Goal: Information Seeking & Learning: Compare options

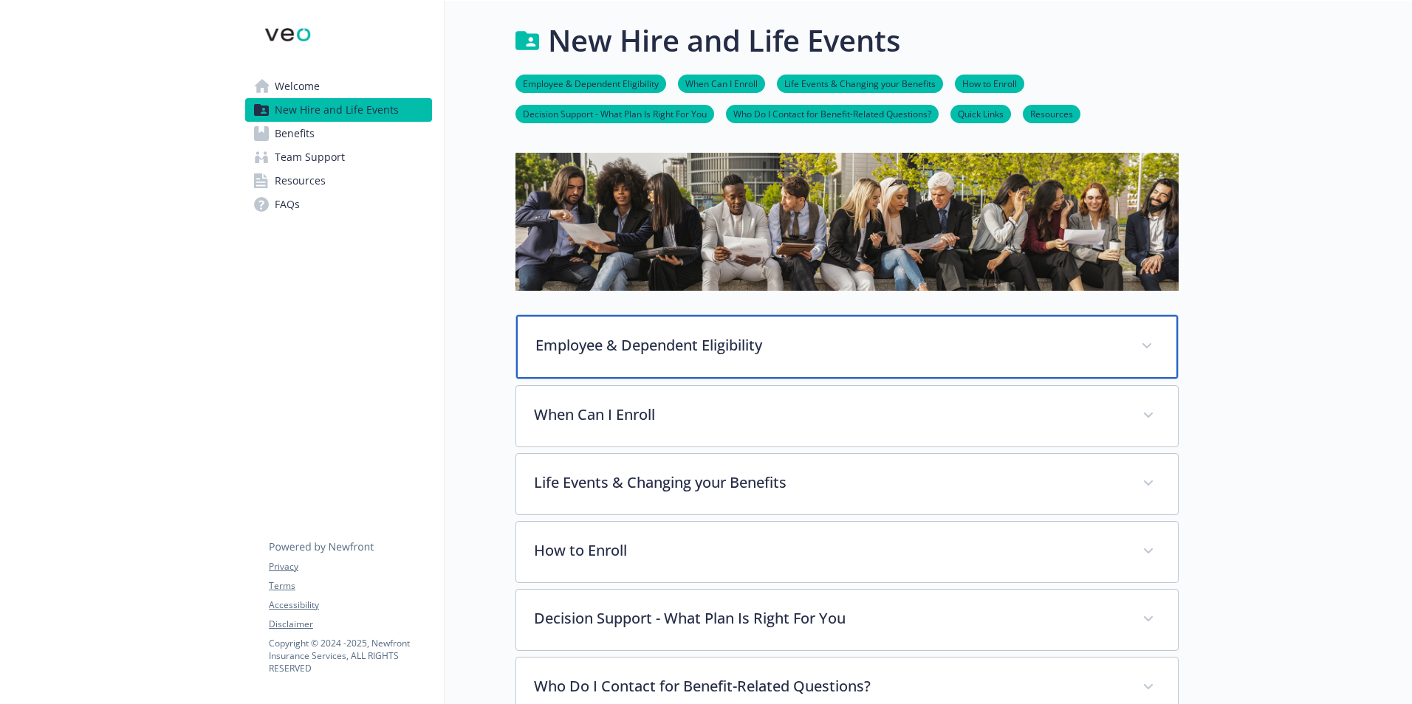
click at [682, 342] on p "Employee & Dependent Eligibility" at bounding box center [829, 345] width 588 height 22
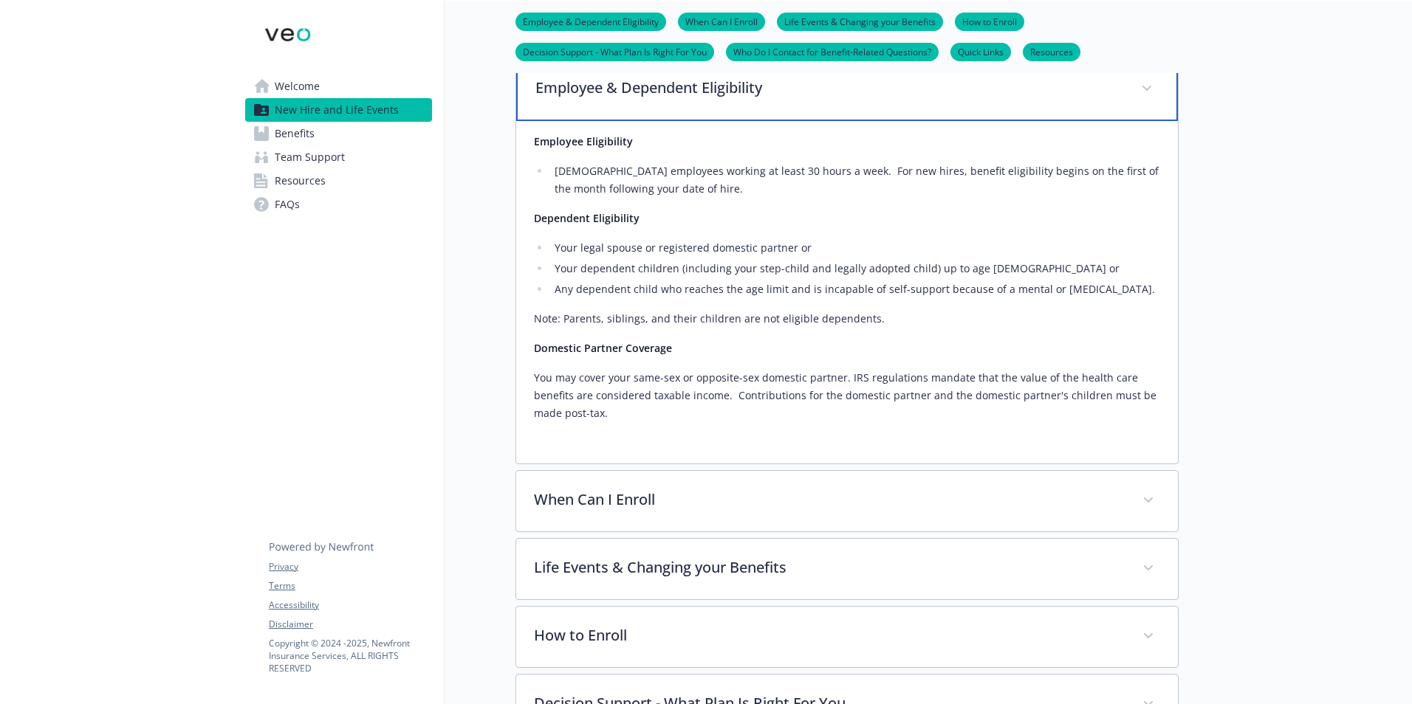
scroll to position [369, 0]
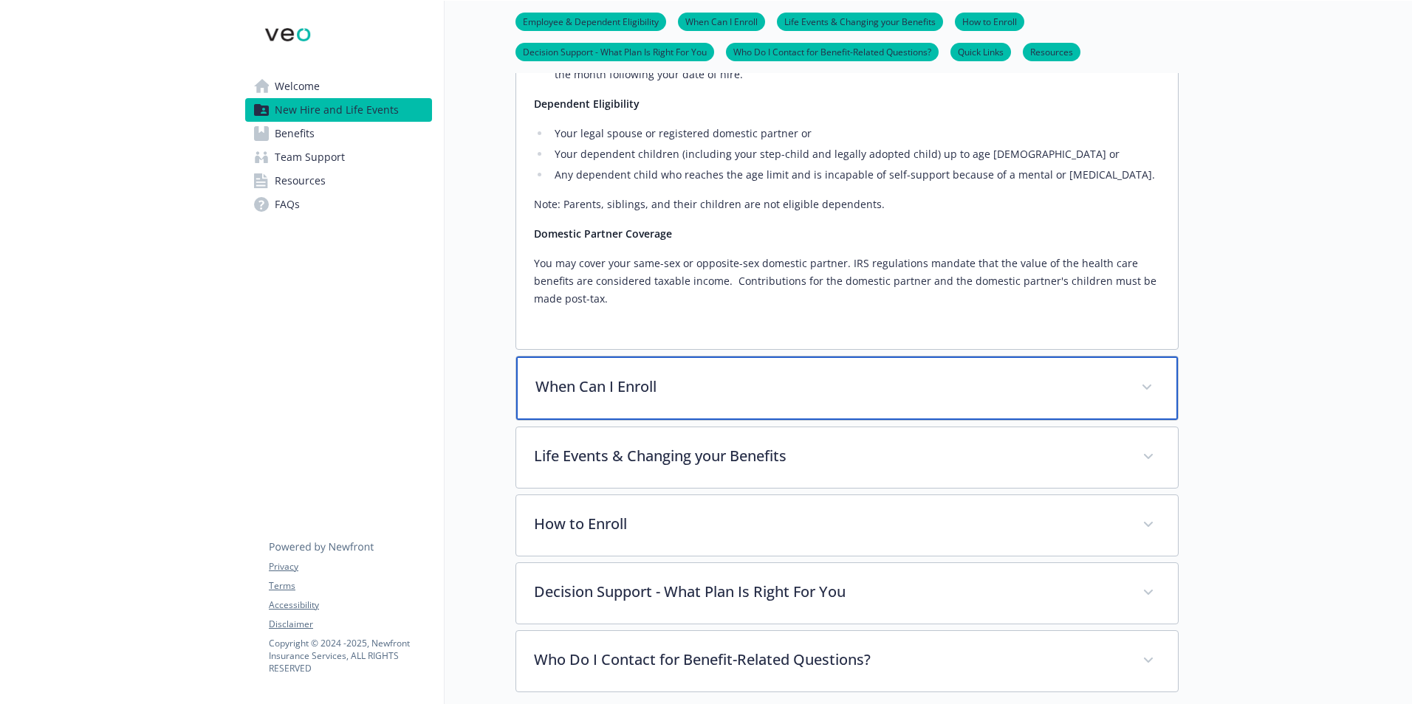
click at [686, 380] on p "When Can I Enroll" at bounding box center [829, 387] width 588 height 22
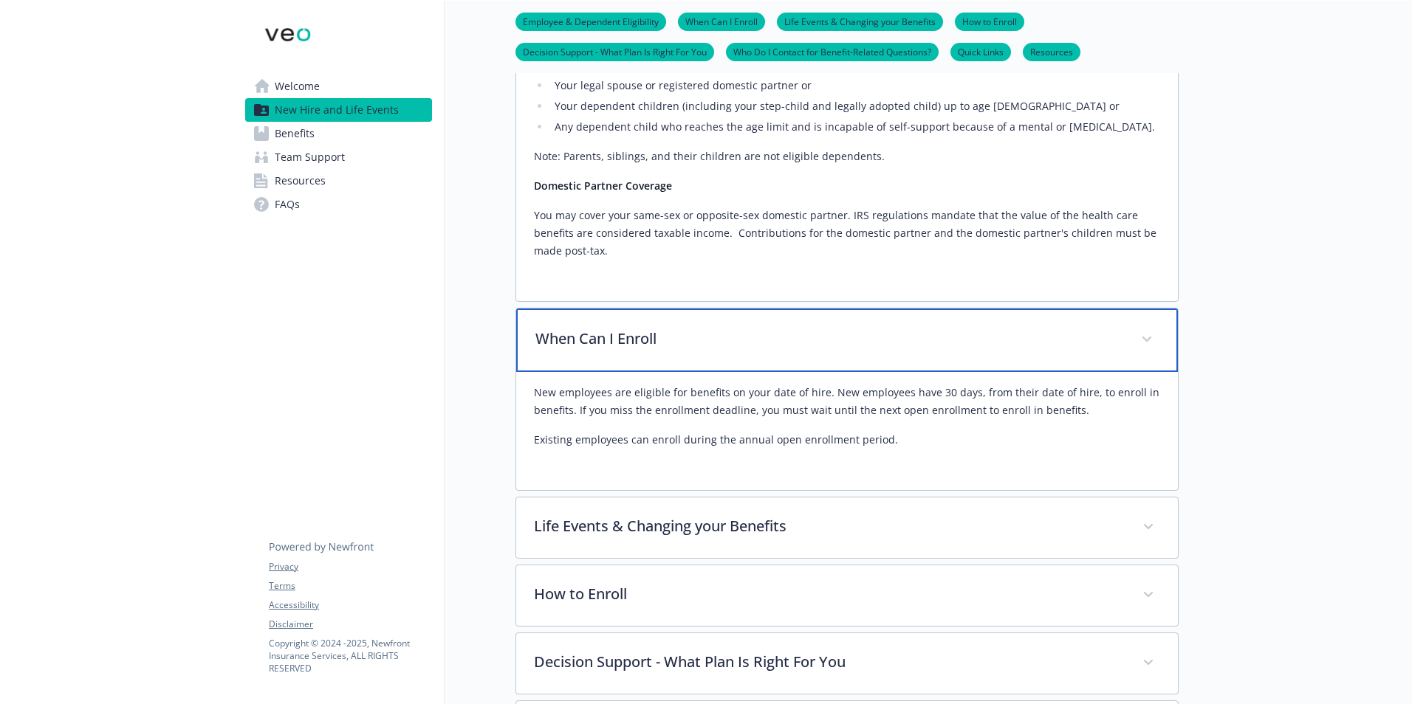
scroll to position [443, 0]
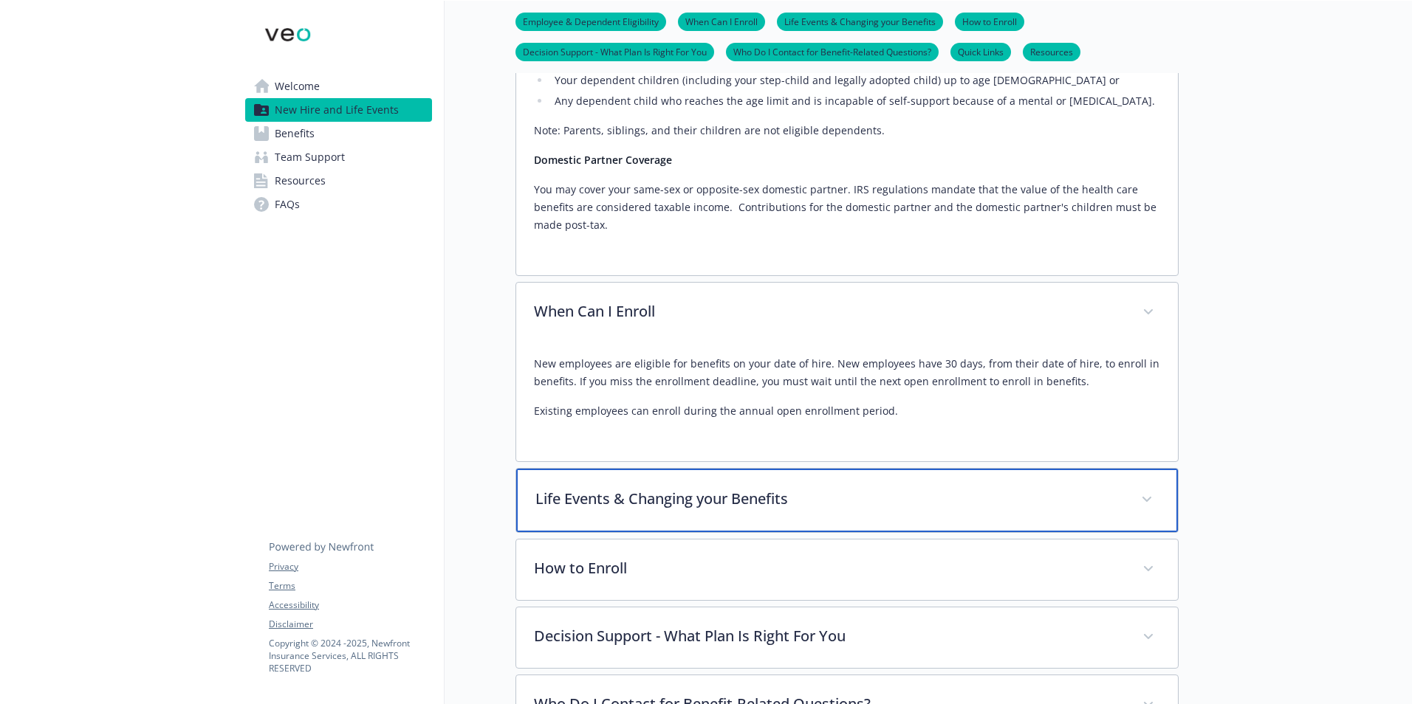
click at [710, 507] on p "Life Events & Changing your Benefits" at bounding box center [829, 499] width 588 height 22
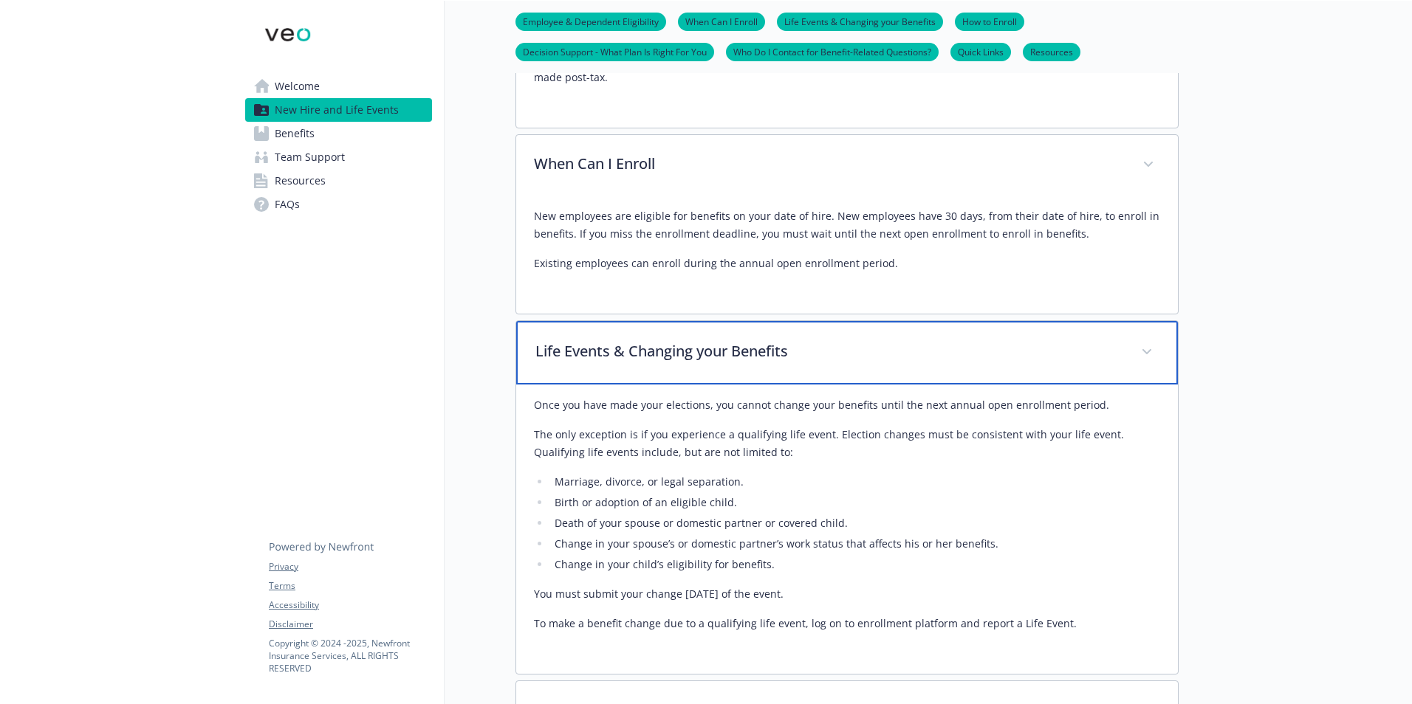
scroll to position [886, 0]
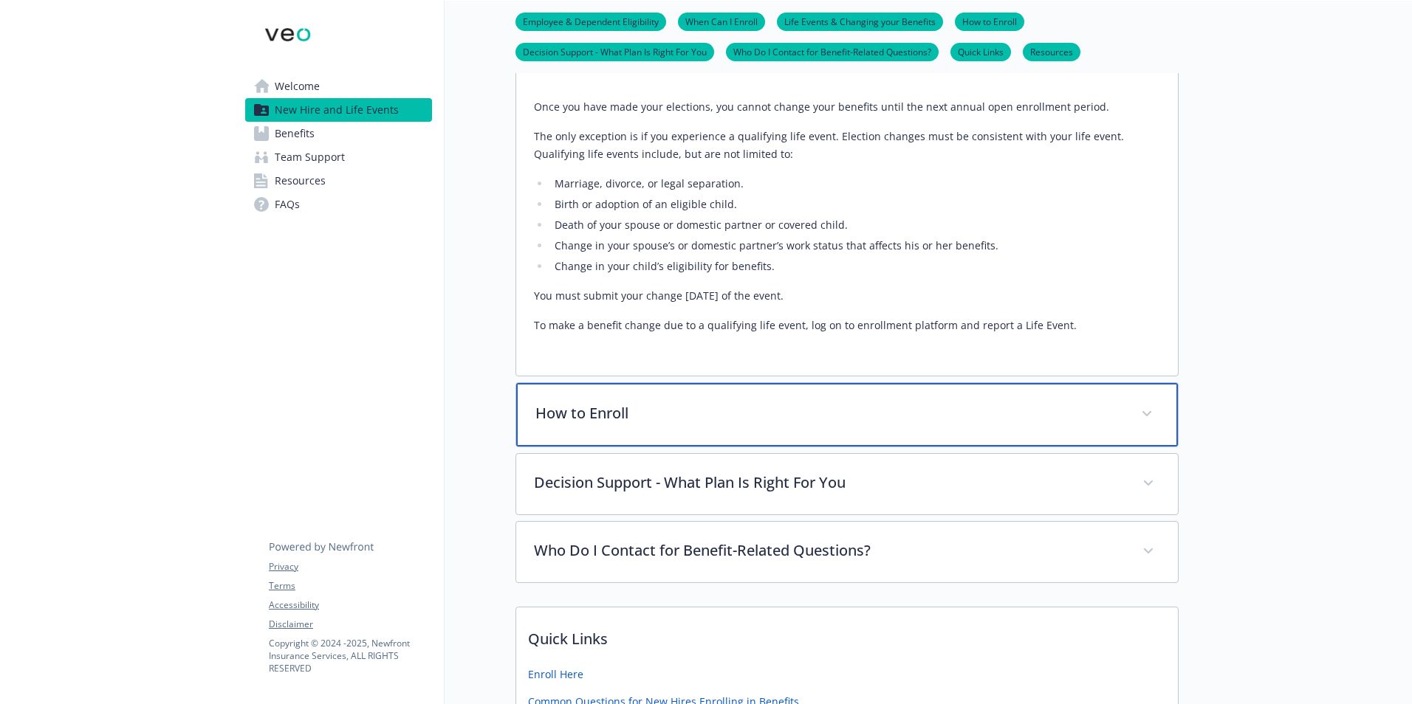
click at [749, 410] on p "How to Enroll" at bounding box center [829, 413] width 588 height 22
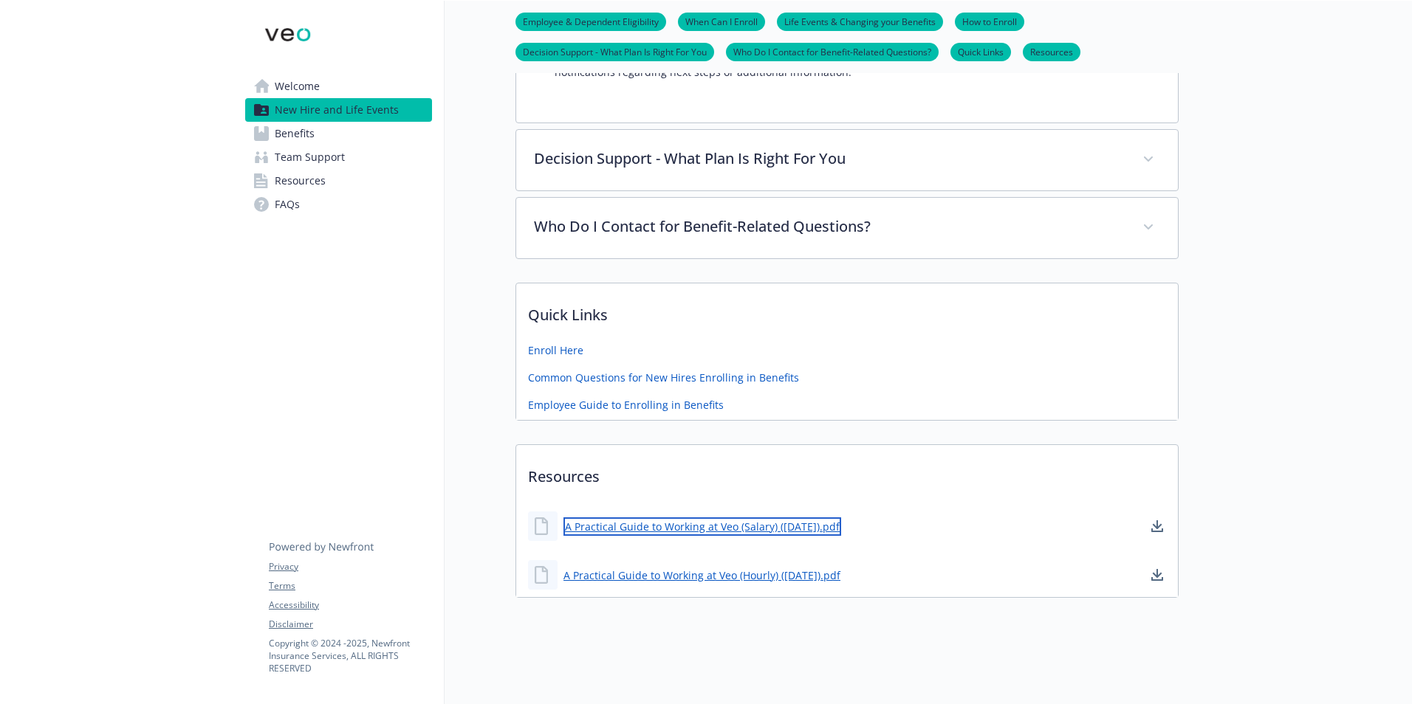
scroll to position [1514, 0]
click at [704, 518] on link "A Practical Guide to Working at Veo (Salary) ([DATE]).pdf" at bounding box center [702, 527] width 278 height 18
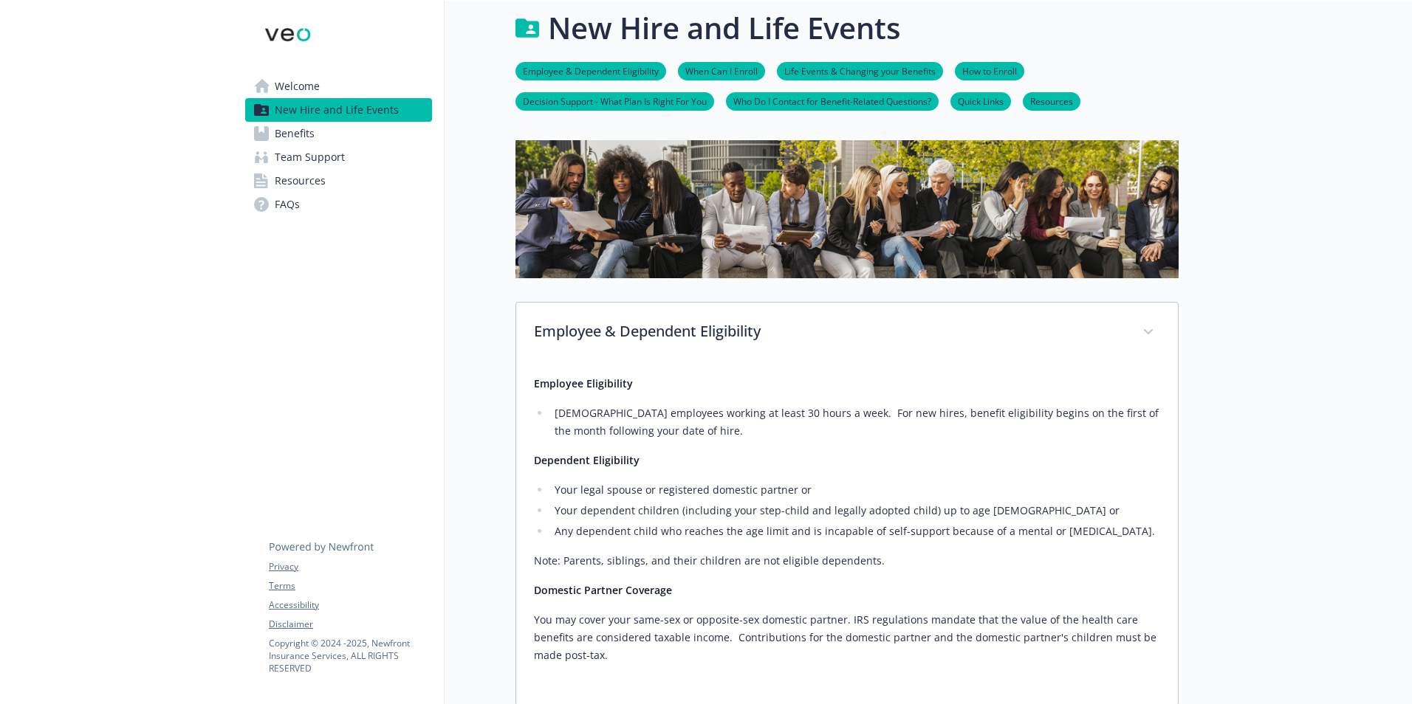
scroll to position [0, 0]
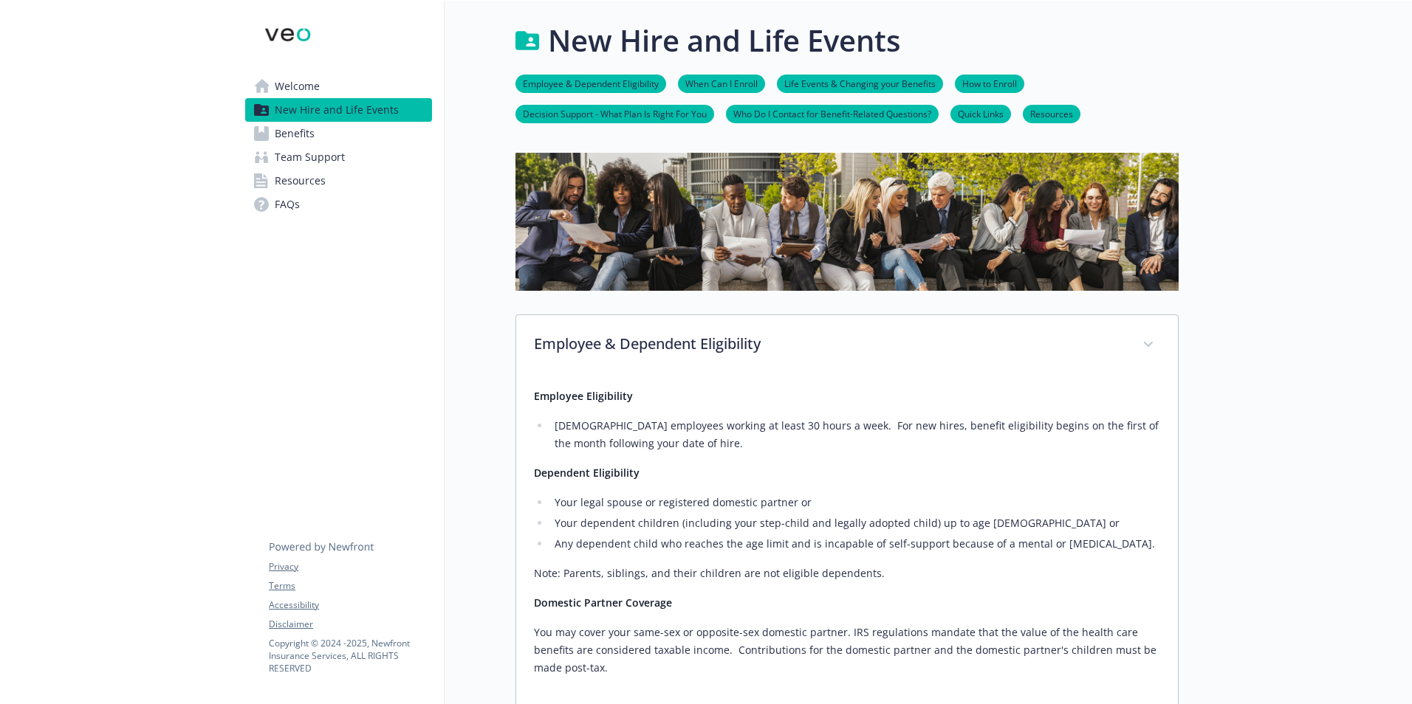
click at [295, 128] on span "Benefits" at bounding box center [295, 134] width 40 height 24
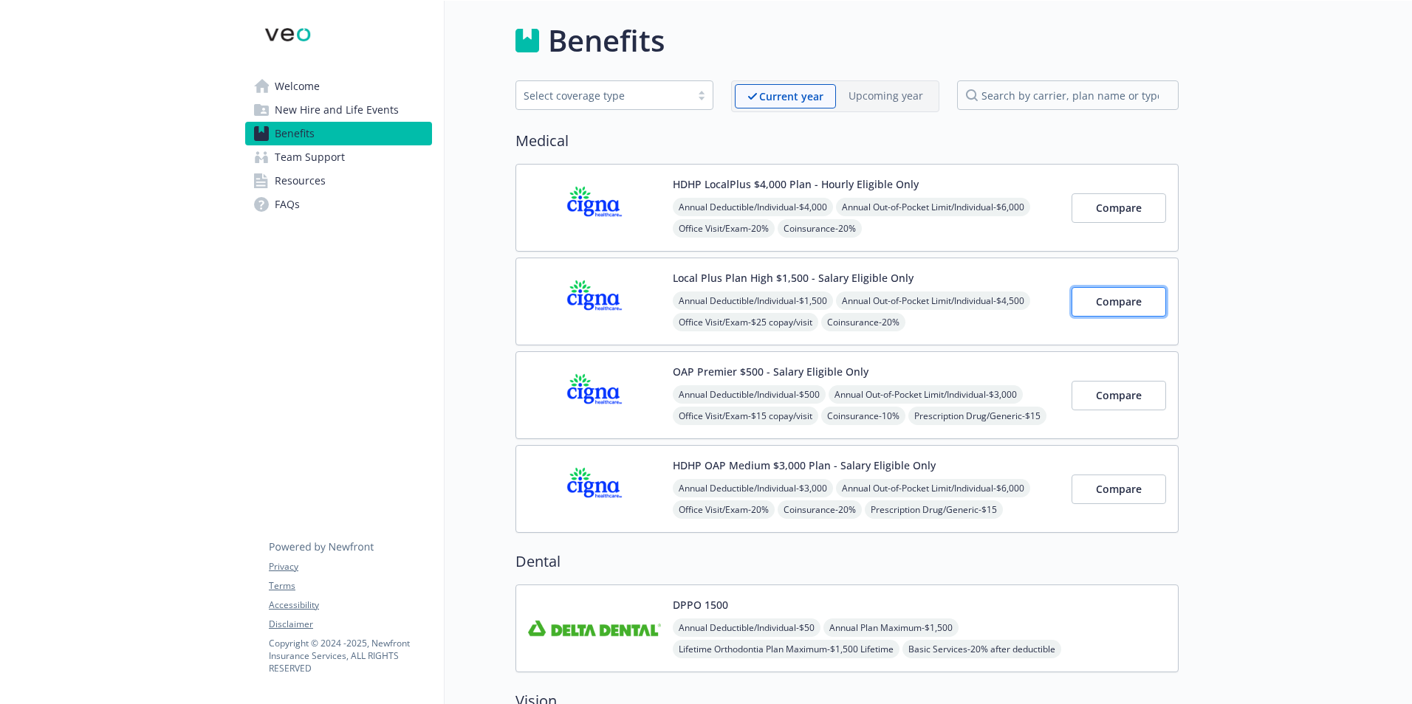
click at [1142, 308] on button "Compare" at bounding box center [1118, 302] width 95 height 30
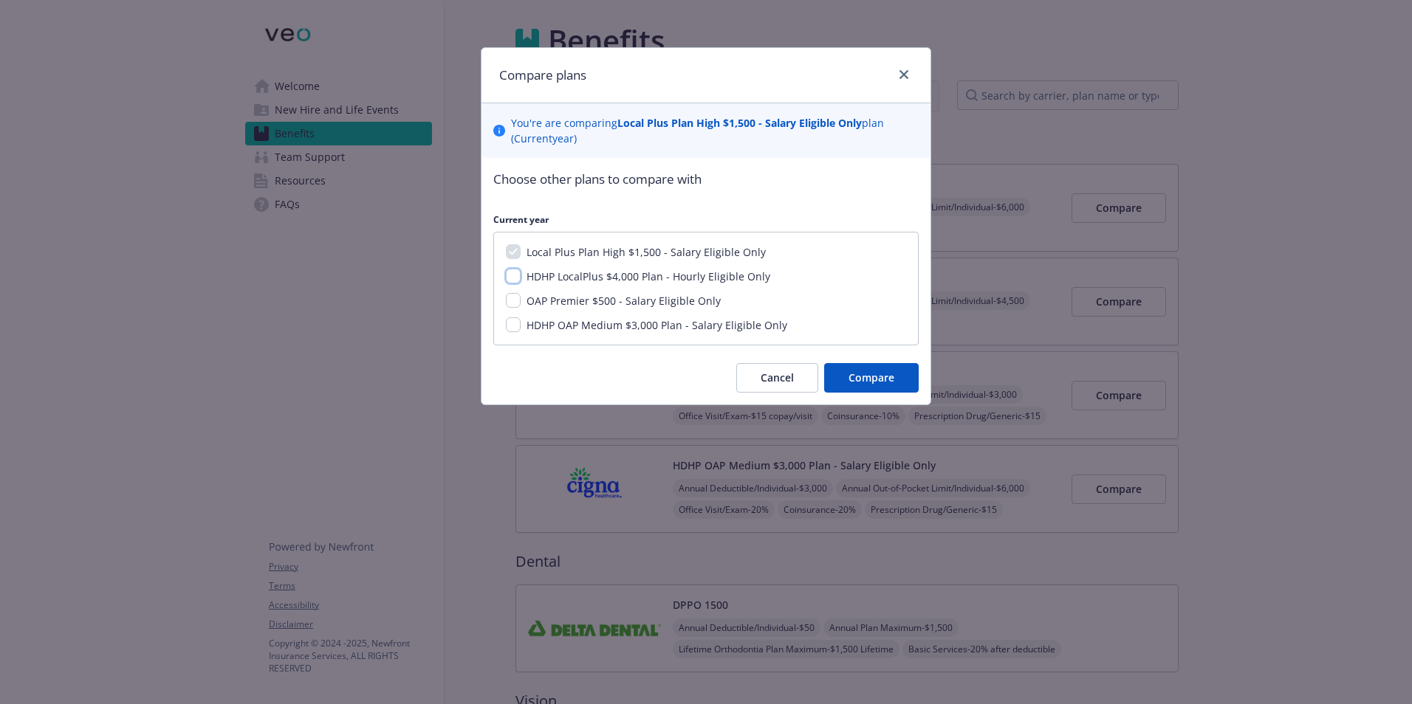
click at [516, 272] on input "HDHP LocalPlus $4,000 Plan - Hourly Eligible Only" at bounding box center [513, 276] width 15 height 15
checkbox input "true"
click at [519, 301] on input "OAP Premier $500 - Salary Eligible Only" at bounding box center [513, 300] width 15 height 15
checkbox input "true"
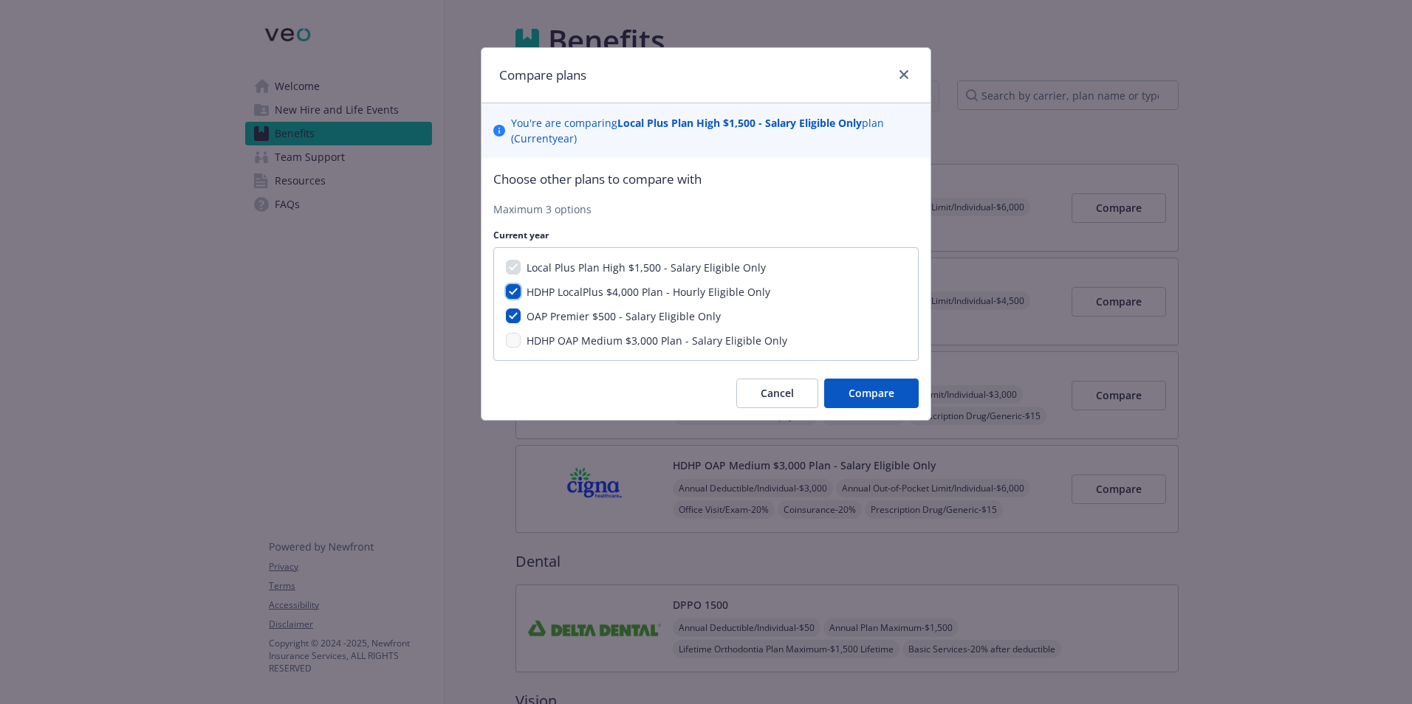
click at [508, 285] on input "HDHP LocalPlus $4,000 Plan - Hourly Eligible Only" at bounding box center [513, 291] width 15 height 15
checkbox input "false"
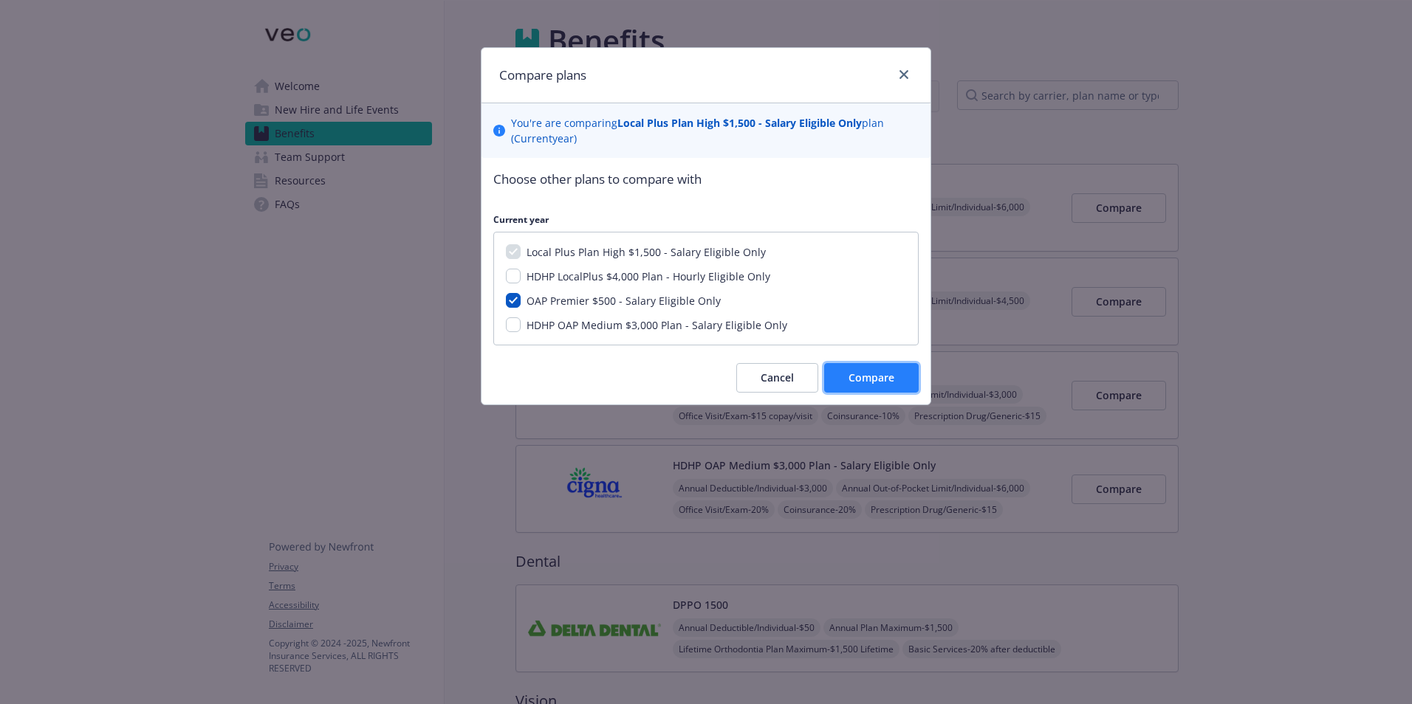
click at [865, 366] on button "Compare" at bounding box center [871, 378] width 95 height 30
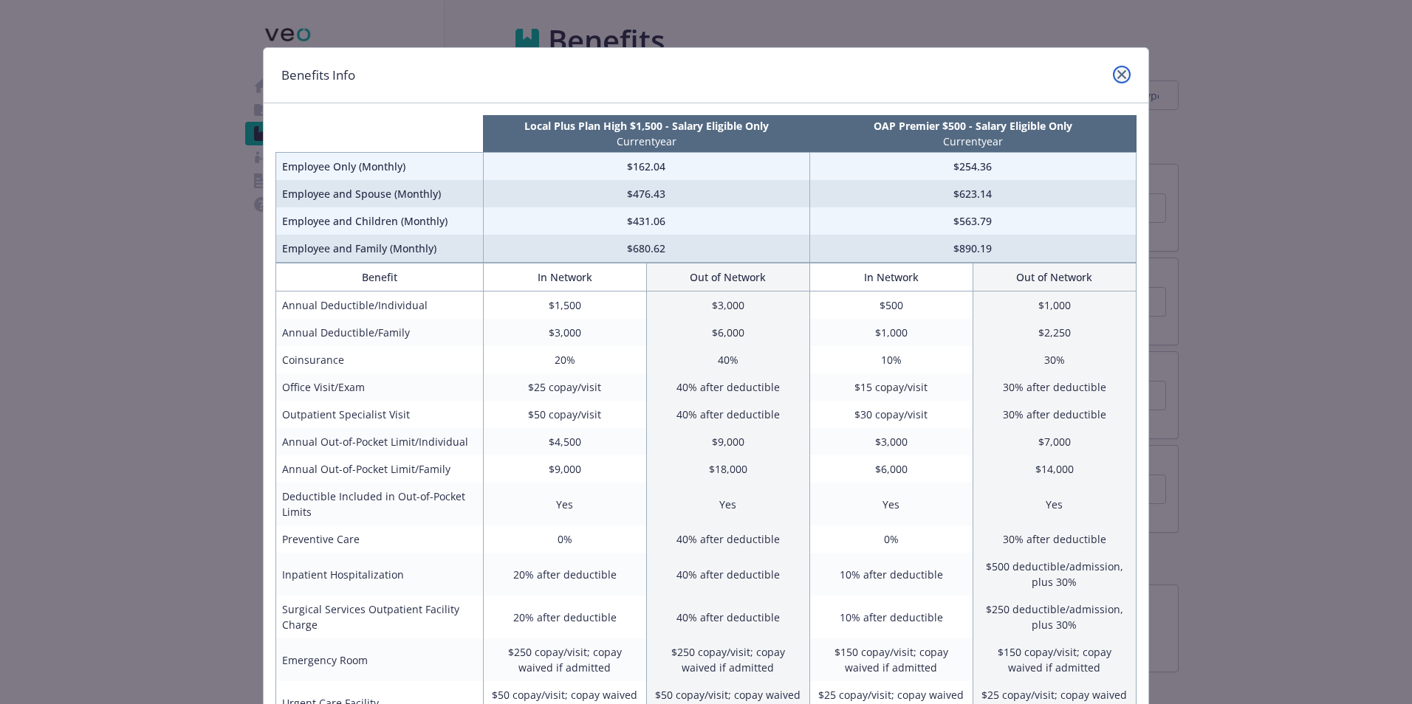
click at [1120, 81] on link "close" at bounding box center [1122, 75] width 18 height 18
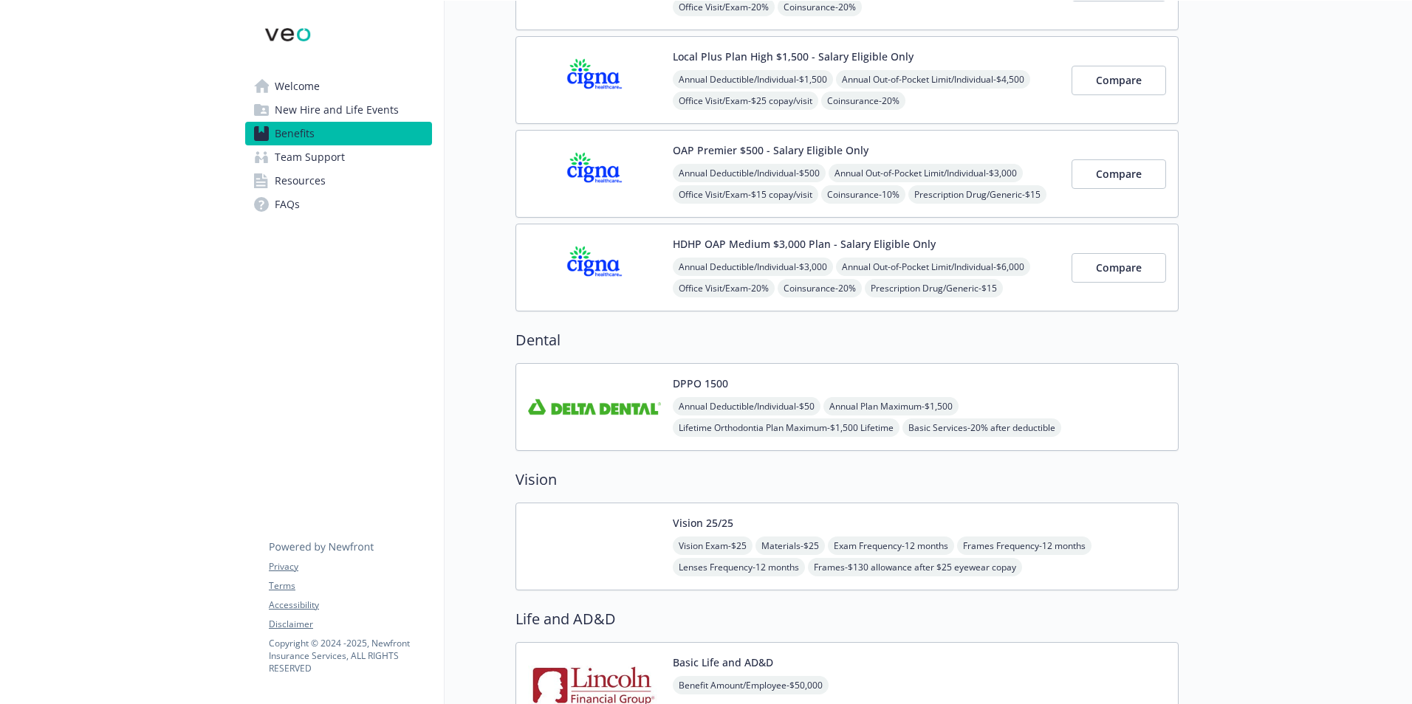
scroll to position [443, 0]
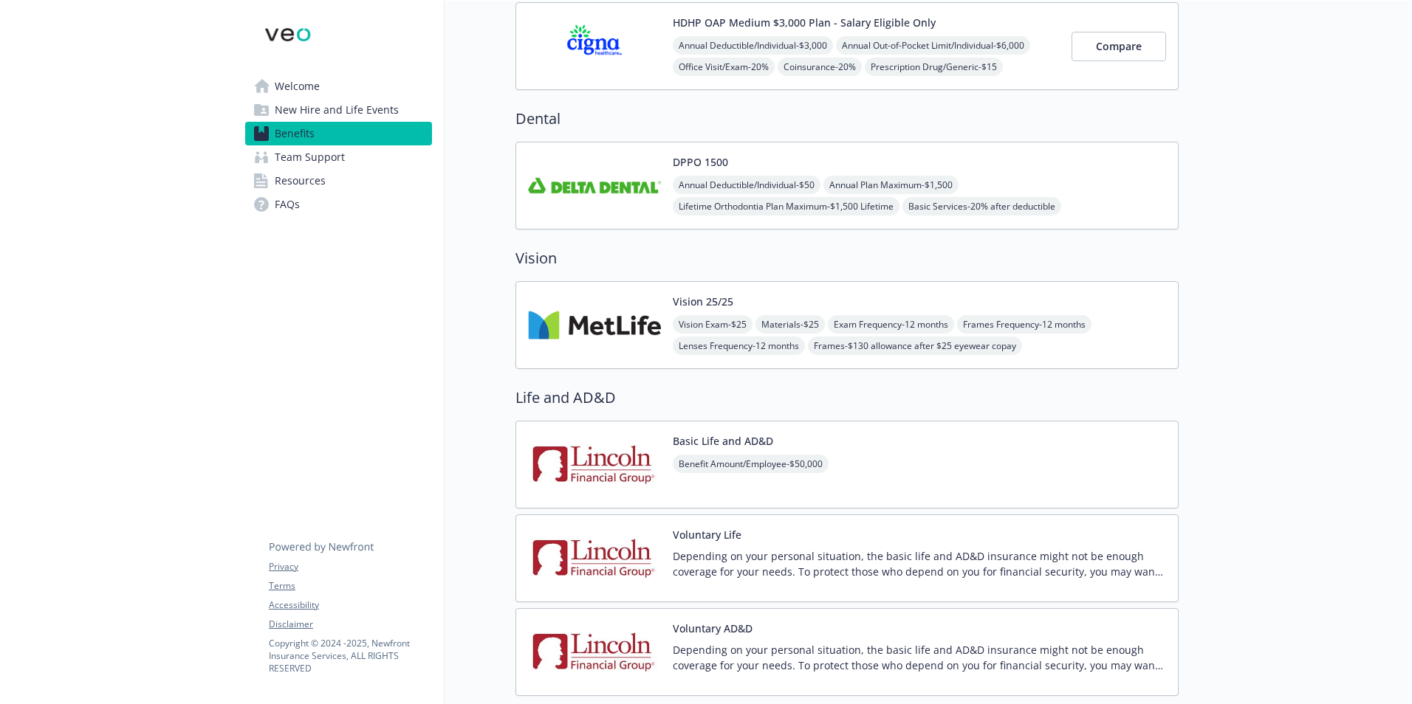
click at [1133, 193] on div "Annual Deductible/Individual - $50 Annual Plan Maximum - $1,500 Lifetime Orthod…" at bounding box center [919, 206] width 493 height 61
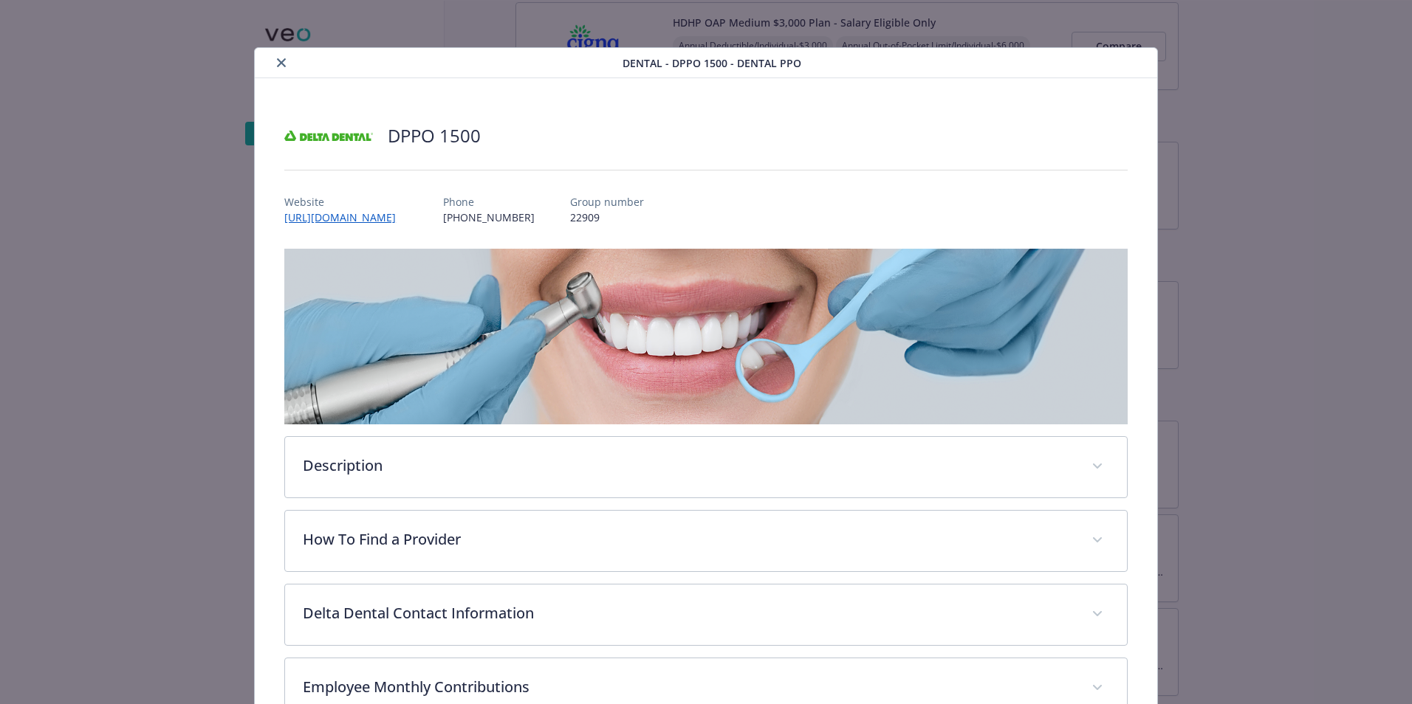
scroll to position [19, 0]
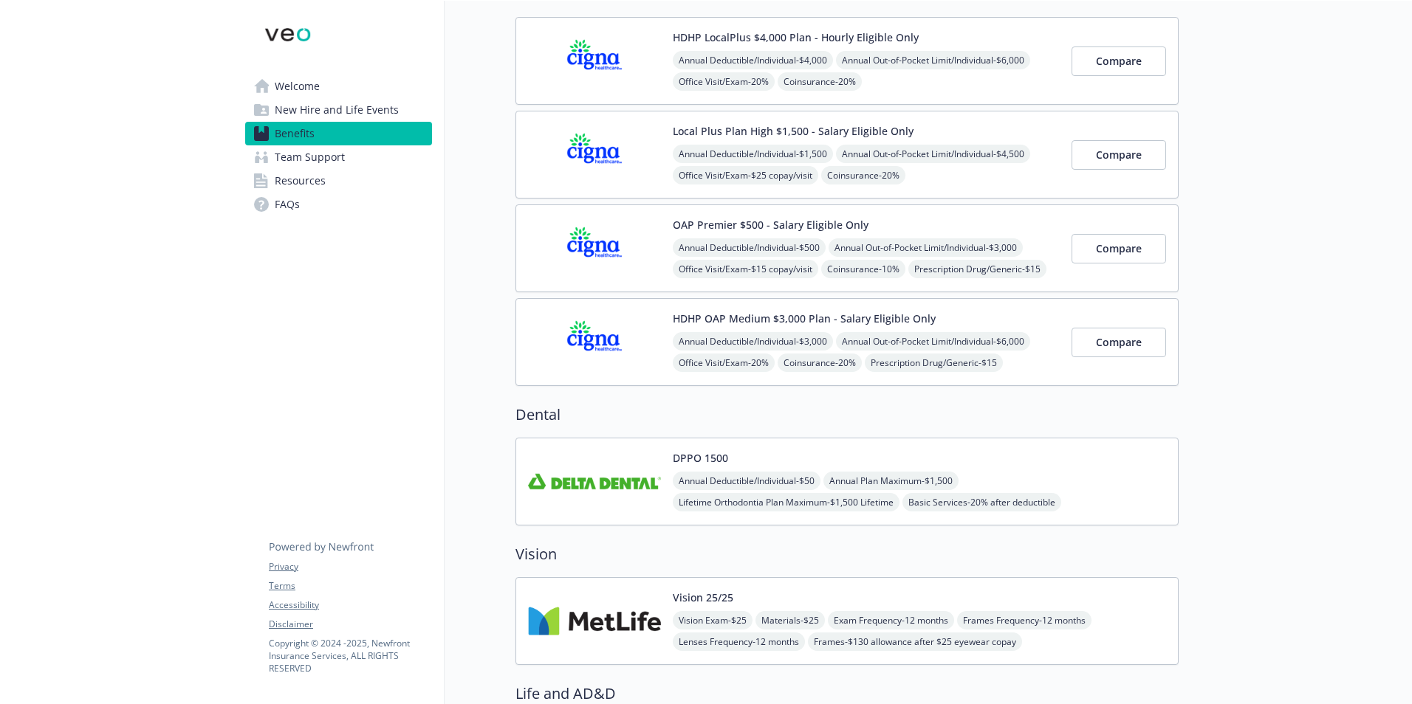
scroll to position [222, 0]
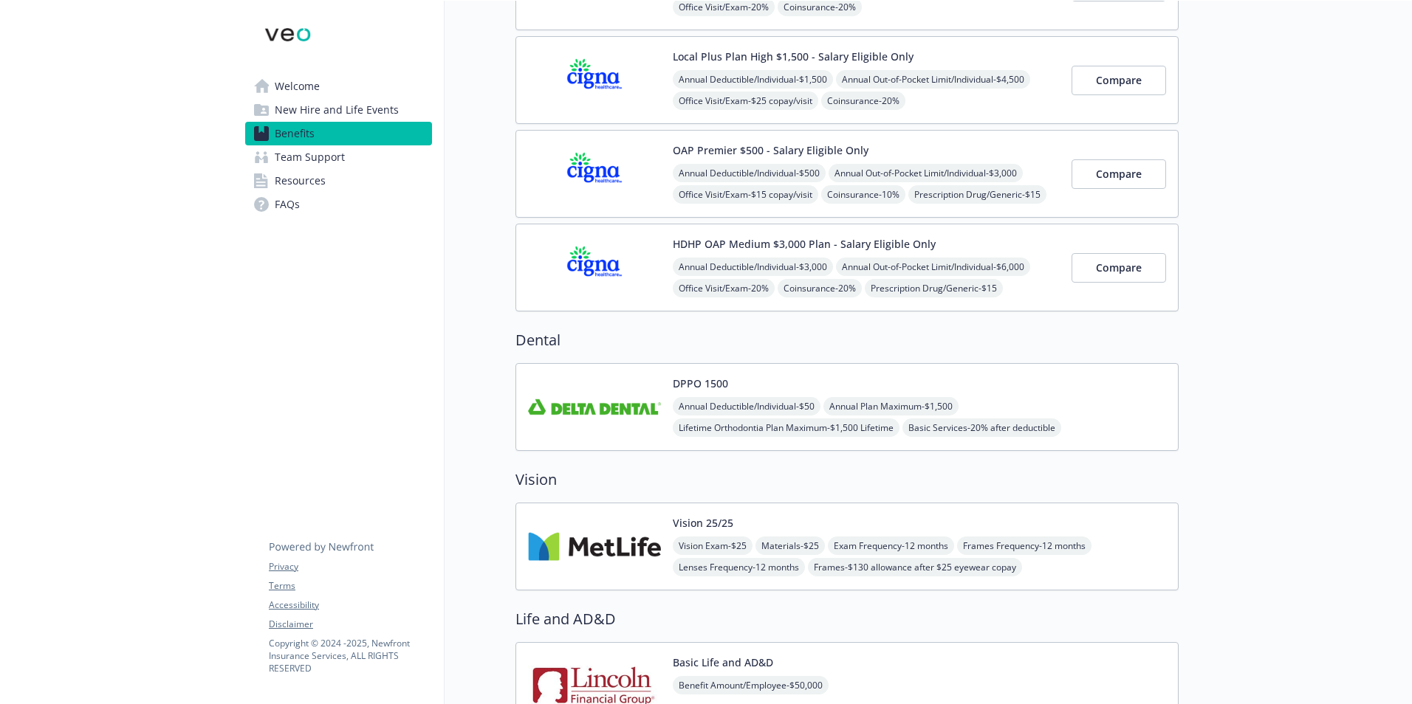
click at [618, 531] on img at bounding box center [594, 546] width 133 height 63
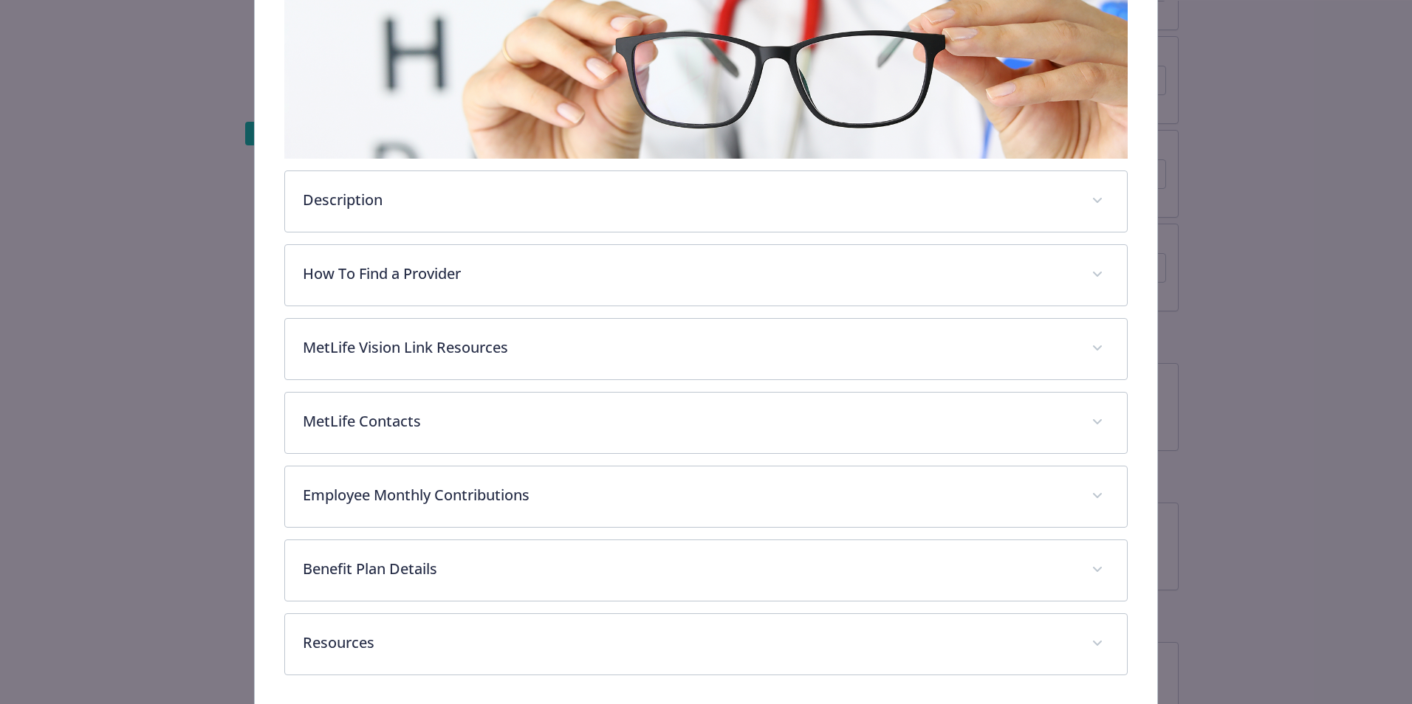
scroll to position [319, 0]
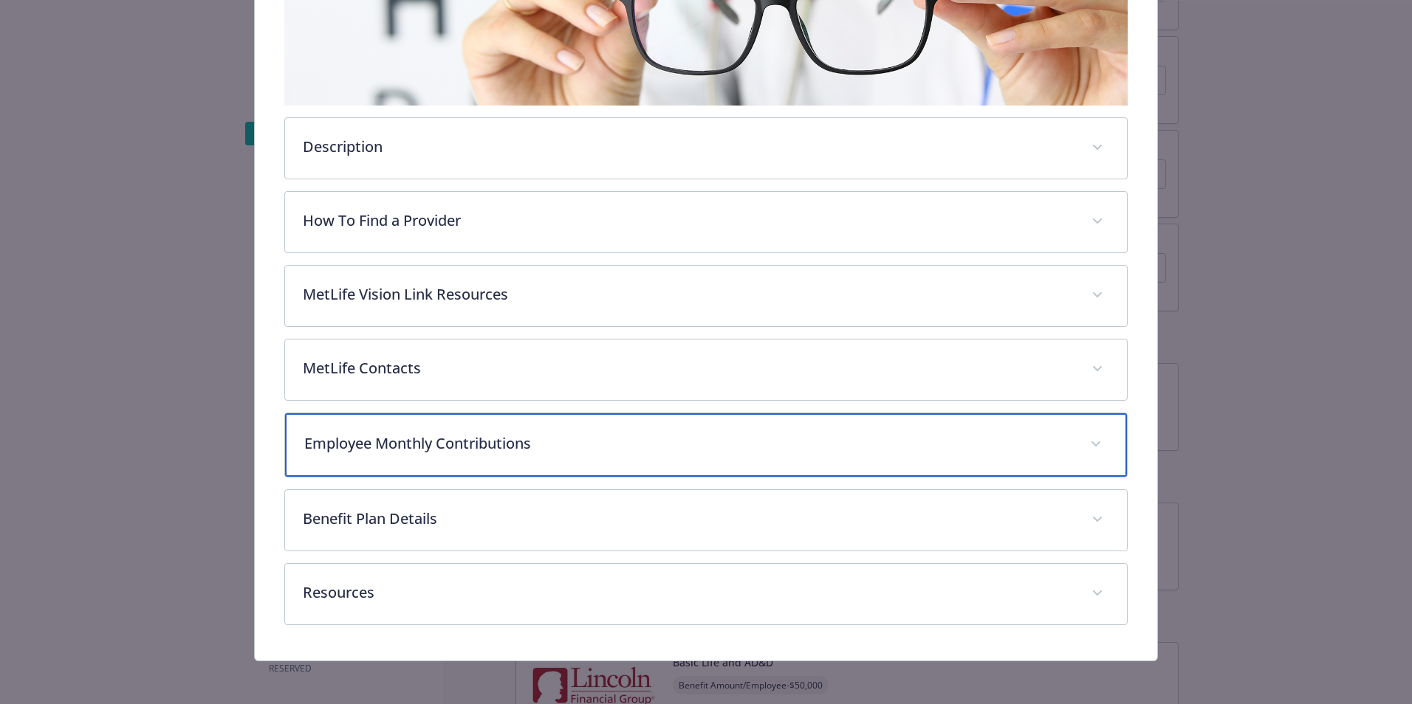
click at [439, 442] on p "Employee Monthly Contributions" at bounding box center [688, 444] width 768 height 22
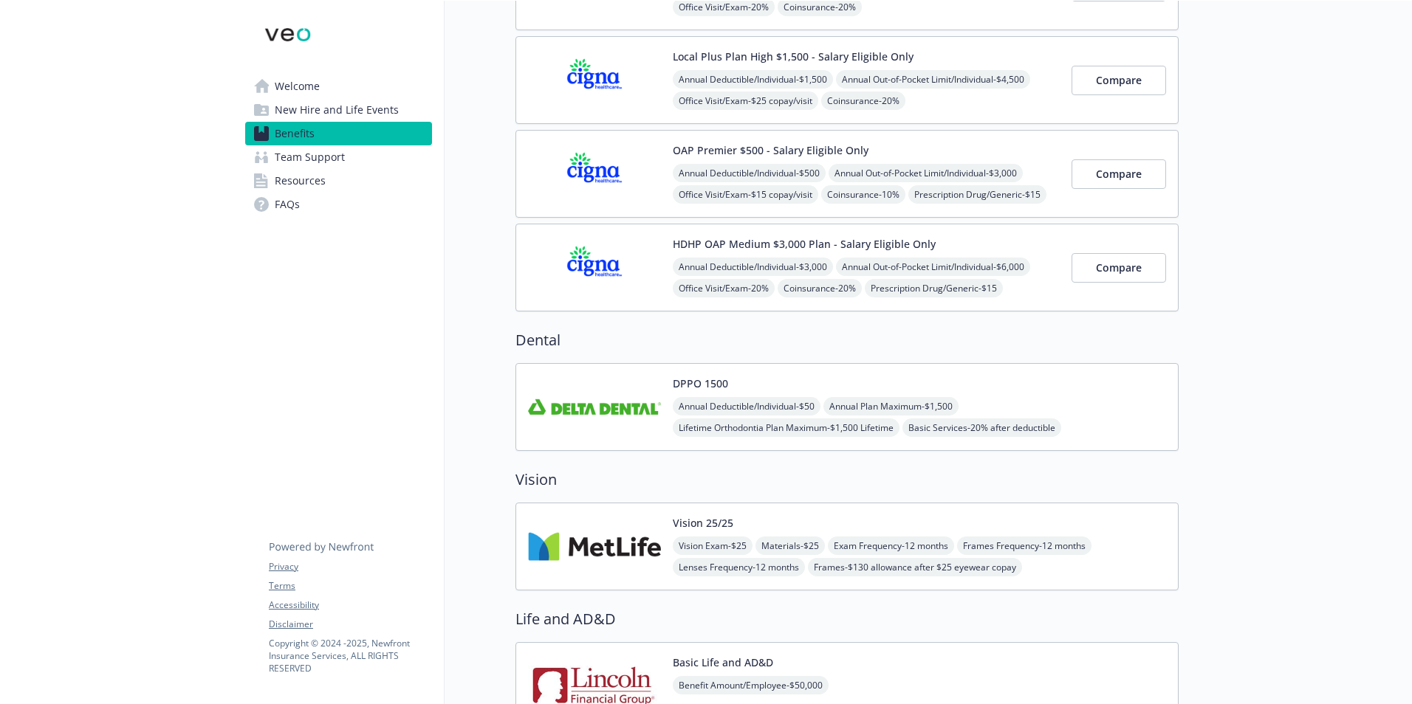
click at [614, 411] on img at bounding box center [594, 407] width 133 height 63
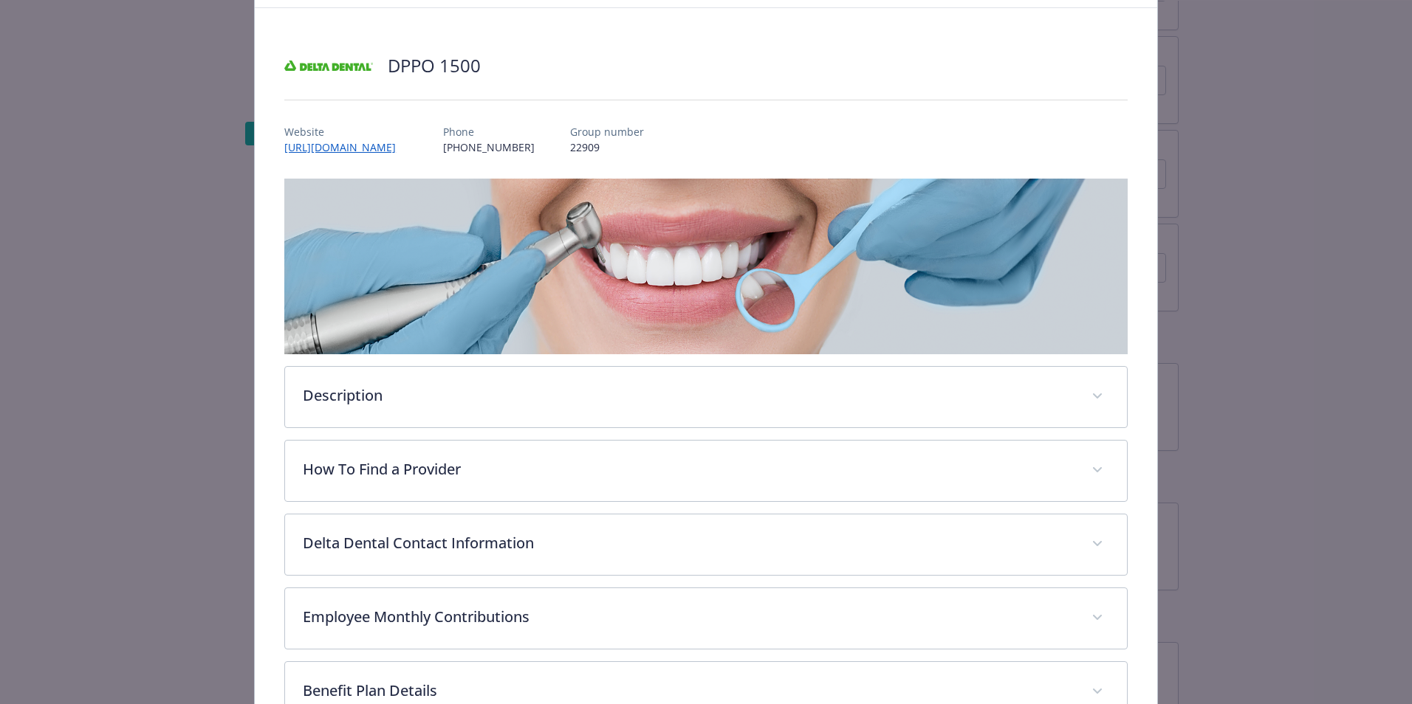
scroll to position [93, 0]
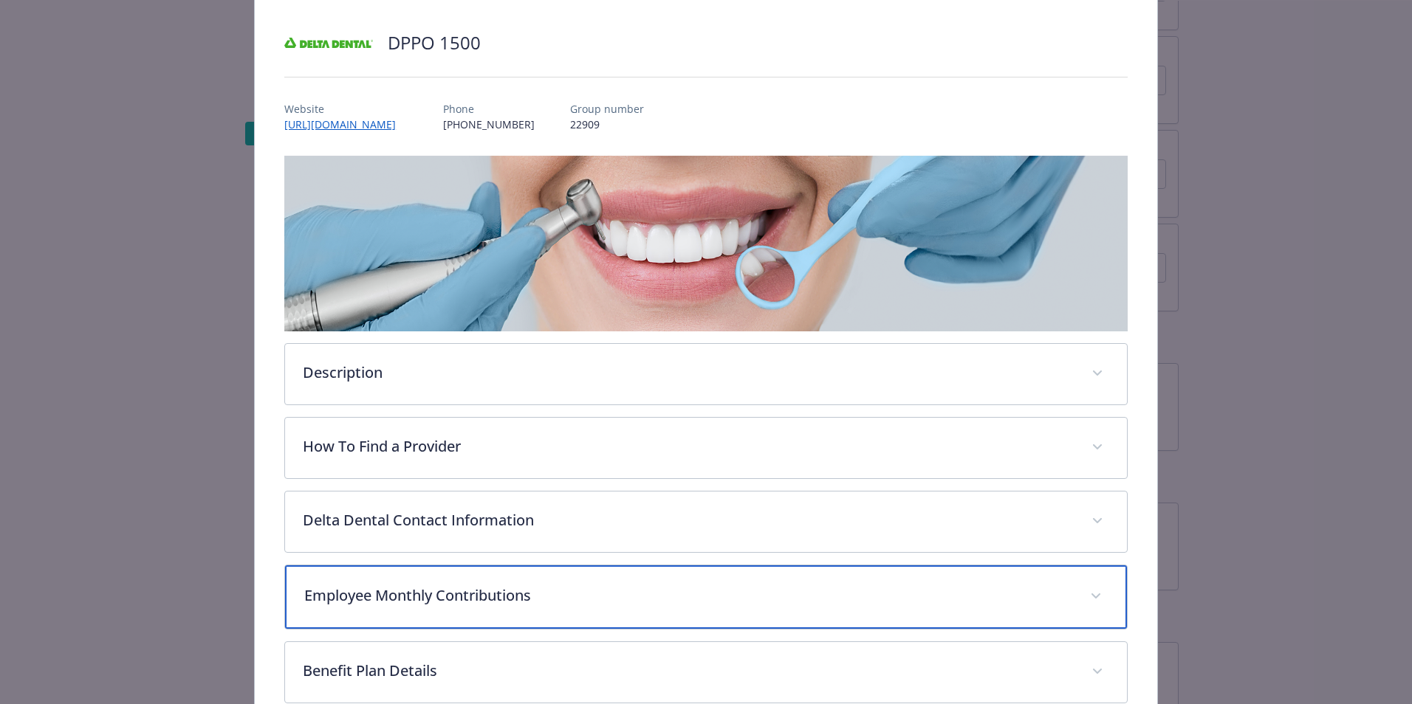
click at [441, 596] on p "Employee Monthly Contributions" at bounding box center [688, 596] width 768 height 22
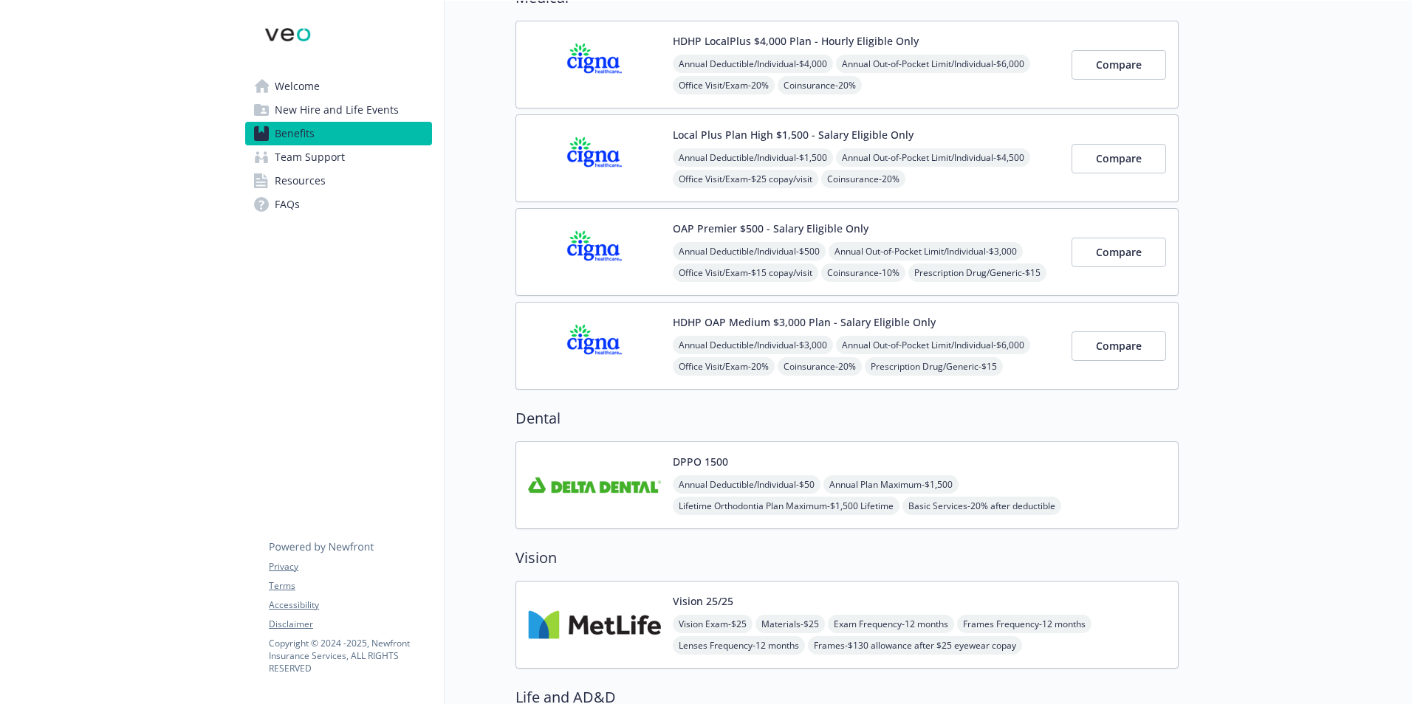
scroll to position [74, 0]
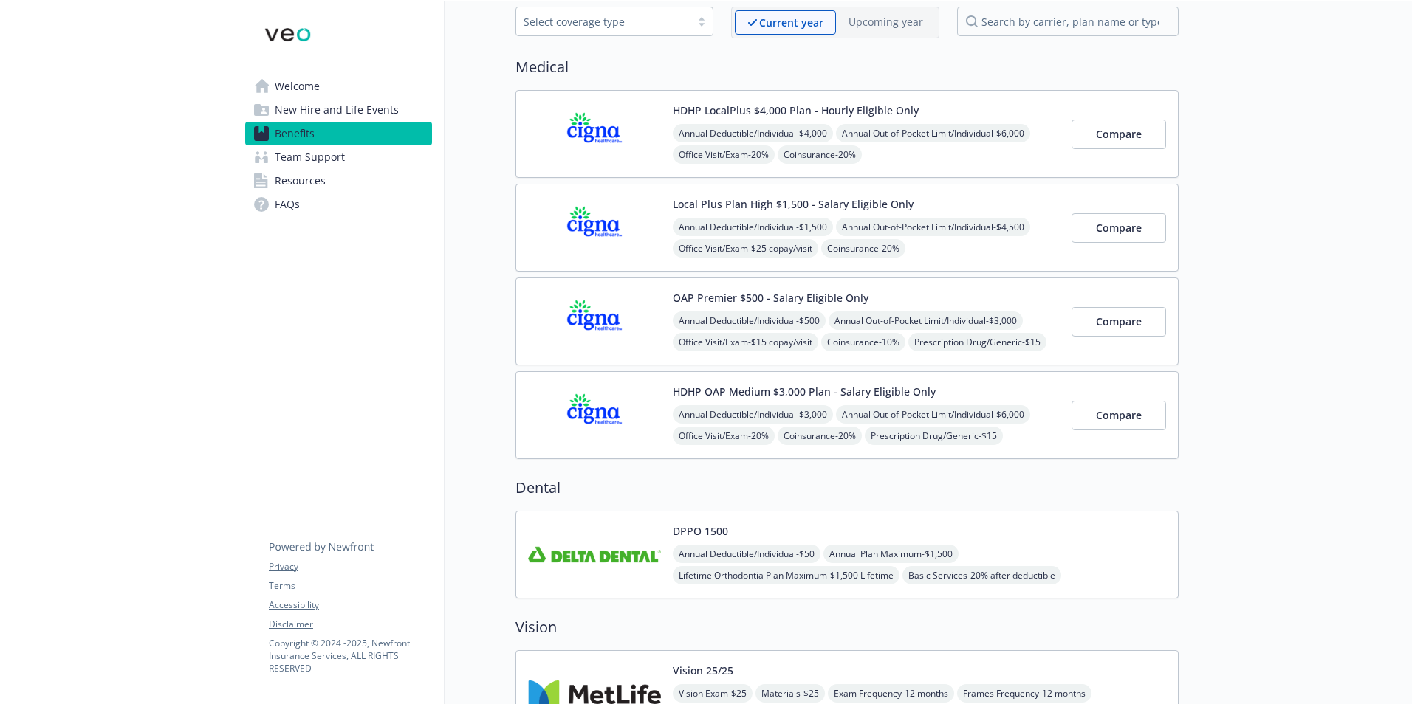
click at [969, 297] on div "OAP Premier $500 - Salary Eligible Only Annual Deductible/Individual - $500 Ann…" at bounding box center [866, 321] width 387 height 63
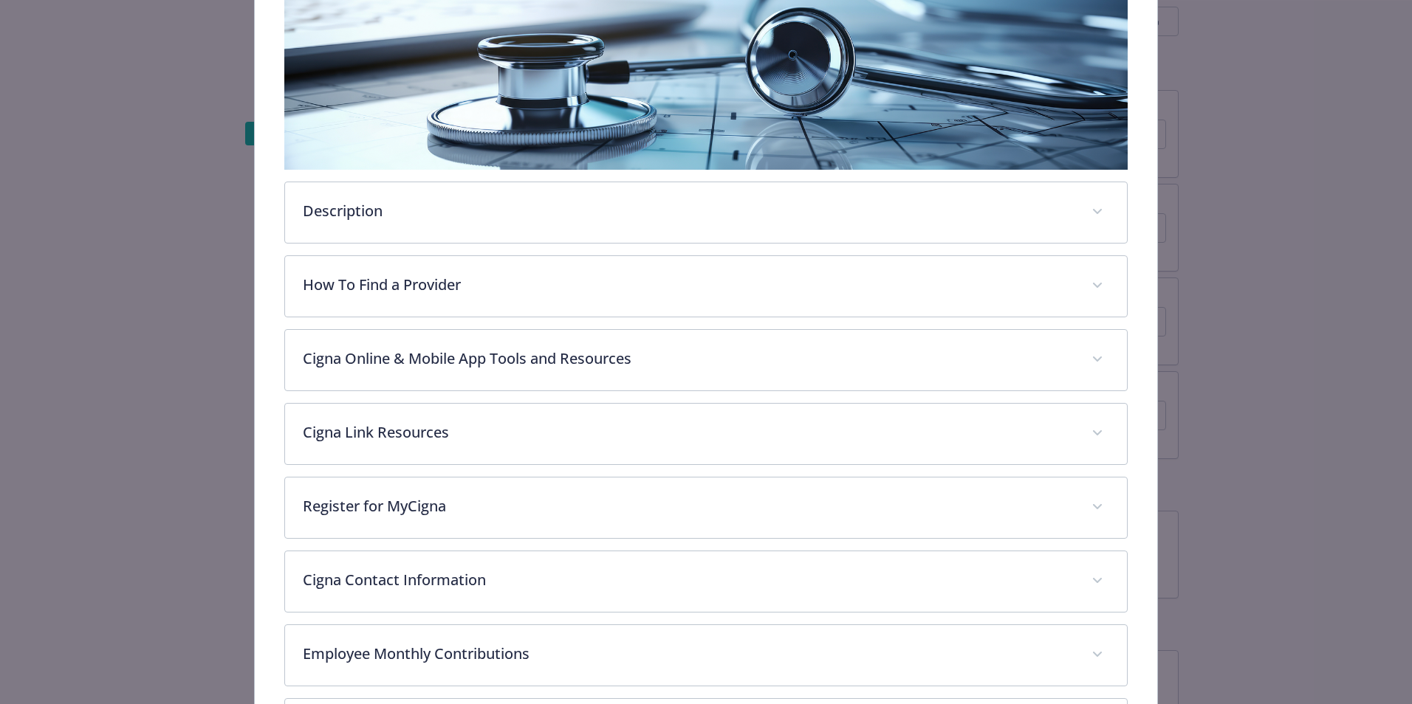
scroll to position [340, 0]
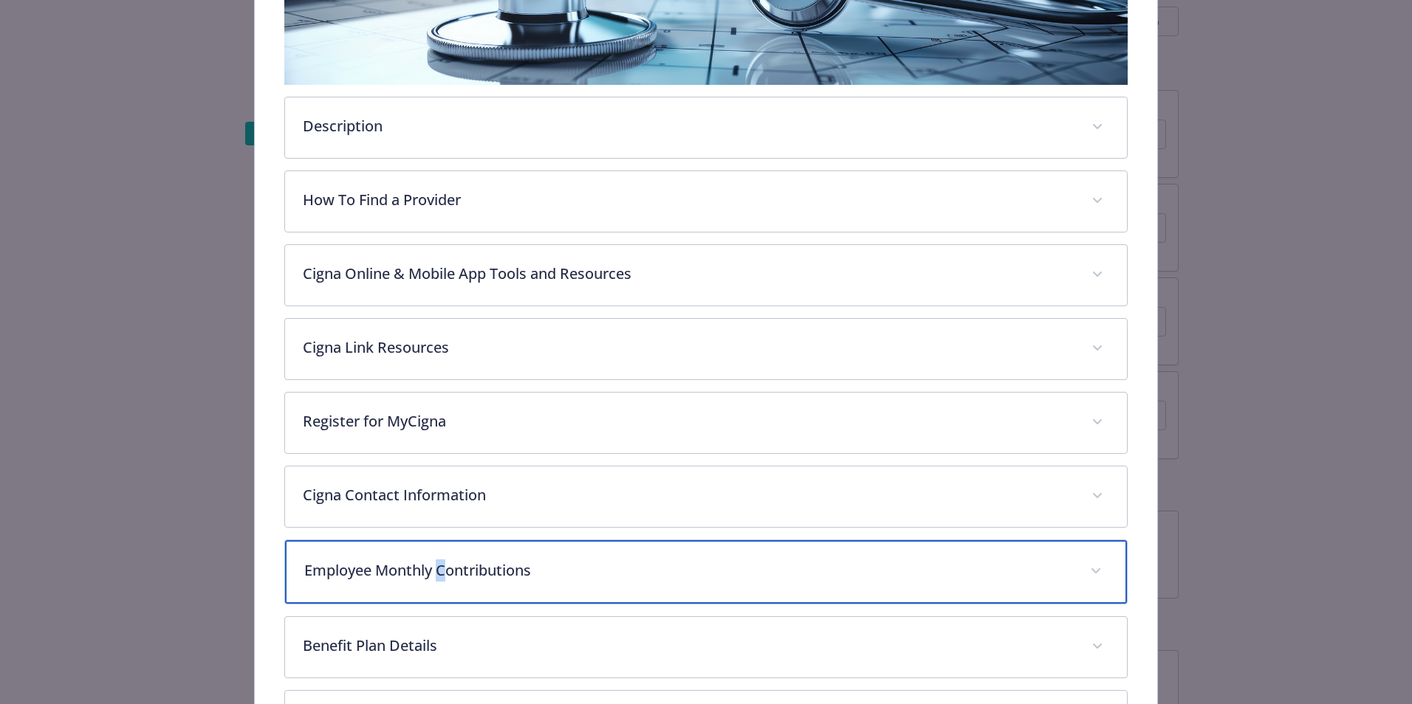
click at [442, 552] on div "Employee Monthly Contributions" at bounding box center [706, 573] width 842 height 64
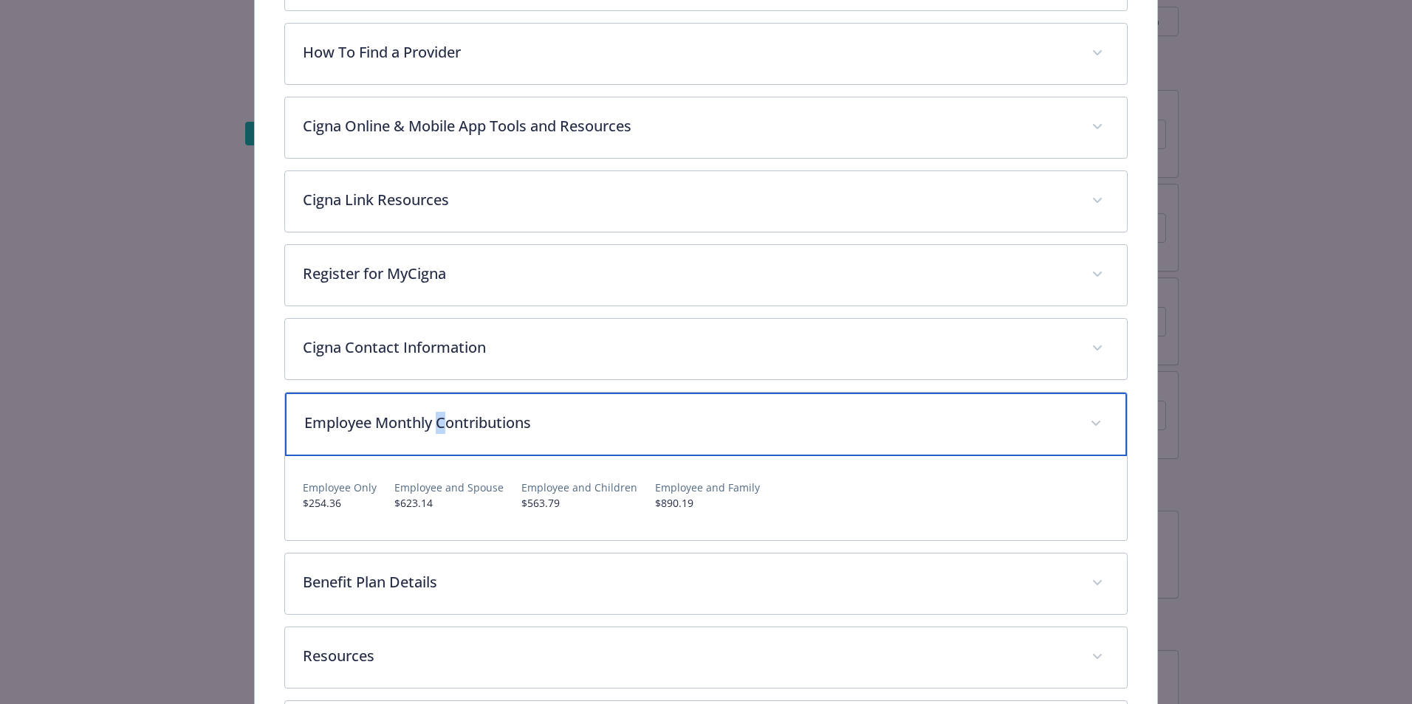
scroll to position [266, 0]
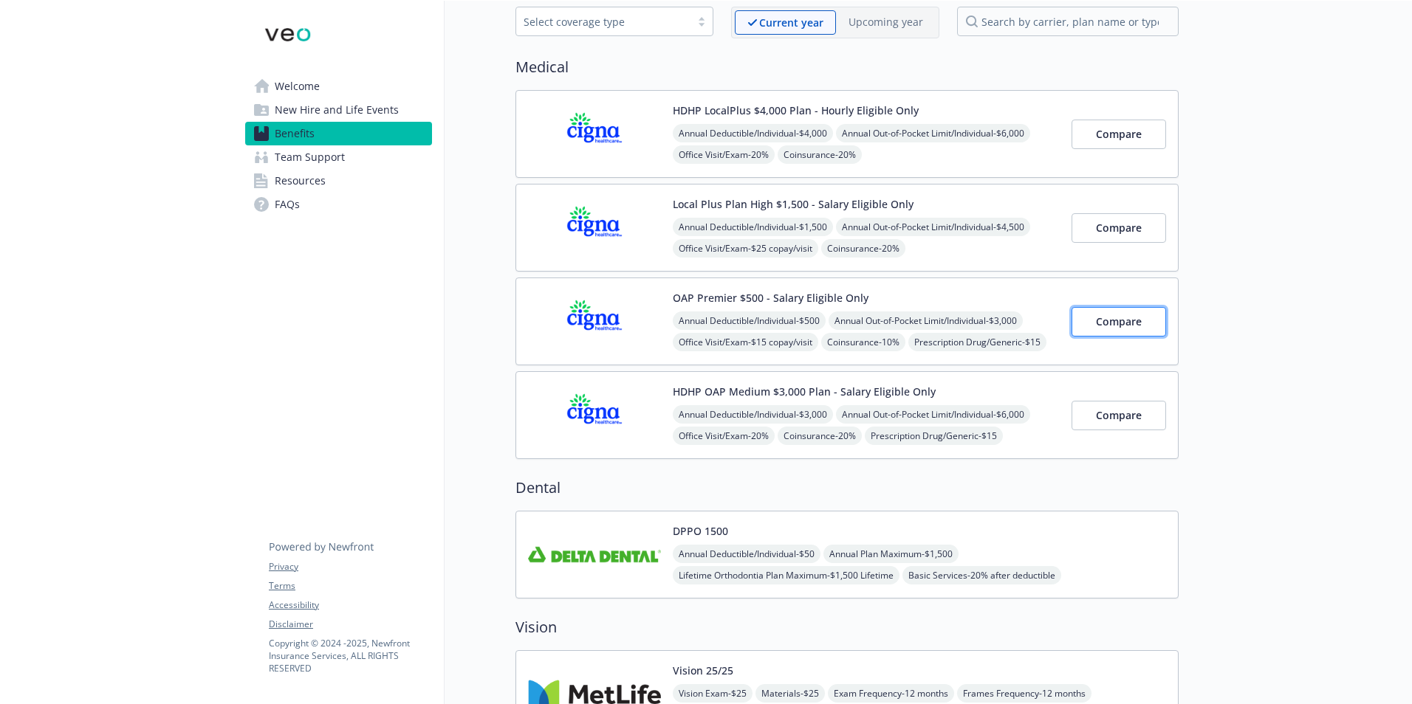
click at [1127, 319] on span "Compare" at bounding box center [1119, 322] width 46 height 14
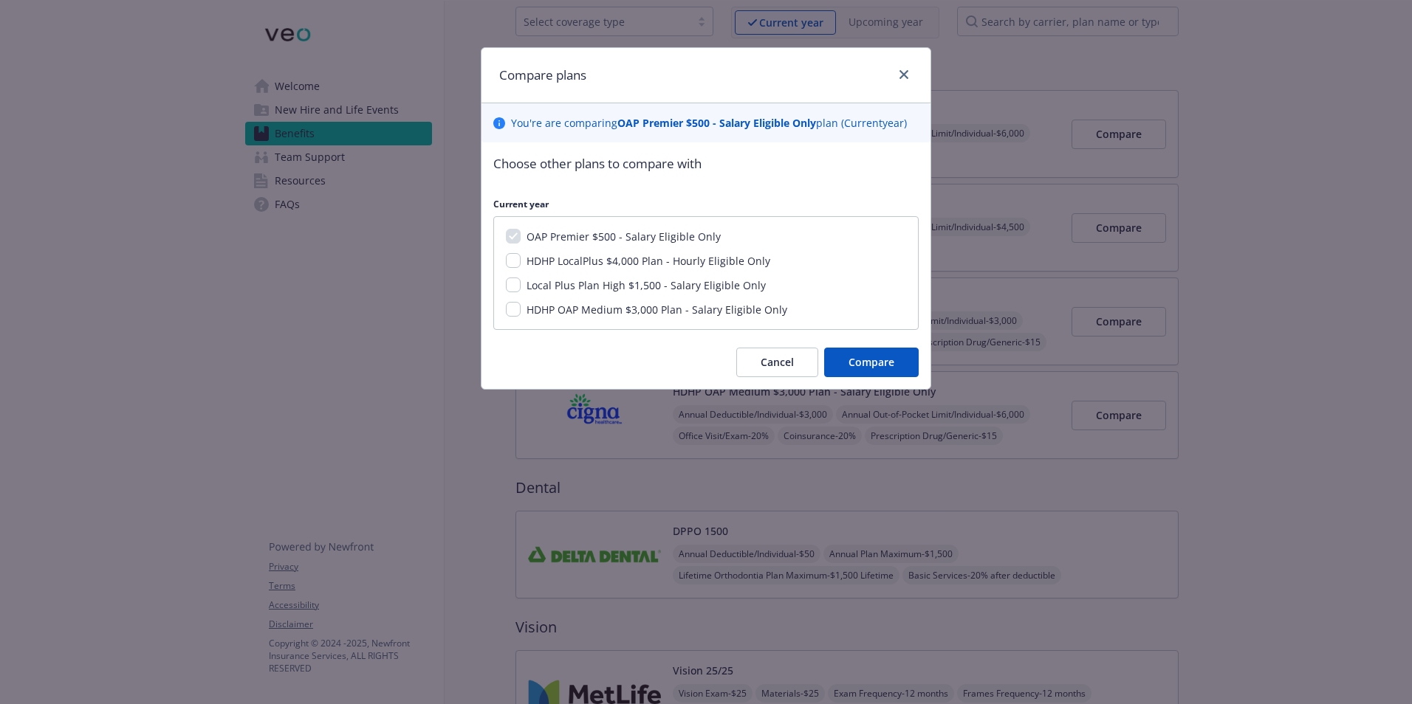
click at [599, 287] on span "Local Plus Plan High $1,500 - Salary Eligible Only" at bounding box center [645, 285] width 239 height 14
click at [521, 287] on input "Local Plus Plan High $1,500 - Salary Eligible Only" at bounding box center [513, 285] width 15 height 15
checkbox input "true"
click at [896, 361] on button "Compare" at bounding box center [871, 363] width 95 height 30
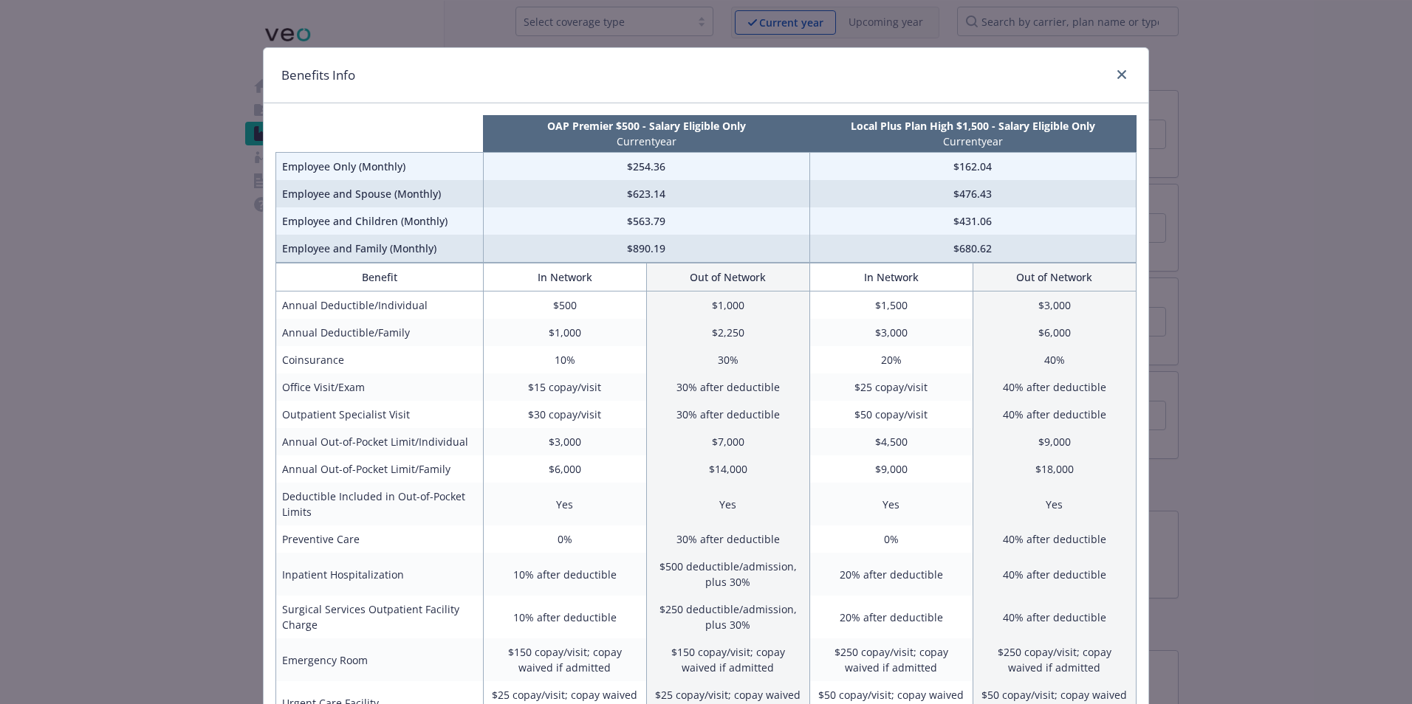
click at [1280, 291] on div "Benefits Info OAP Premier $500 - Salary Eligible Only Current year Local Plus P…" at bounding box center [706, 352] width 1412 height 704
click at [1122, 73] on link "close" at bounding box center [1122, 75] width 18 height 18
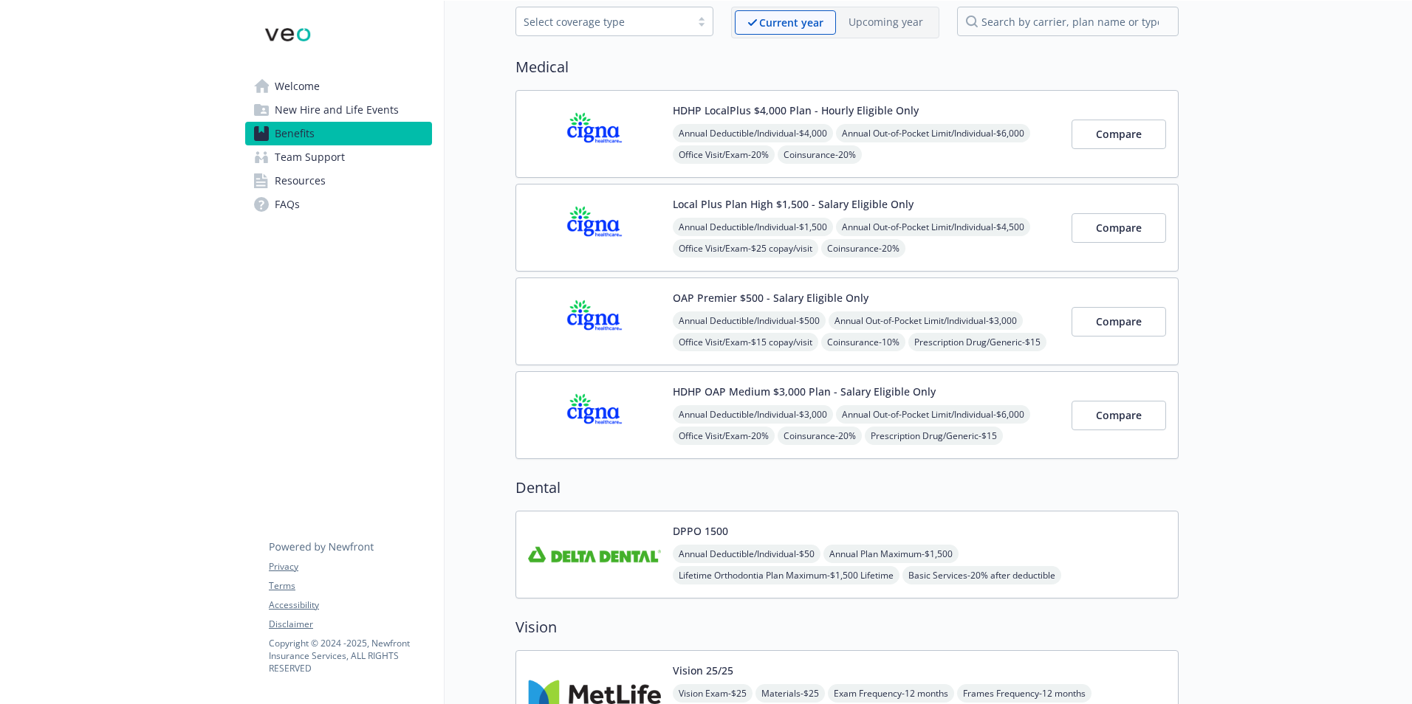
click at [298, 198] on span "FAQs" at bounding box center [287, 205] width 25 height 24
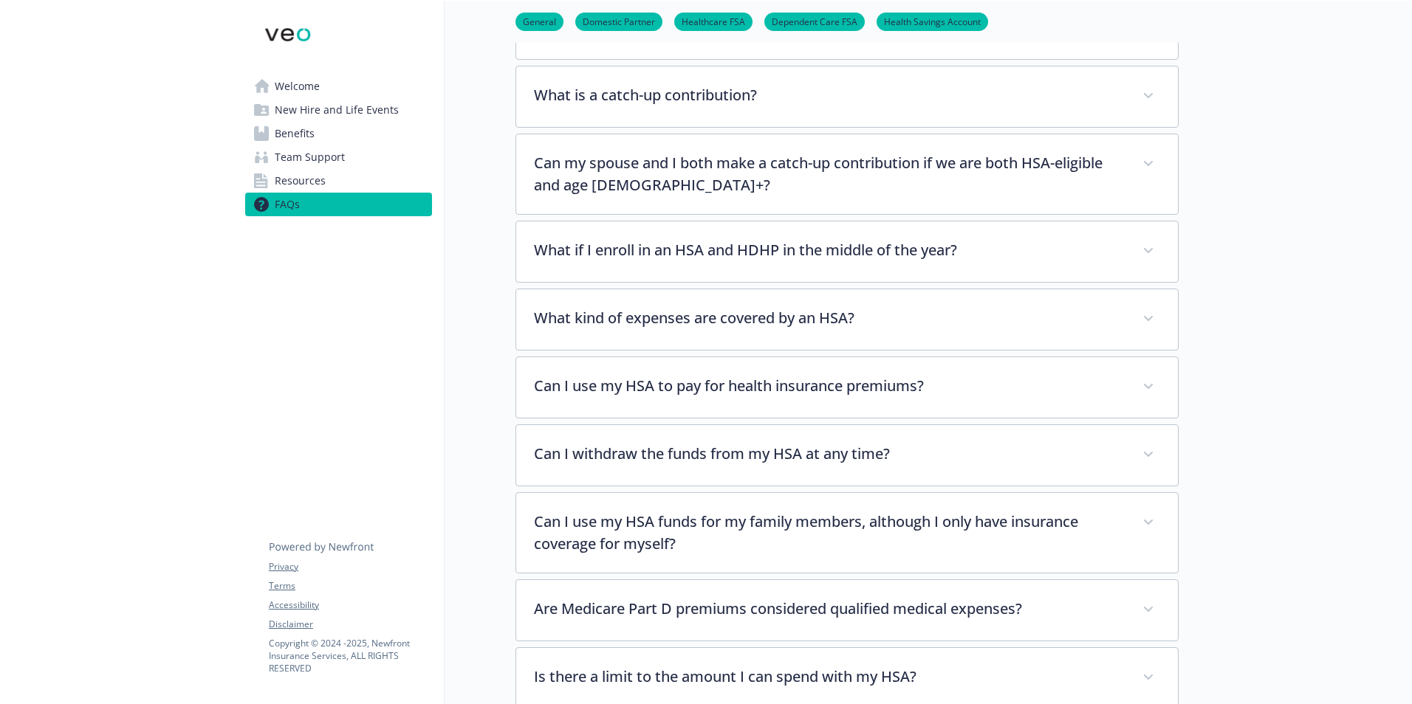
scroll to position [1920, 0]
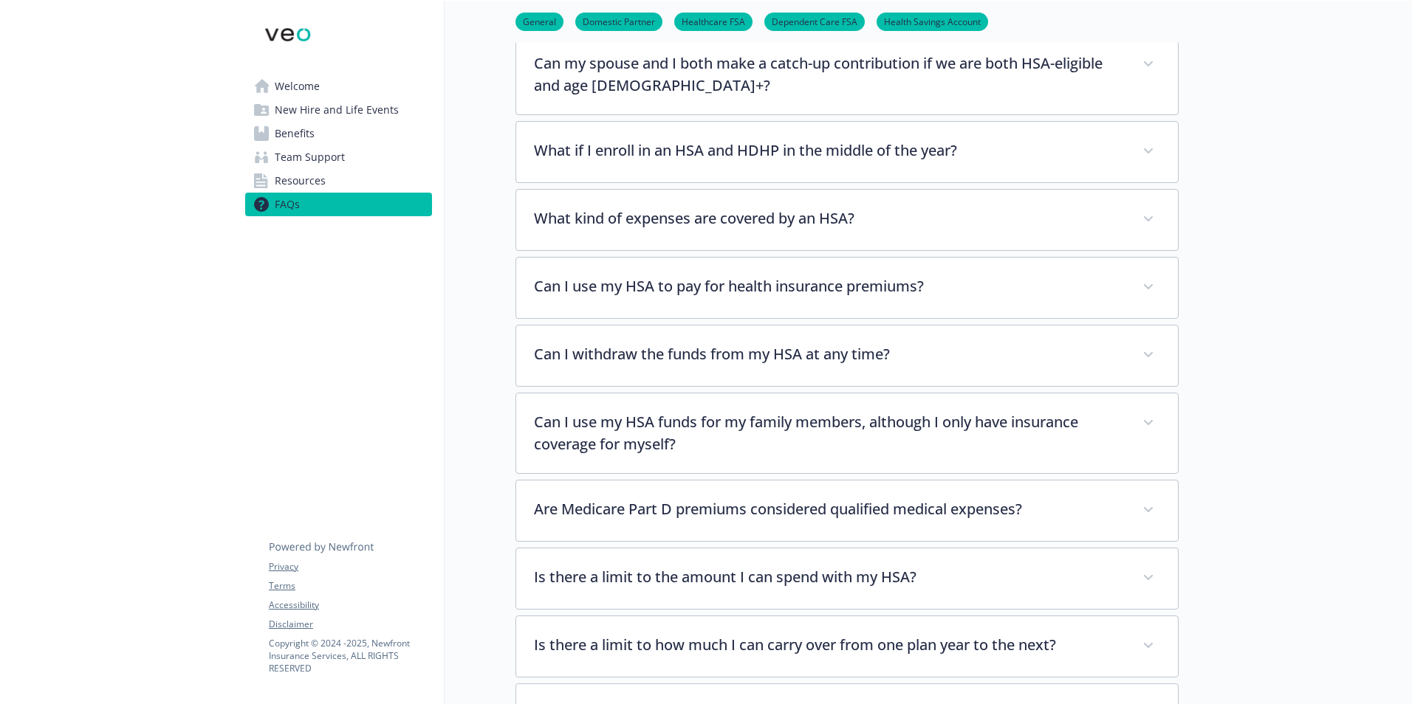
click at [315, 183] on span "Resources" at bounding box center [300, 181] width 51 height 24
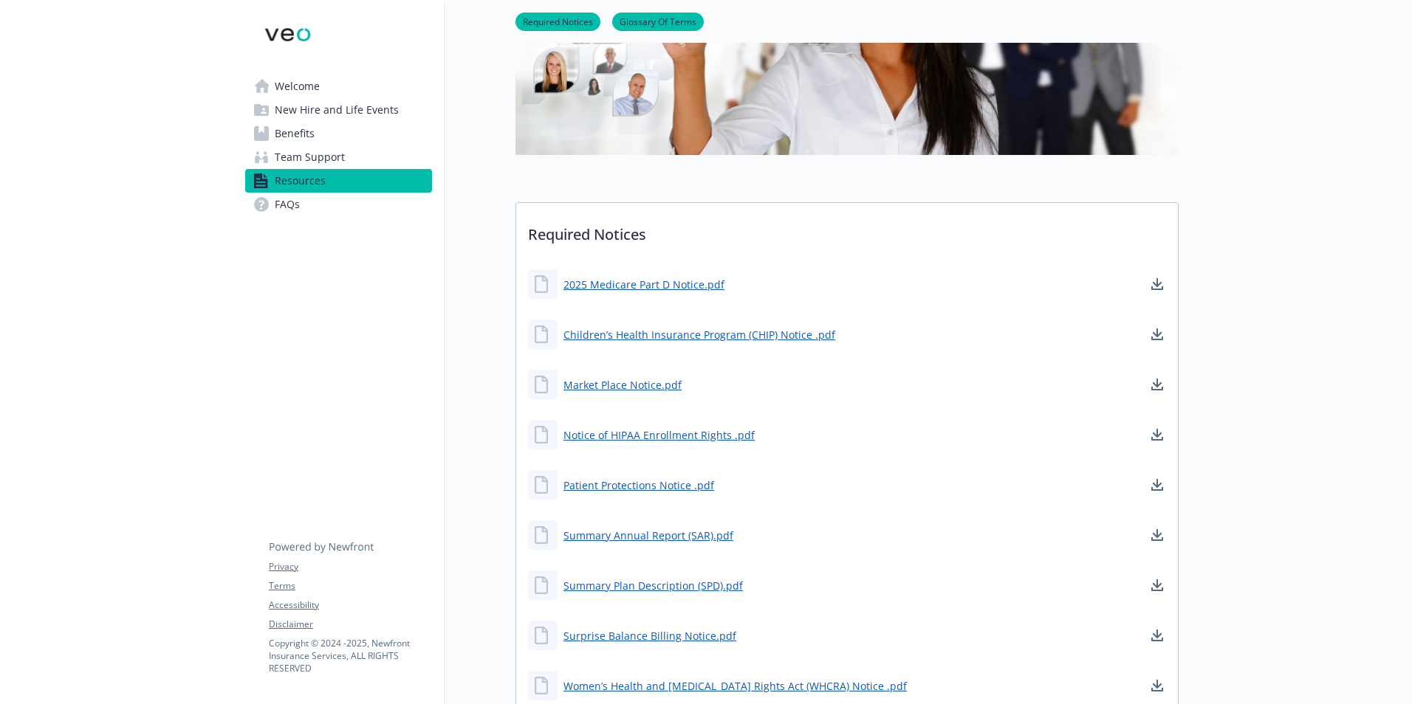
scroll to position [222, 0]
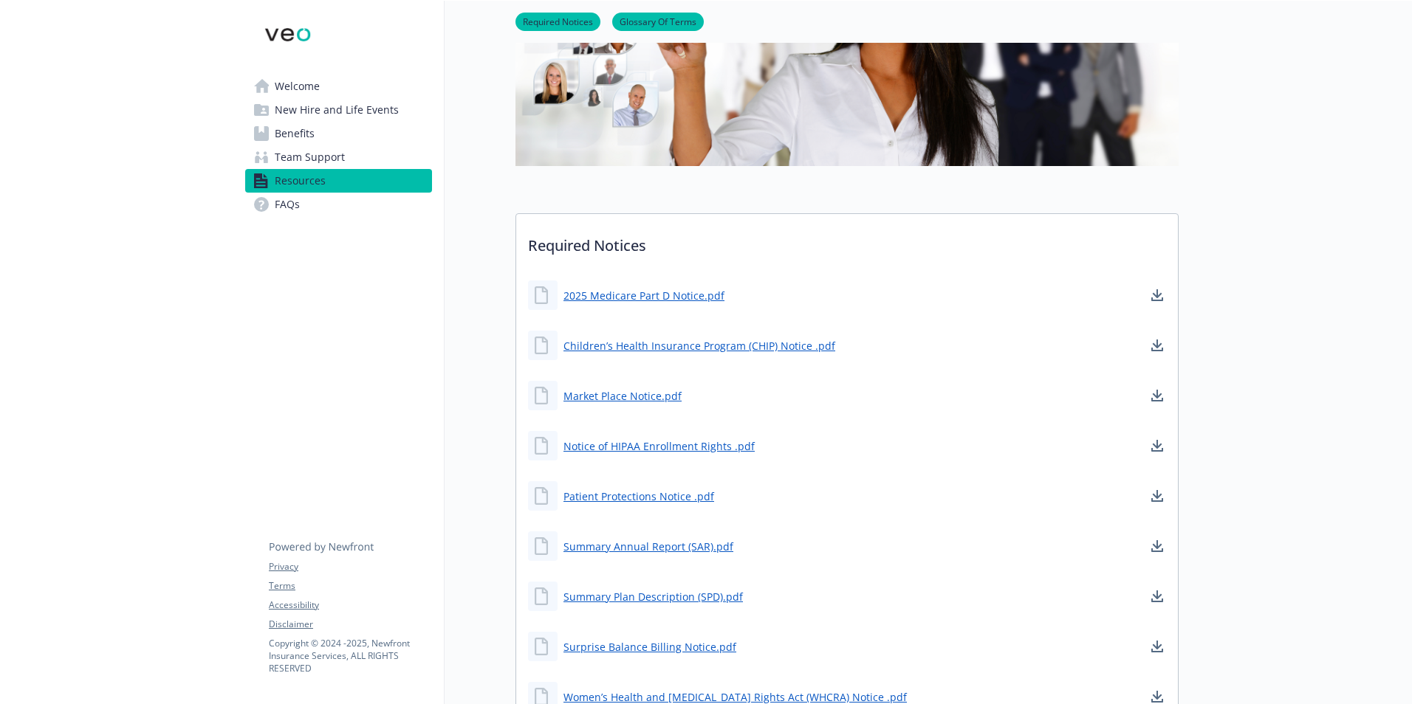
click at [303, 157] on span "Team Support" at bounding box center [310, 157] width 70 height 24
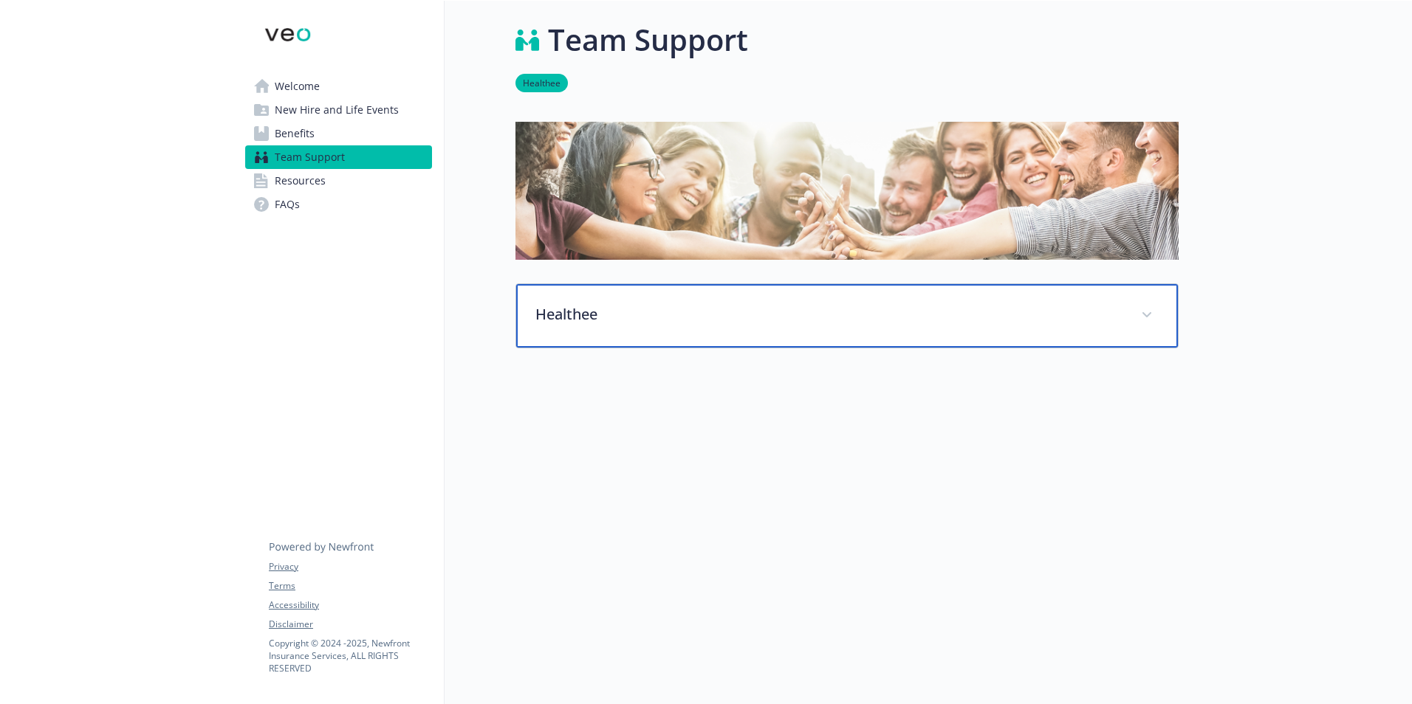
click at [1143, 303] on span at bounding box center [1147, 315] width 24 height 24
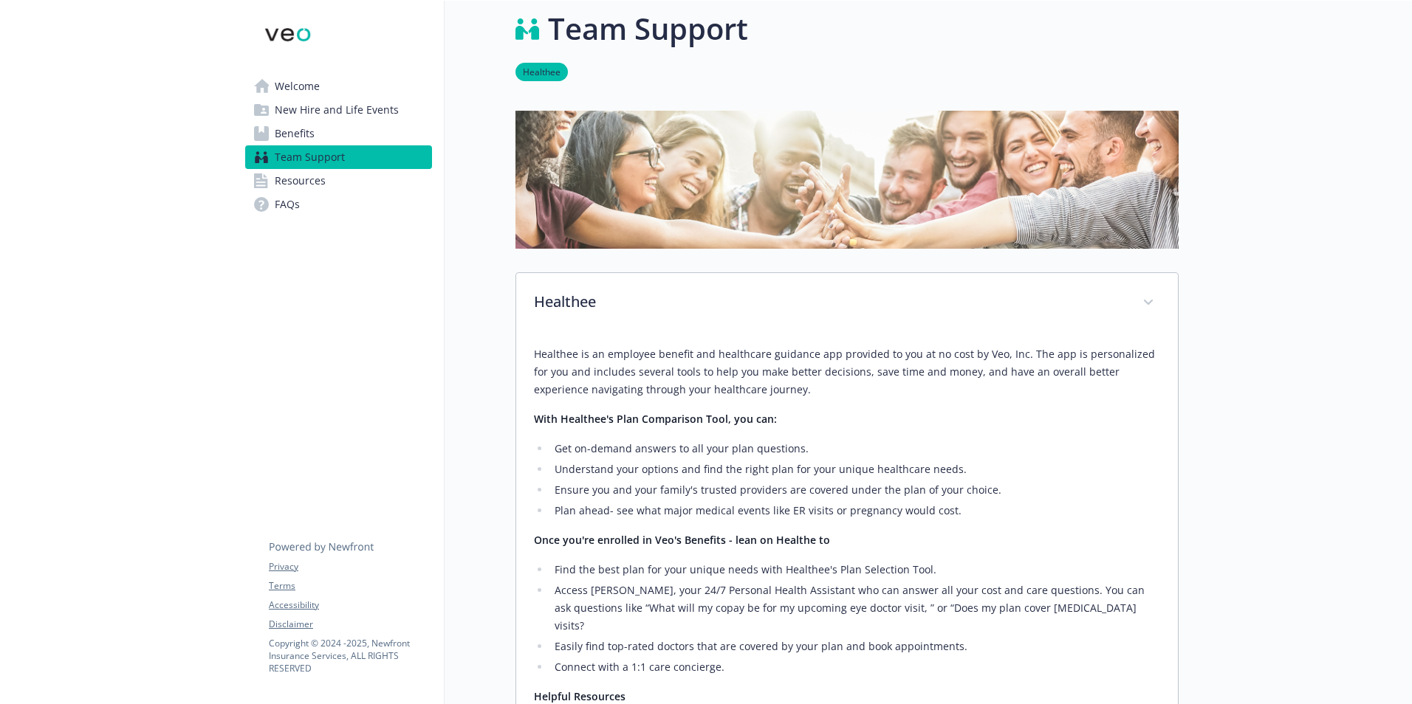
click at [283, 89] on span "Welcome" at bounding box center [297, 87] width 45 height 24
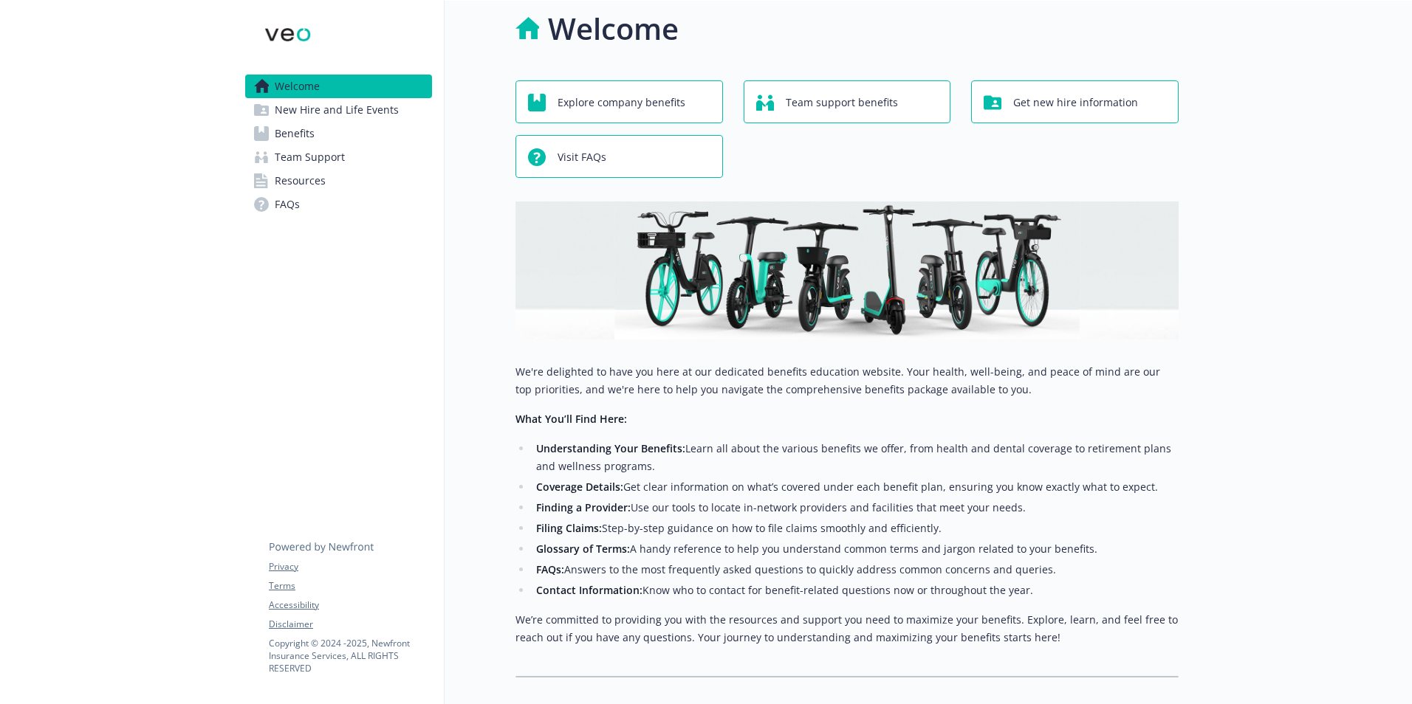
scroll to position [103, 0]
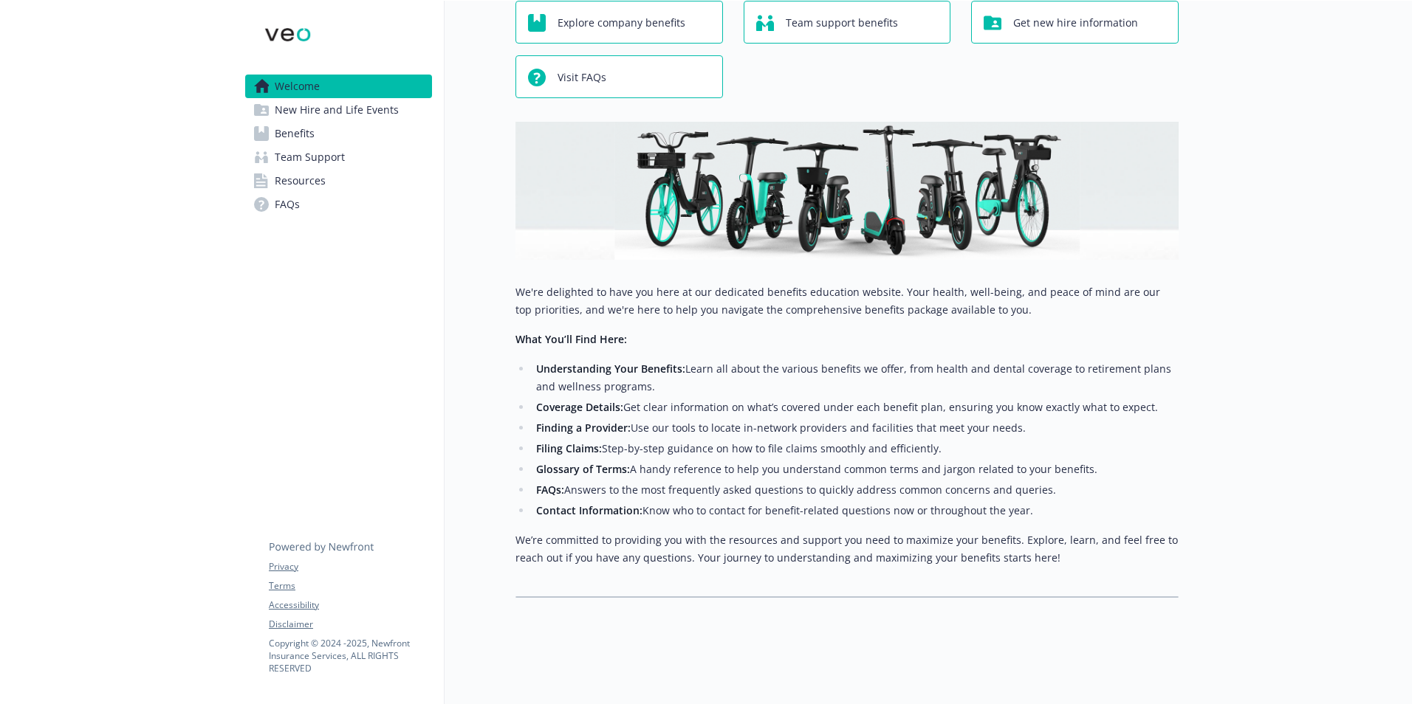
click at [270, 103] on link "New Hire and Life Events" at bounding box center [338, 110] width 187 height 24
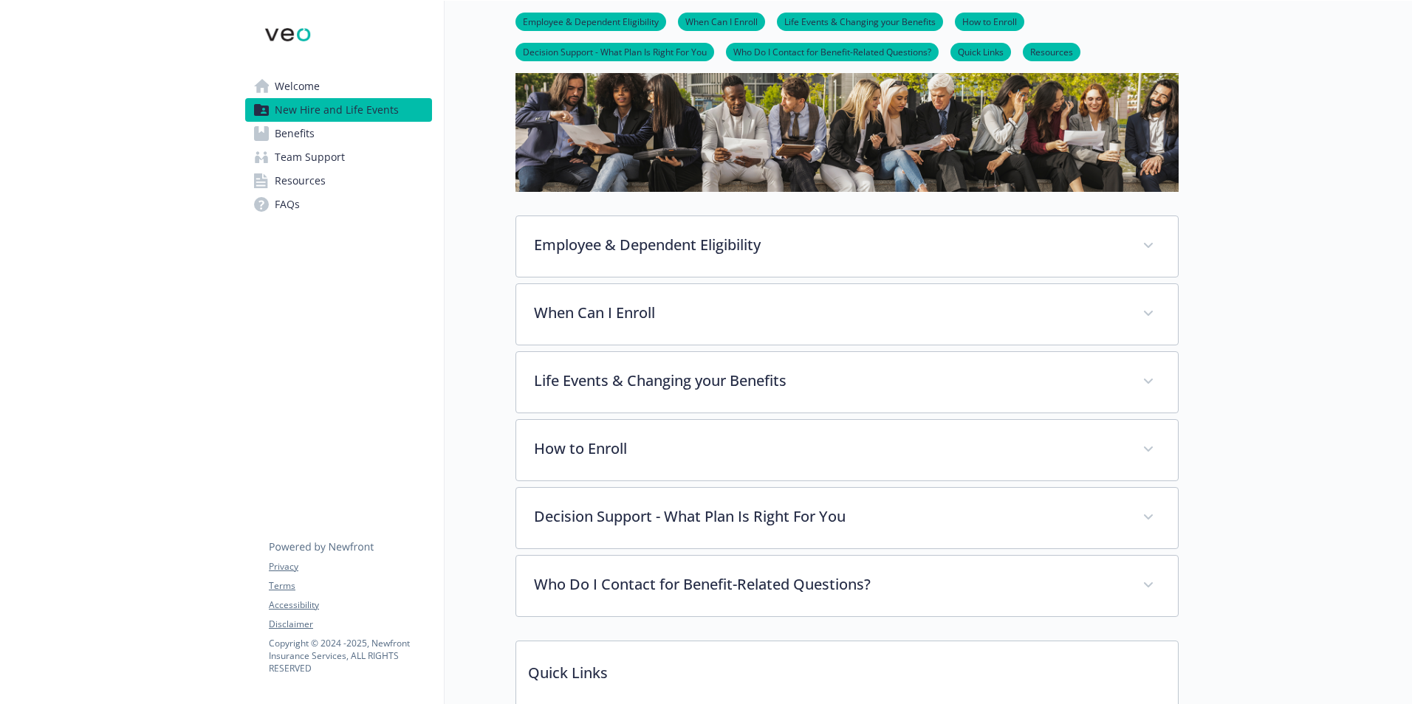
scroll to position [25, 0]
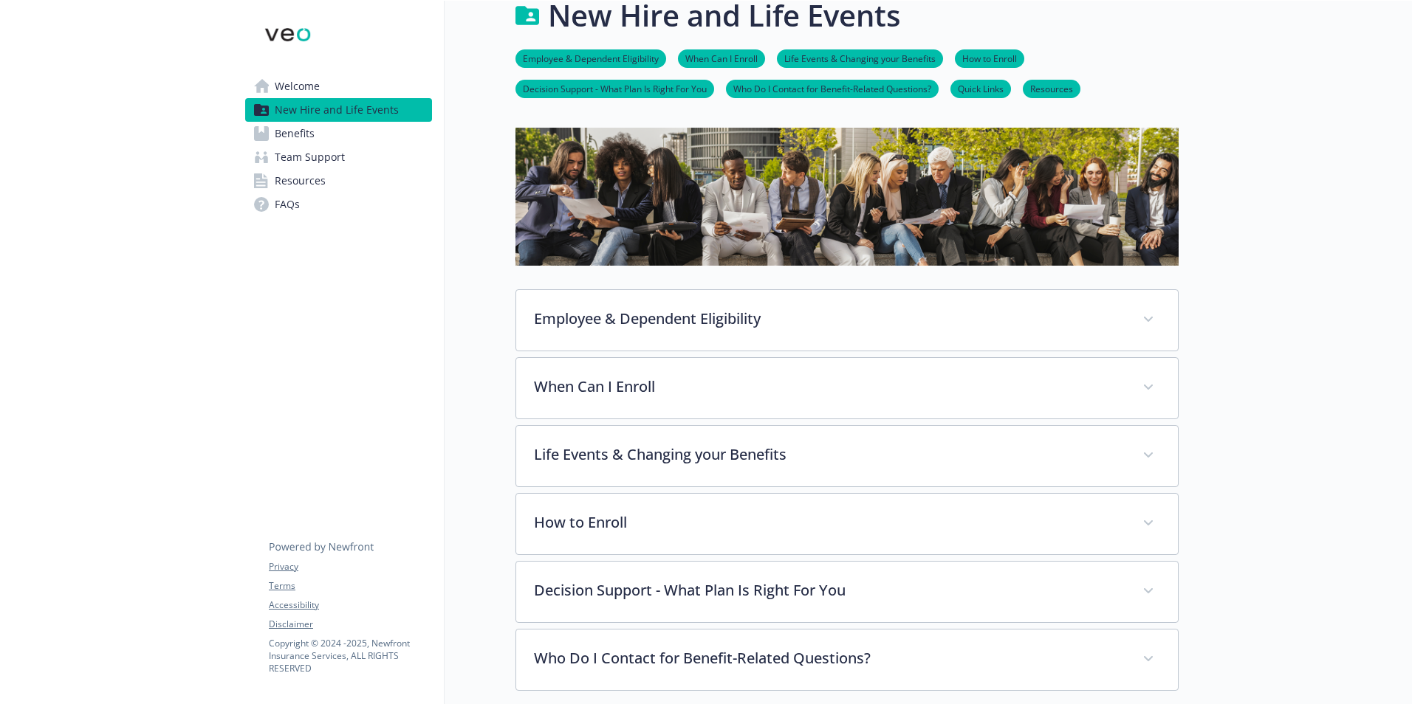
click at [323, 131] on link "Benefits" at bounding box center [338, 134] width 187 height 24
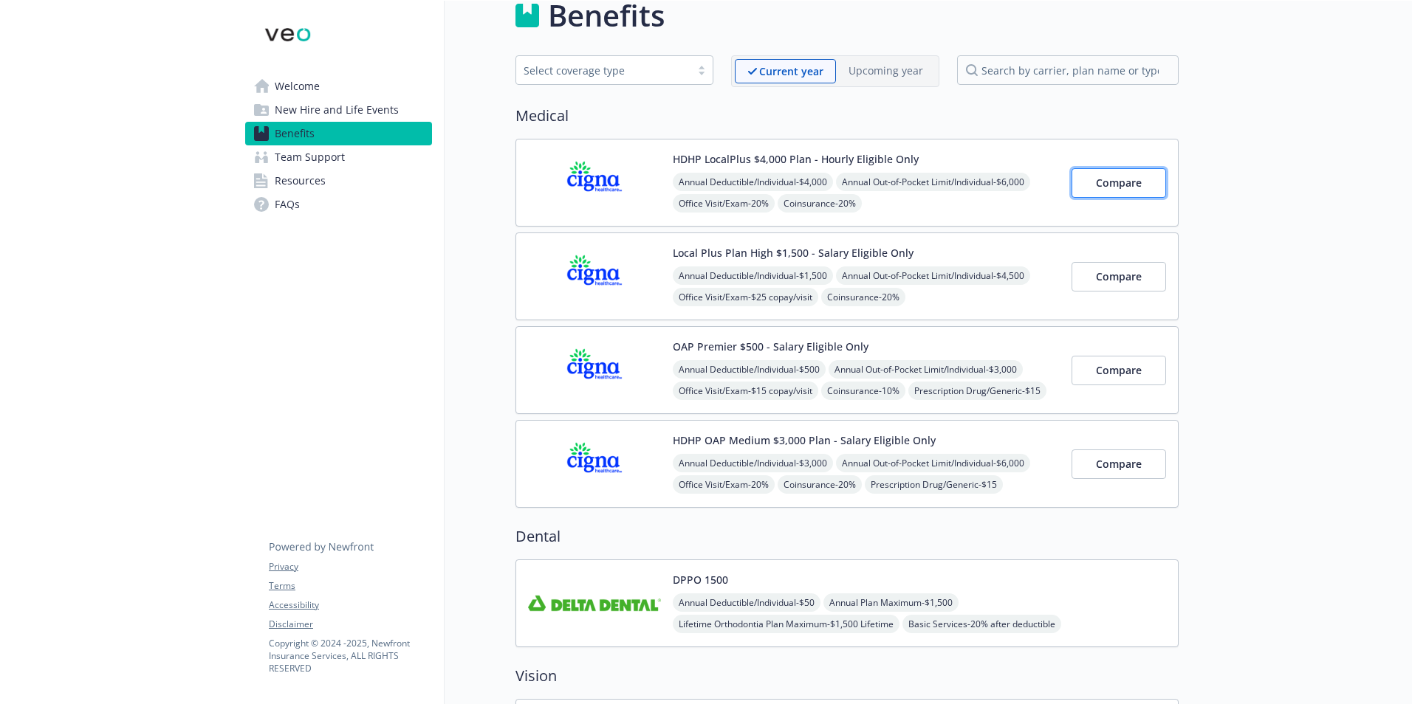
click at [1096, 188] on span "Compare" at bounding box center [1119, 183] width 46 height 14
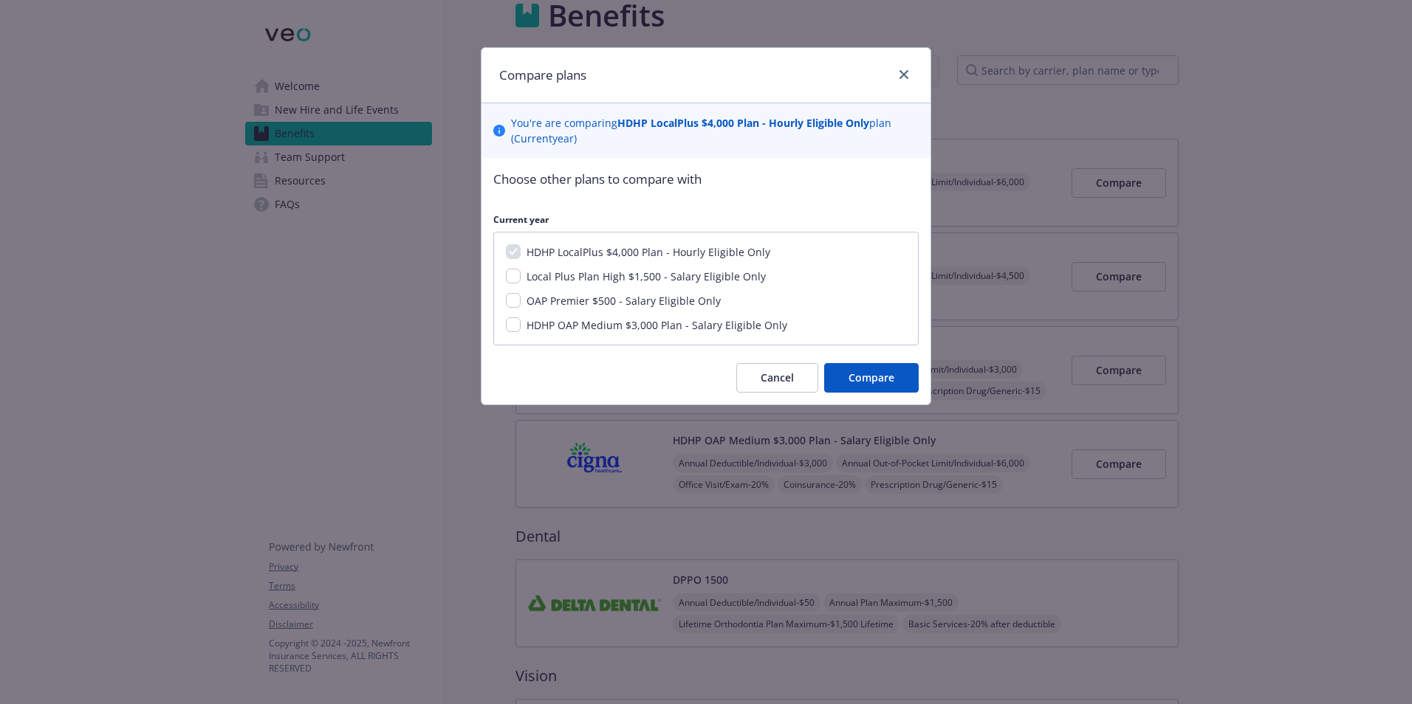
click at [621, 301] on span "OAP Premier $500 - Salary Eligible Only" at bounding box center [623, 301] width 194 height 14
click at [521, 301] on input "OAP Premier $500 - Salary Eligible Only" at bounding box center [513, 300] width 15 height 15
checkbox input "true"
click at [874, 382] on span "Compare" at bounding box center [871, 378] width 46 height 14
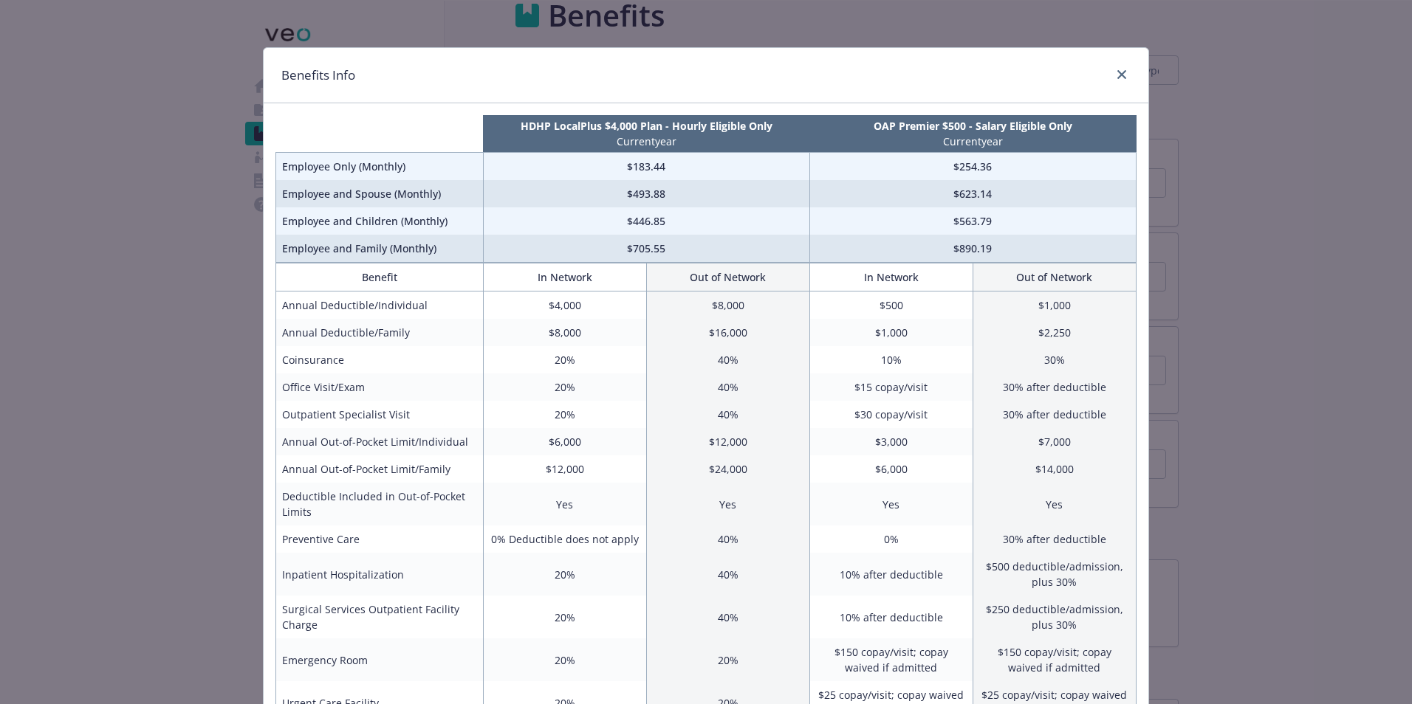
click at [1361, 346] on div "Benefits Info HDHP LocalPlus $4,000 Plan - Hourly Eligible Only Current year OA…" at bounding box center [706, 352] width 1412 height 704
click at [1113, 72] on link "close" at bounding box center [1122, 75] width 18 height 18
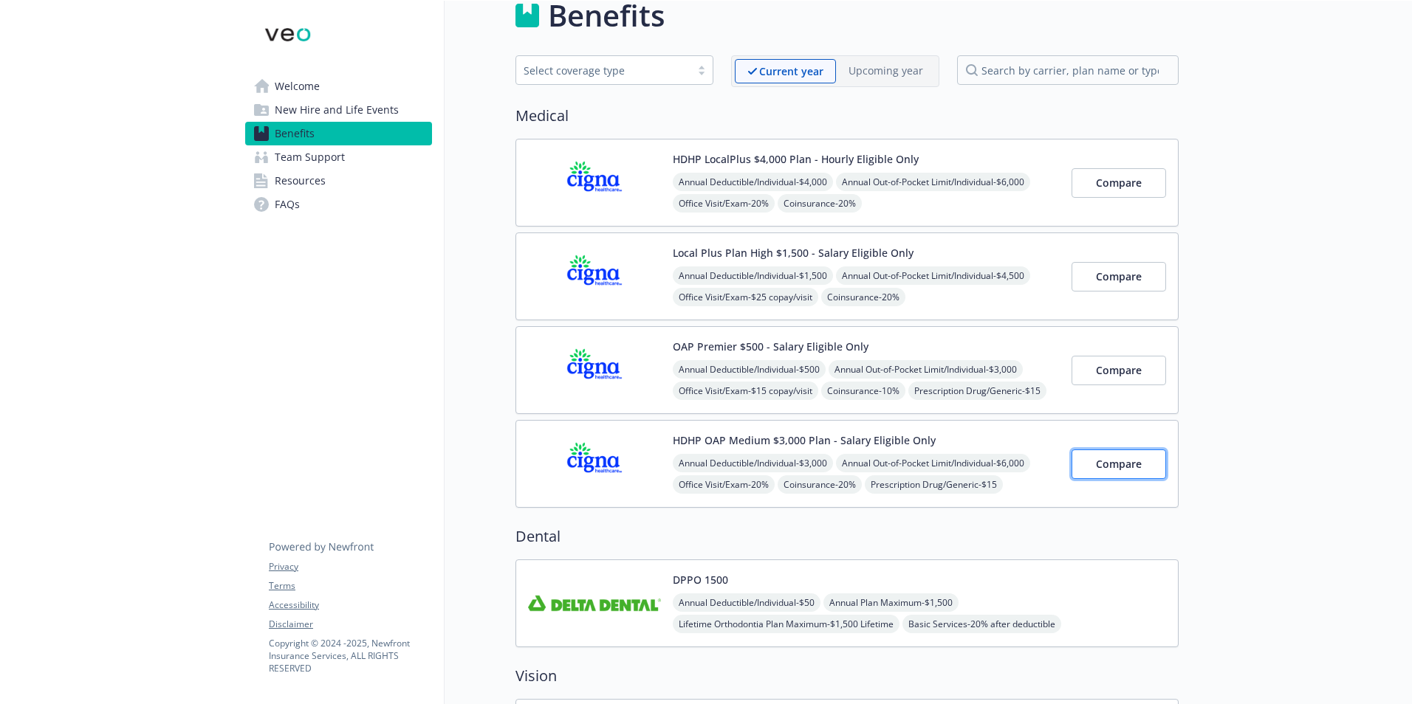
click at [1141, 452] on button "Compare" at bounding box center [1118, 465] width 95 height 30
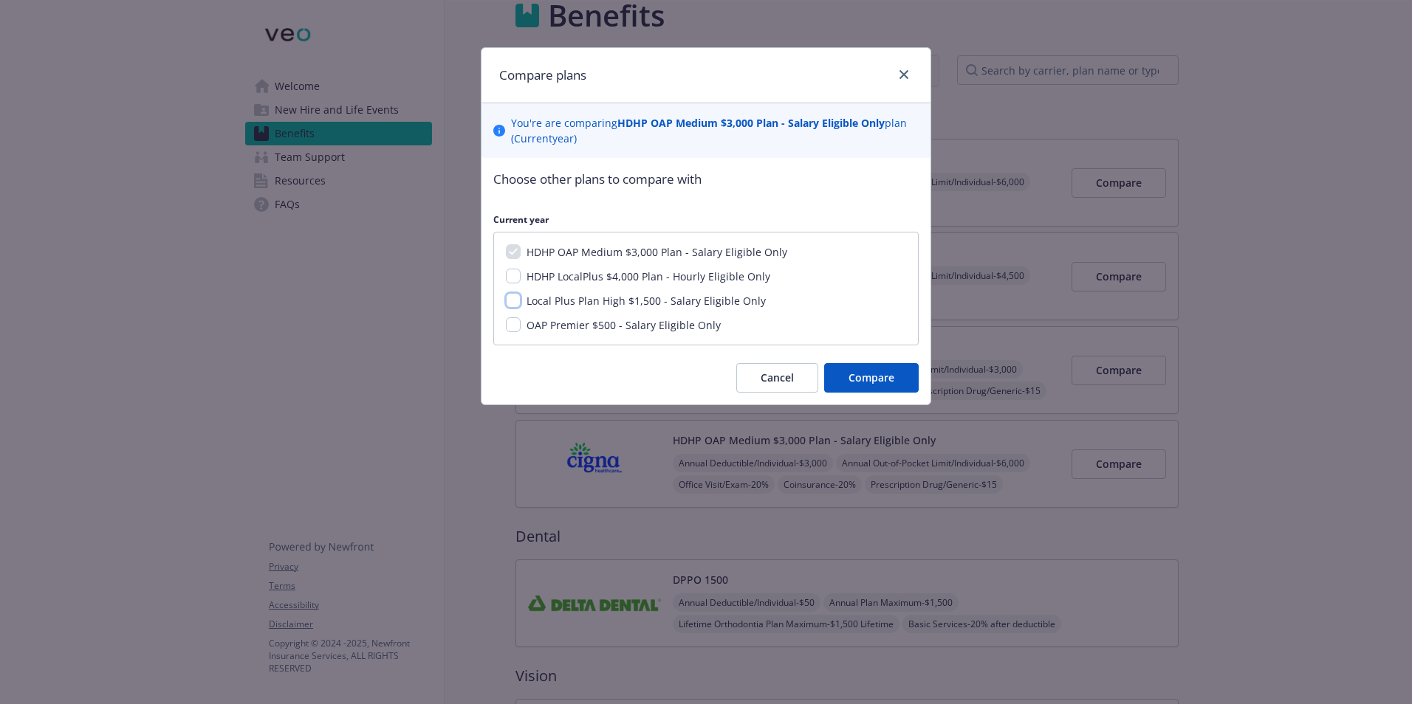
click at [517, 295] on input "Local Plus Plan High $1,500 - Salary Eligible Only" at bounding box center [513, 300] width 15 height 15
checkbox input "true"
click at [513, 322] on input "OAP Premier $500 - Salary Eligible Only" at bounding box center [513, 325] width 15 height 15
checkbox input "true"
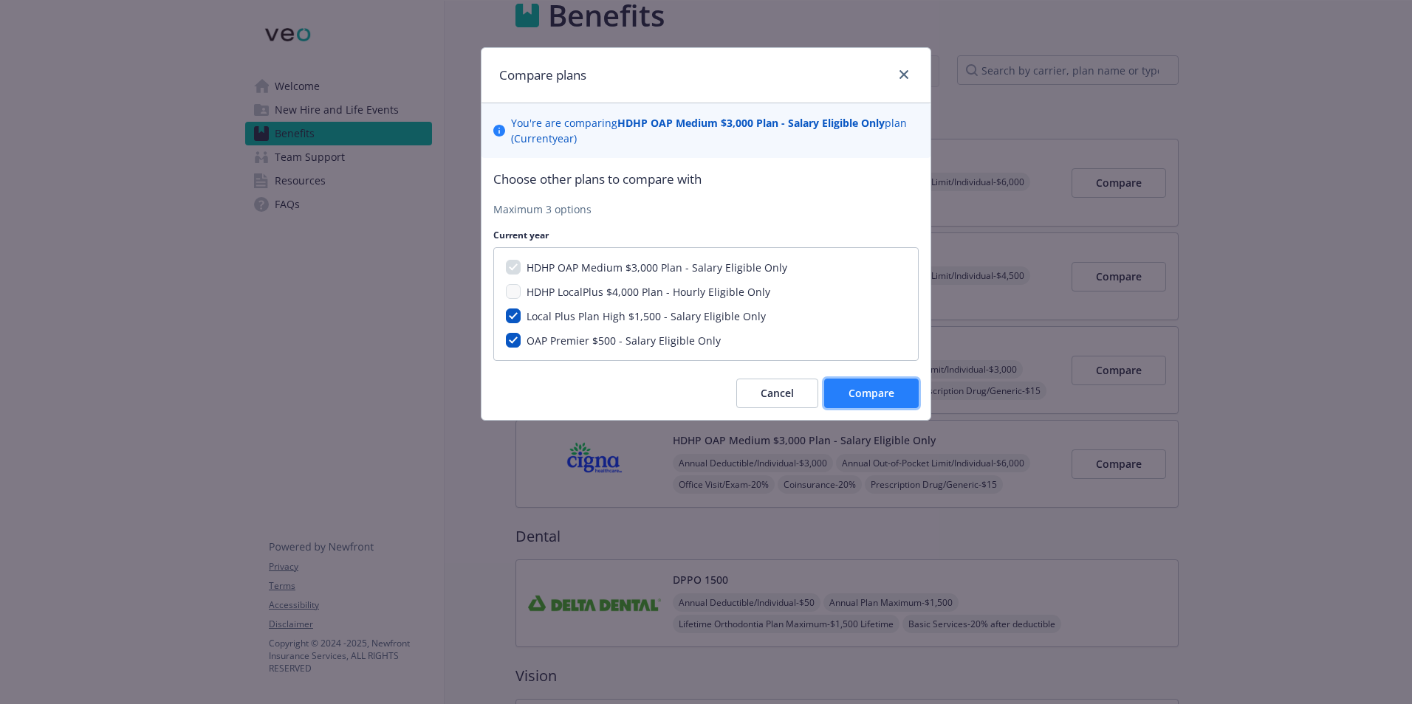
click at [859, 381] on button "Compare" at bounding box center [871, 394] width 95 height 30
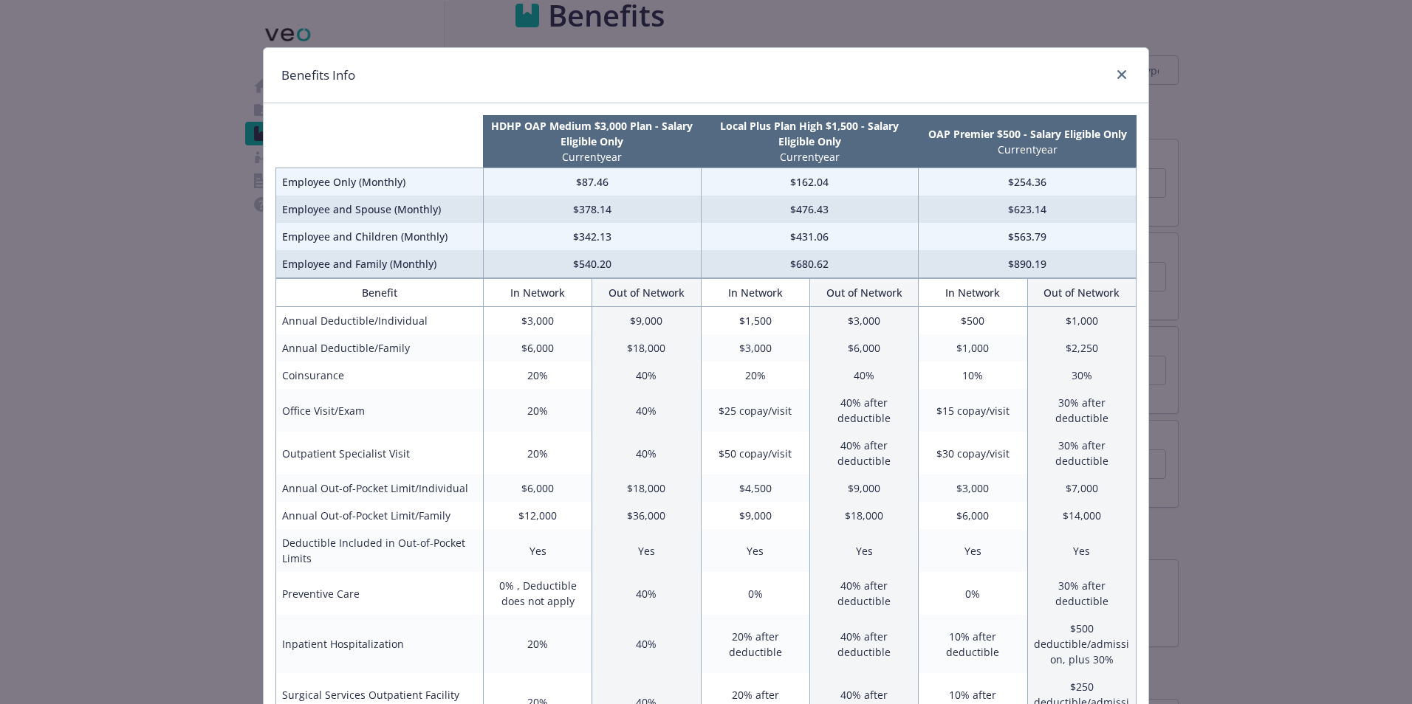
click at [1268, 378] on div "Benefits Info HDHP OAP Medium $3,000 Plan - Salary Eligible Only Current year L…" at bounding box center [706, 352] width 1412 height 704
click at [1119, 73] on icon "close" at bounding box center [1121, 74] width 9 height 9
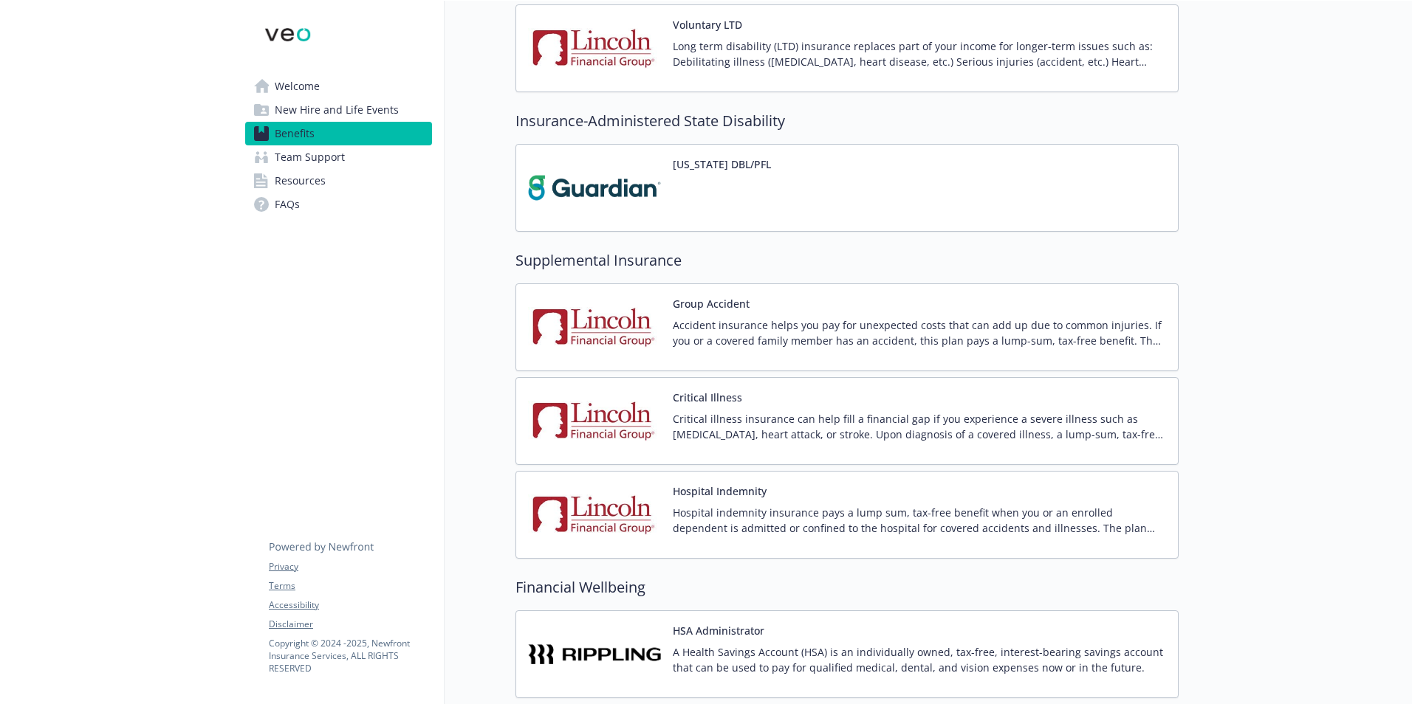
scroll to position [1059, 0]
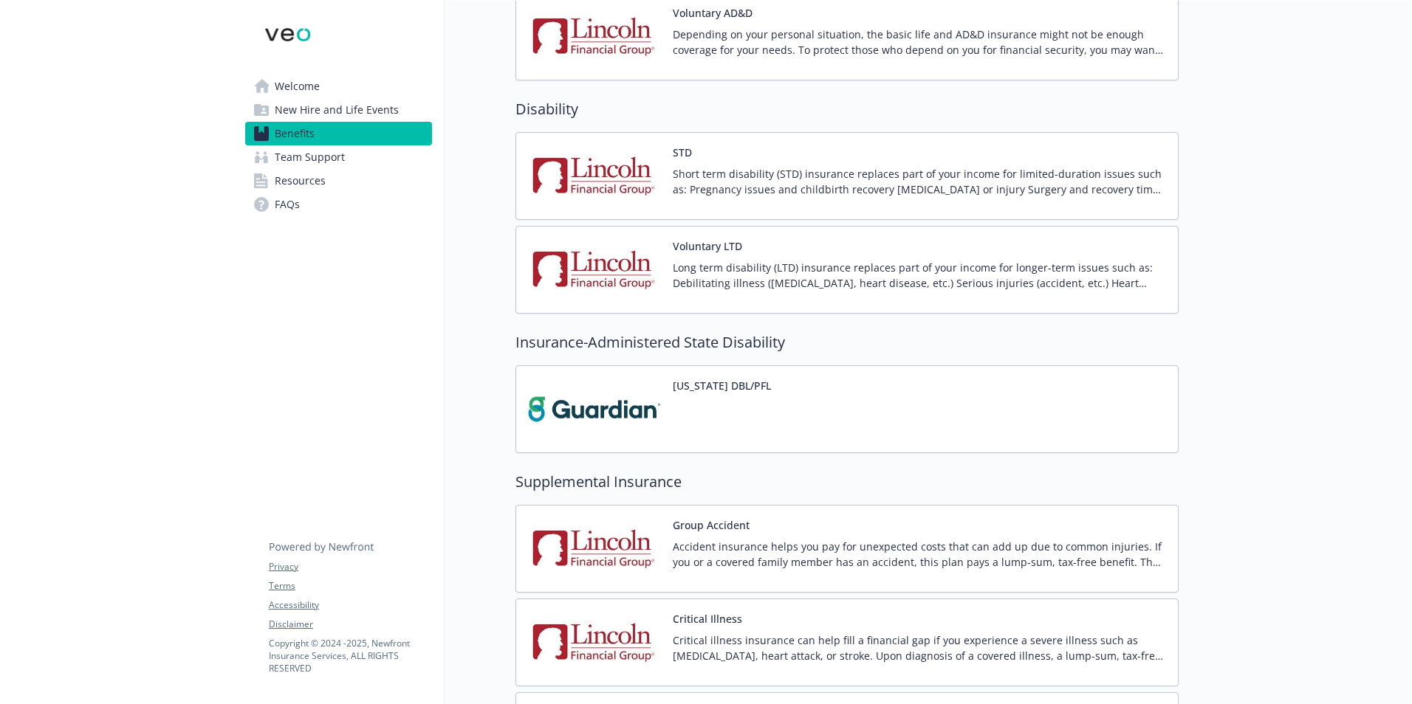
click at [1080, 194] on p "Short term disability (STD) insurance replaces part of your income for limited-…" at bounding box center [919, 181] width 493 height 31
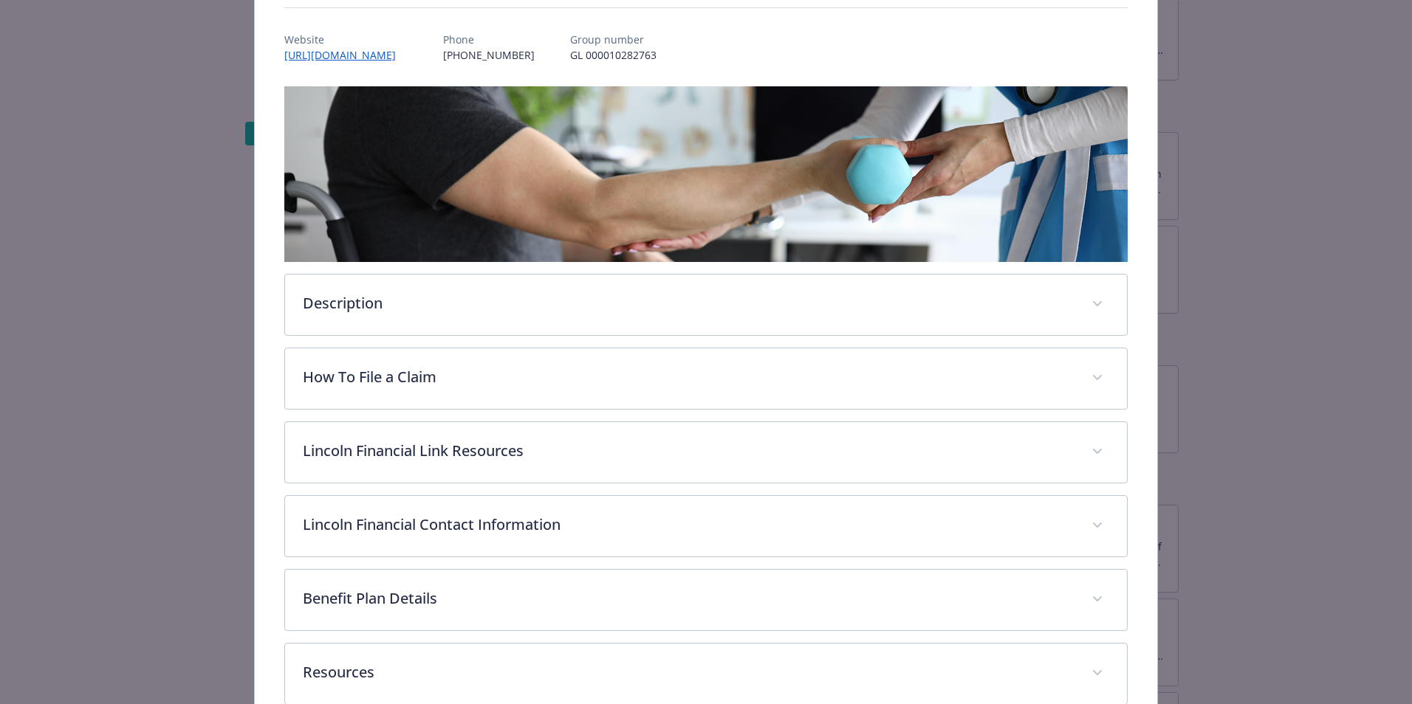
scroll to position [245, 0]
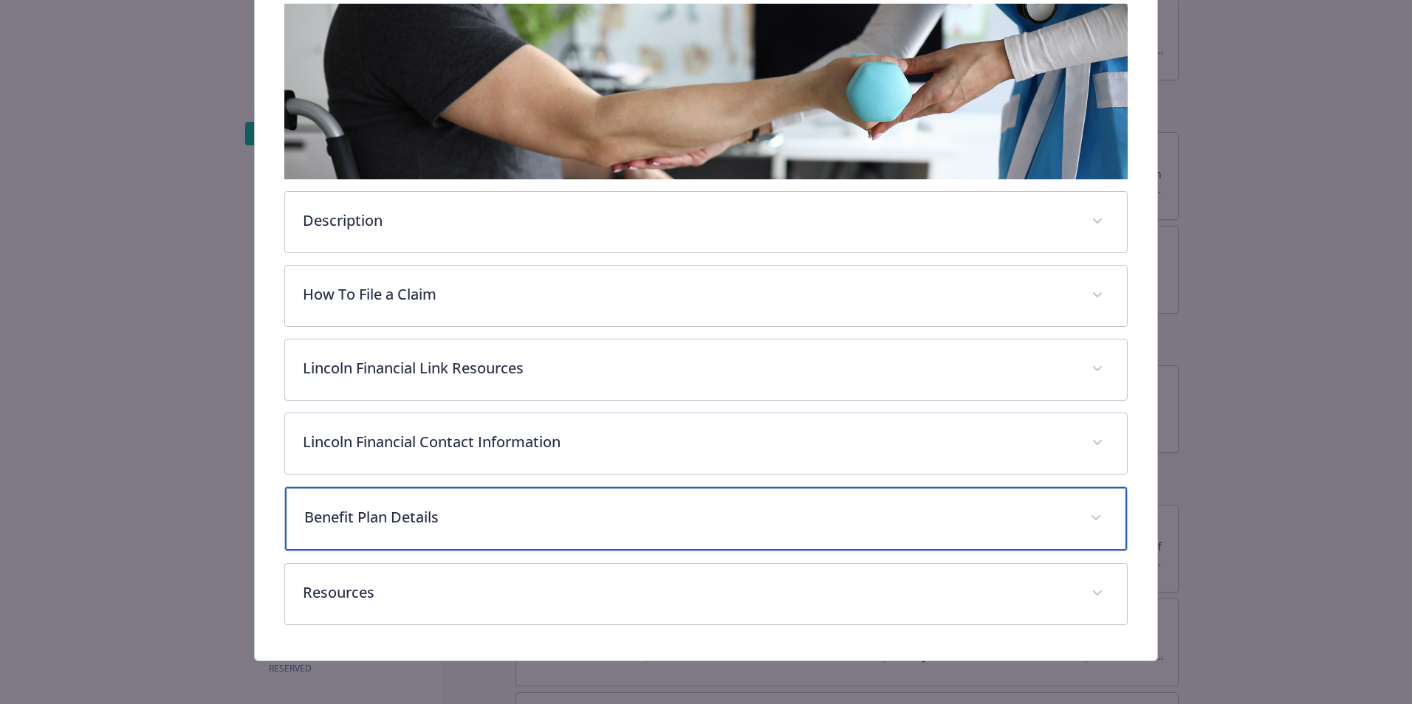
click at [419, 515] on p "Benefit Plan Details" at bounding box center [688, 518] width 768 height 22
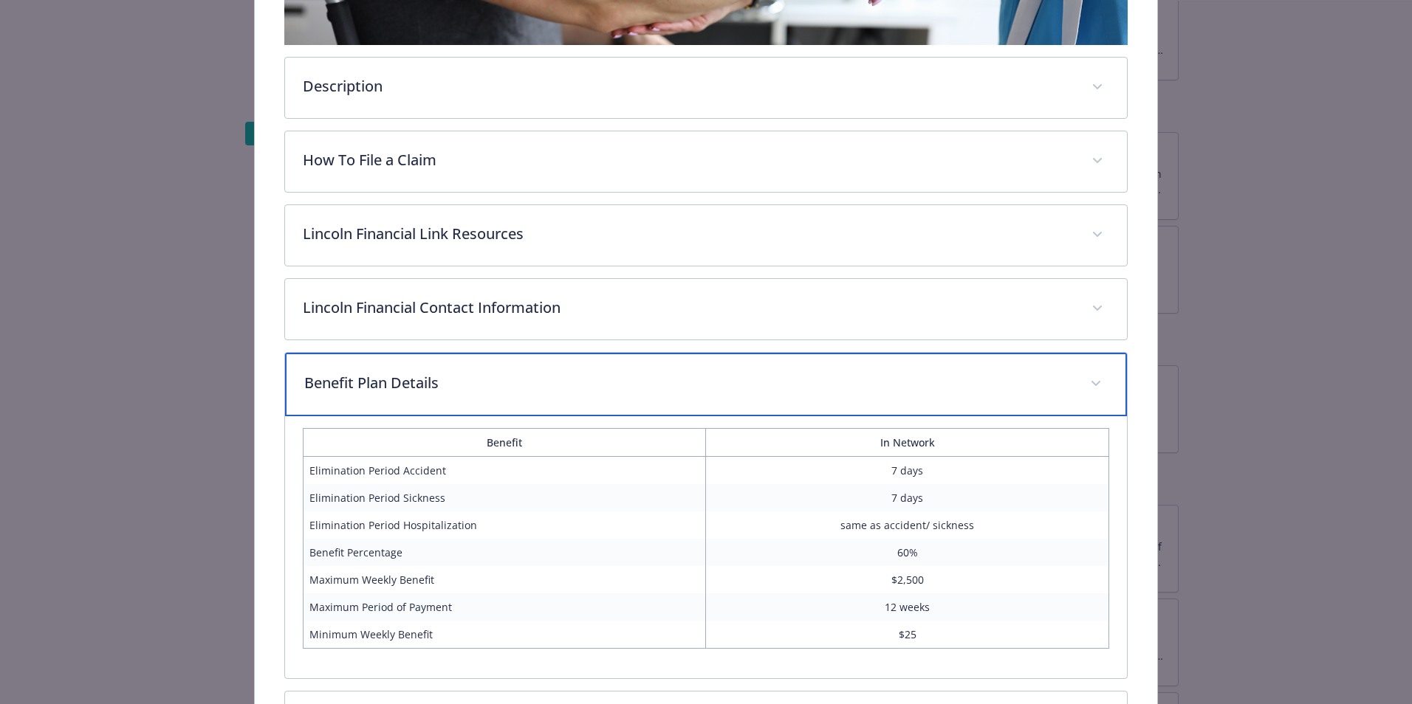
scroll to position [289, 0]
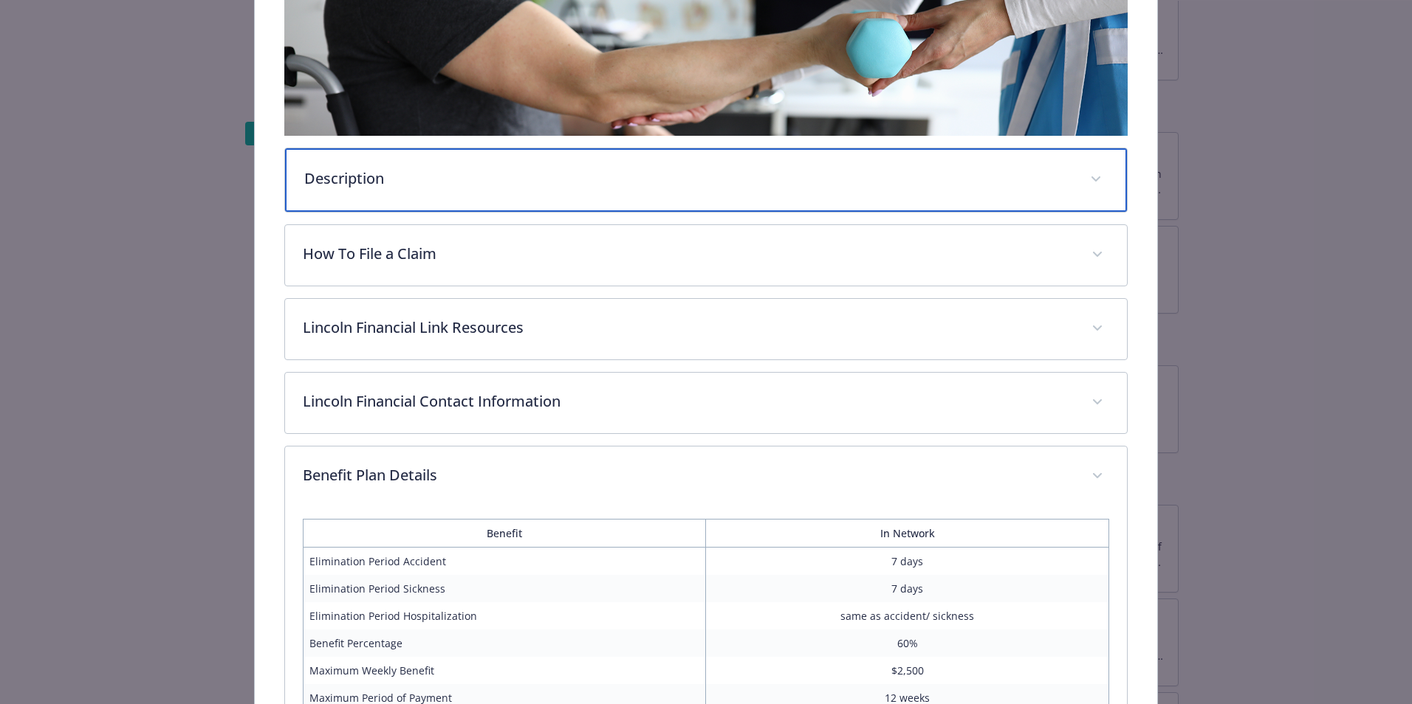
click at [409, 182] on p "Description" at bounding box center [688, 179] width 768 height 22
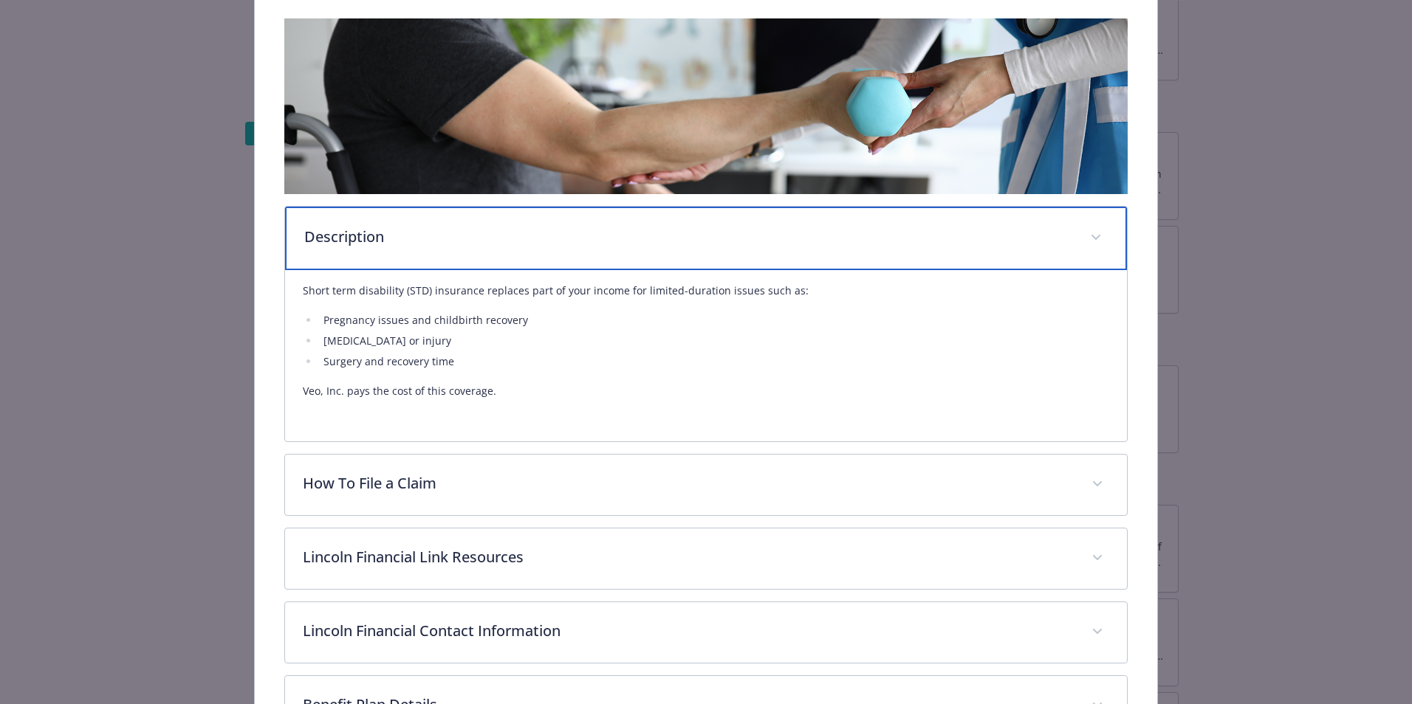
scroll to position [0, 0]
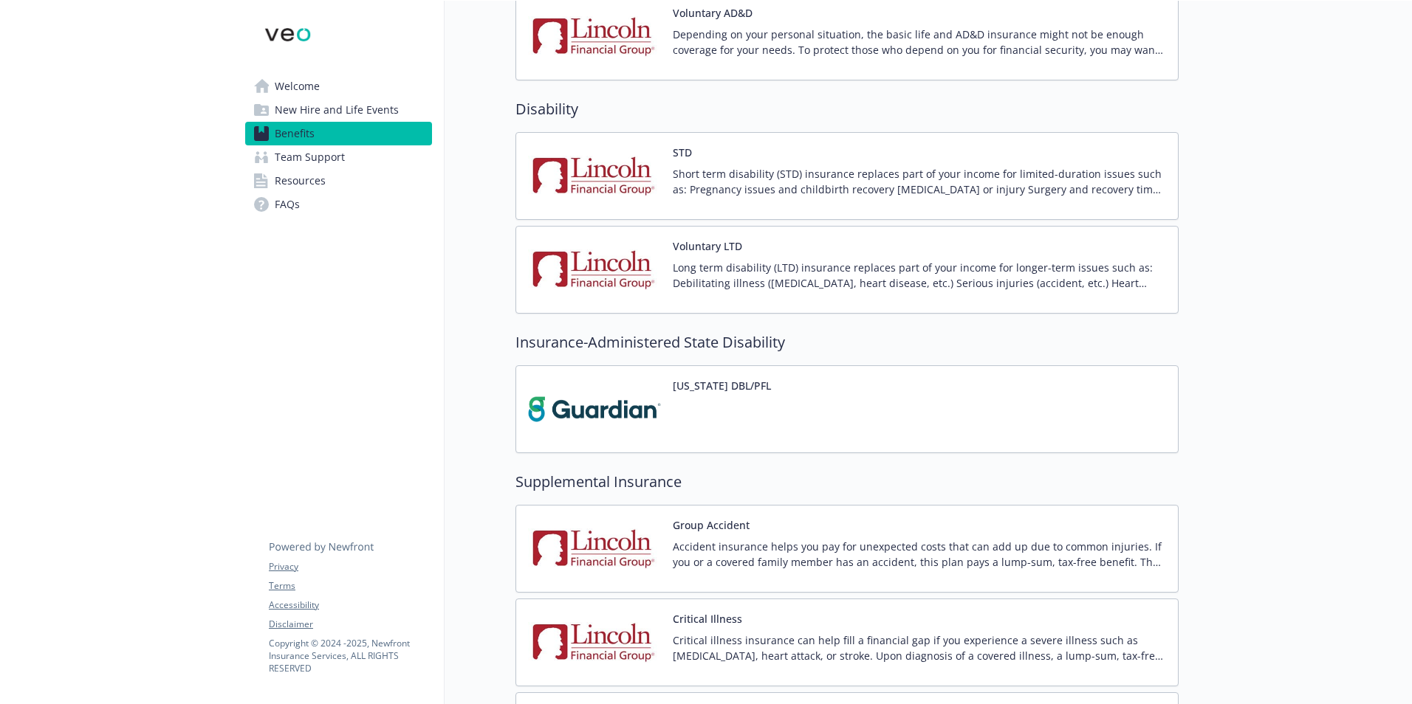
click at [705, 420] on div at bounding box center [722, 419] width 98 height 41
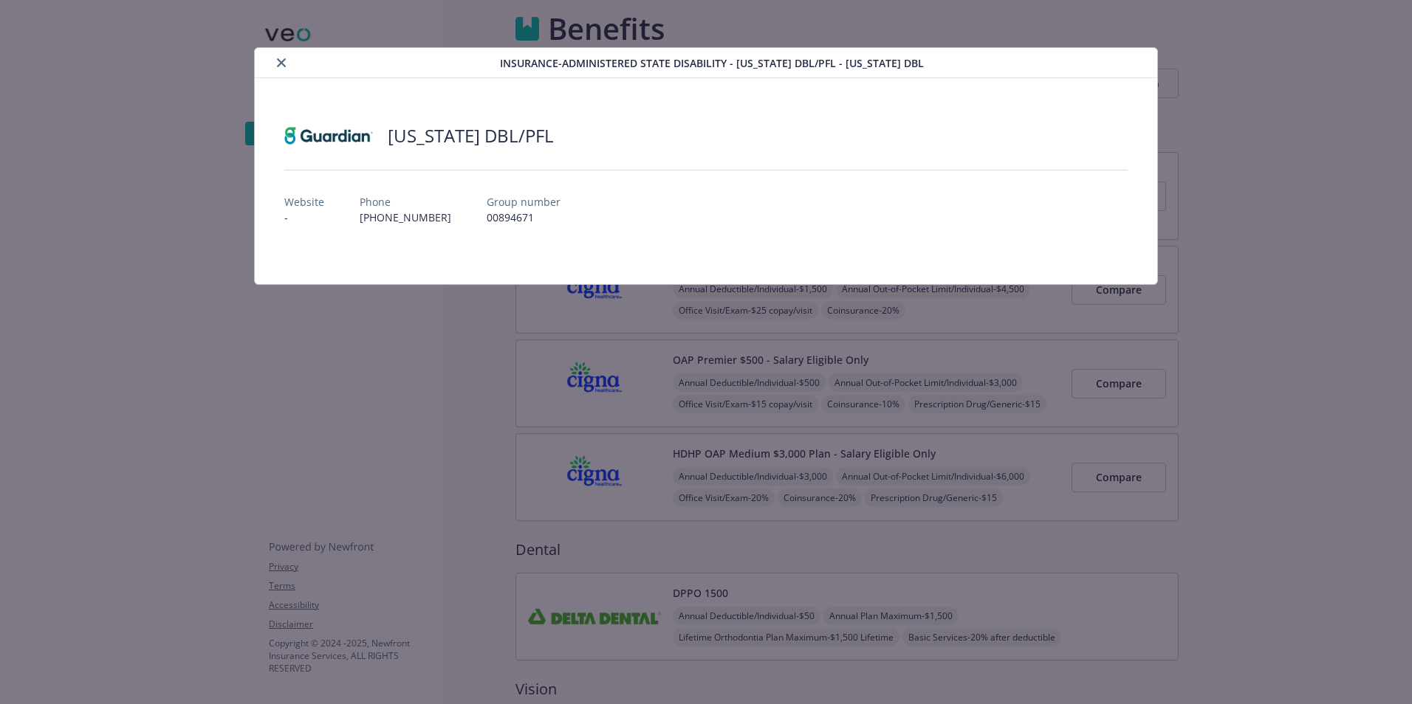
scroll to position [1059, 0]
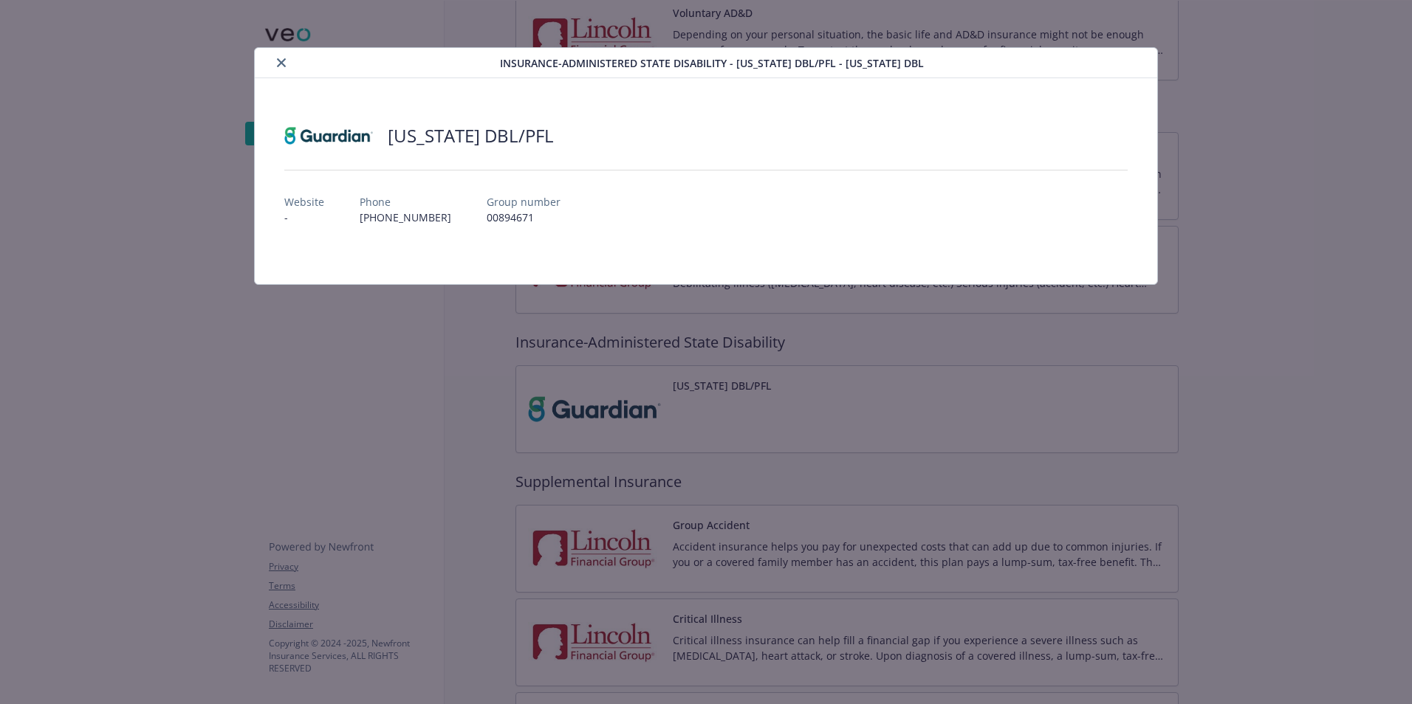
click at [287, 64] on button "close" at bounding box center [281, 63] width 18 height 18
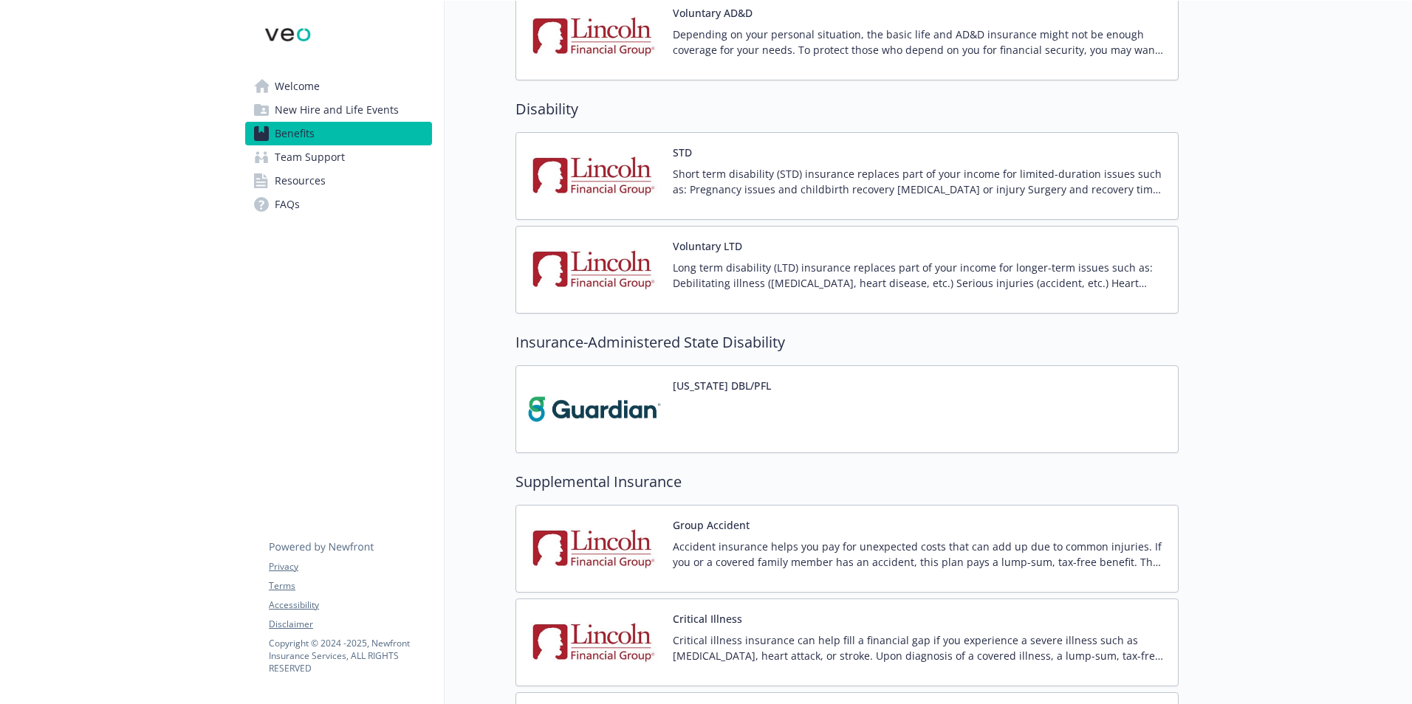
click at [795, 253] on div "Voluntary LTD Long term disability (LTD) insurance replaces part of your income…" at bounding box center [919, 269] width 493 height 63
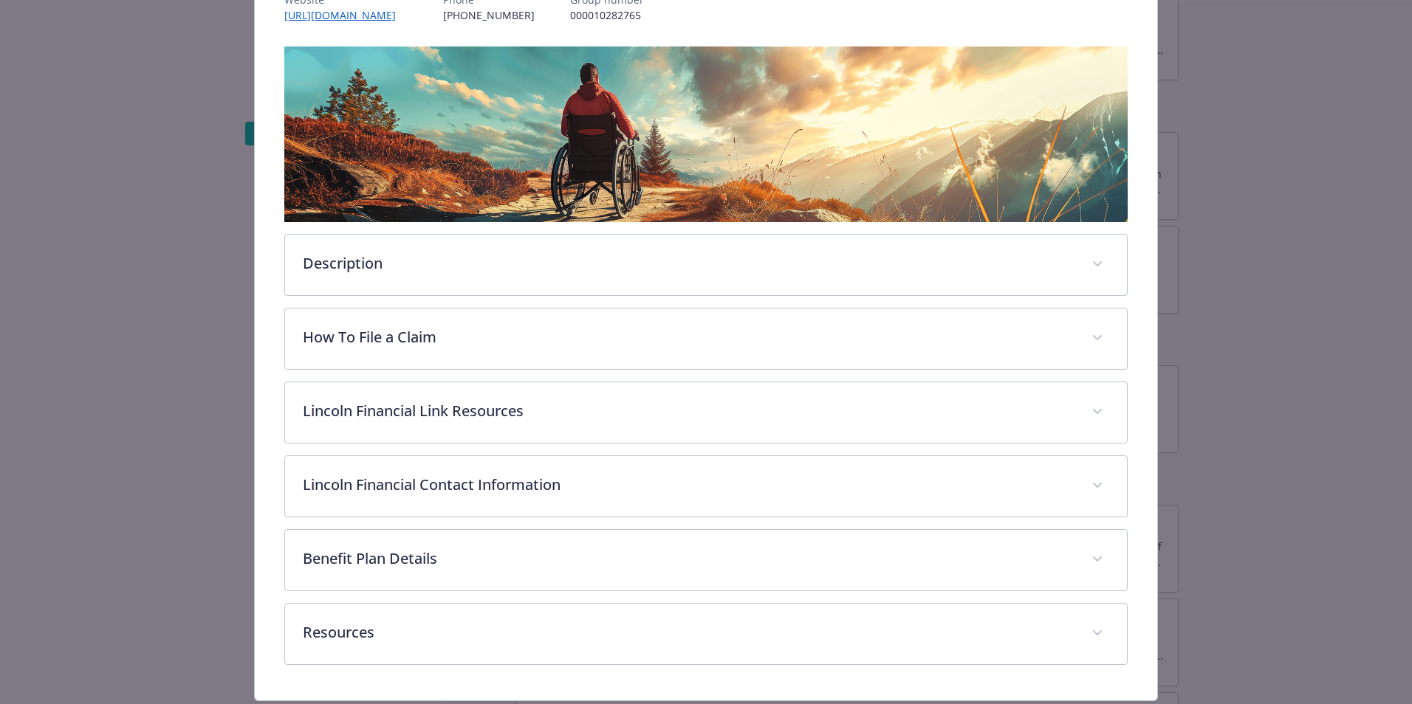
scroll to position [241, 0]
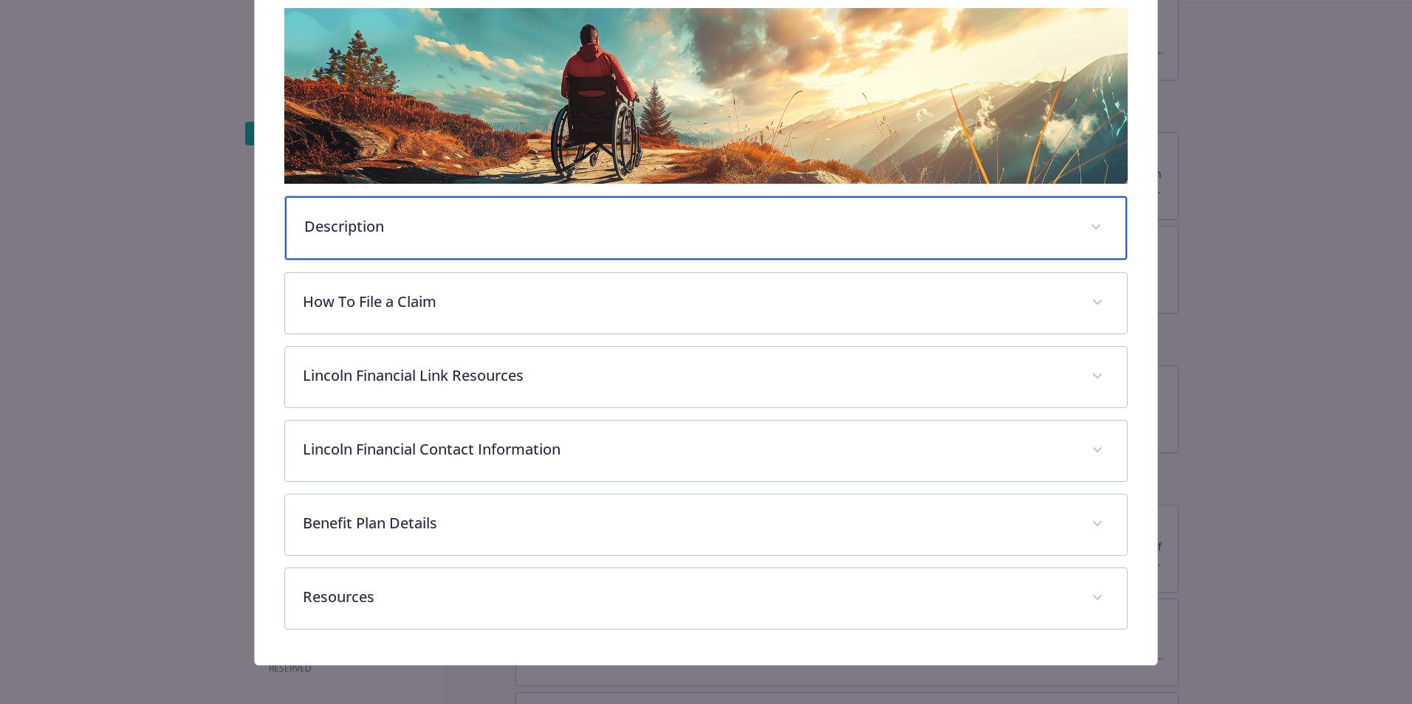
click at [422, 240] on div "Description" at bounding box center [706, 228] width 842 height 64
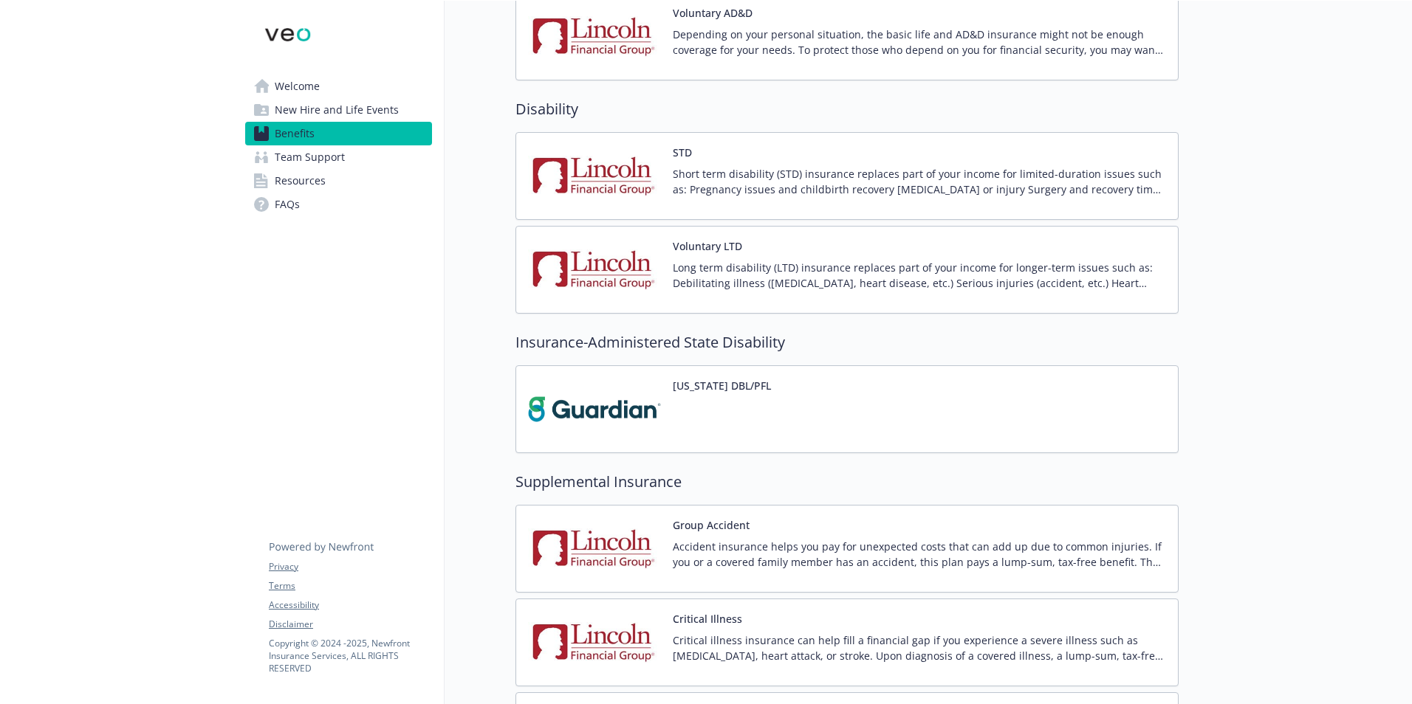
scroll to position [985, 0]
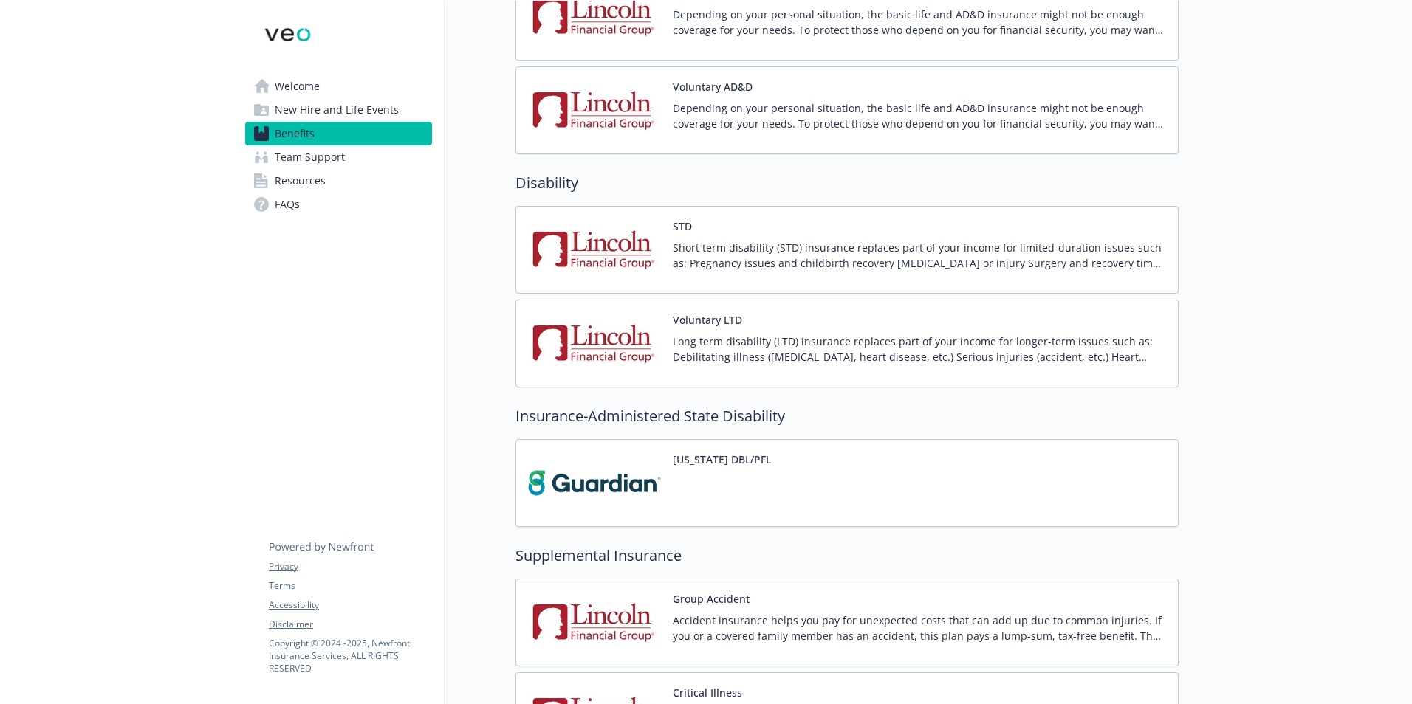
click at [309, 176] on span "Resources" at bounding box center [300, 181] width 51 height 24
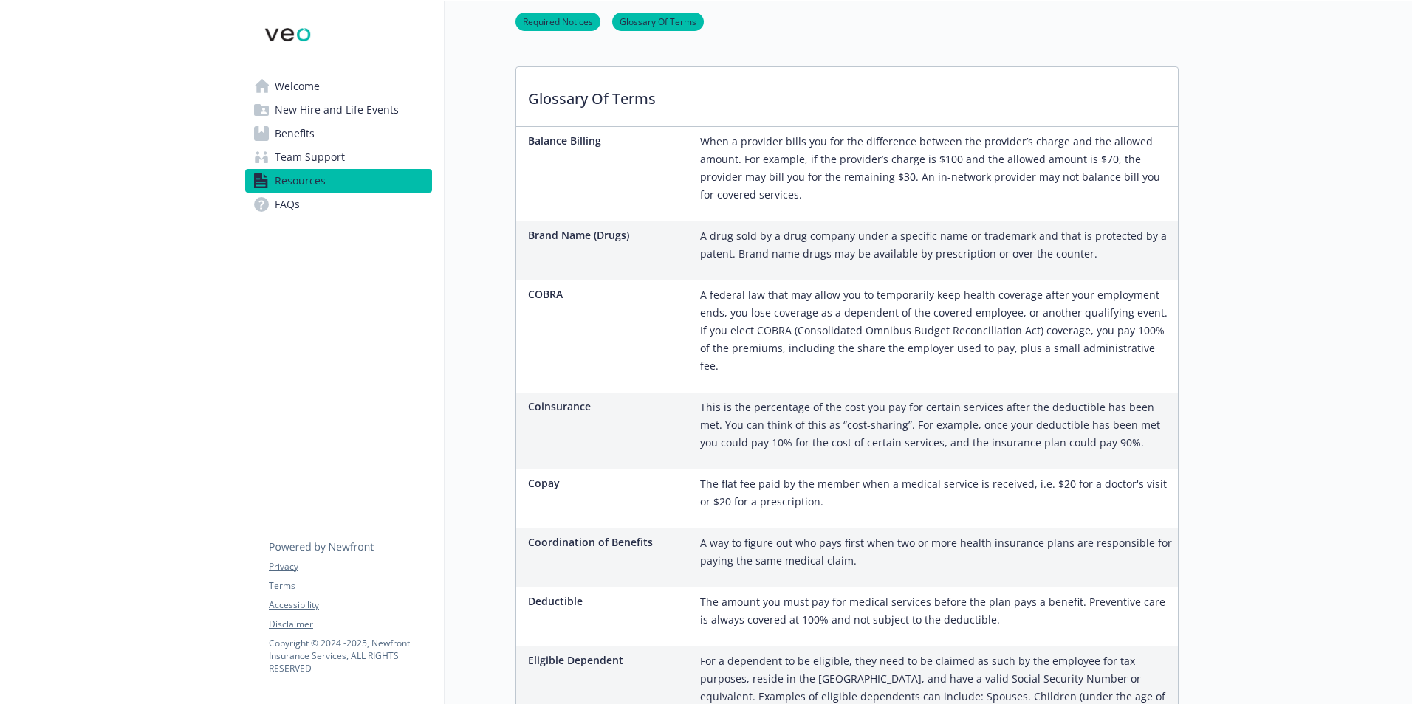
scroll to position [837, 0]
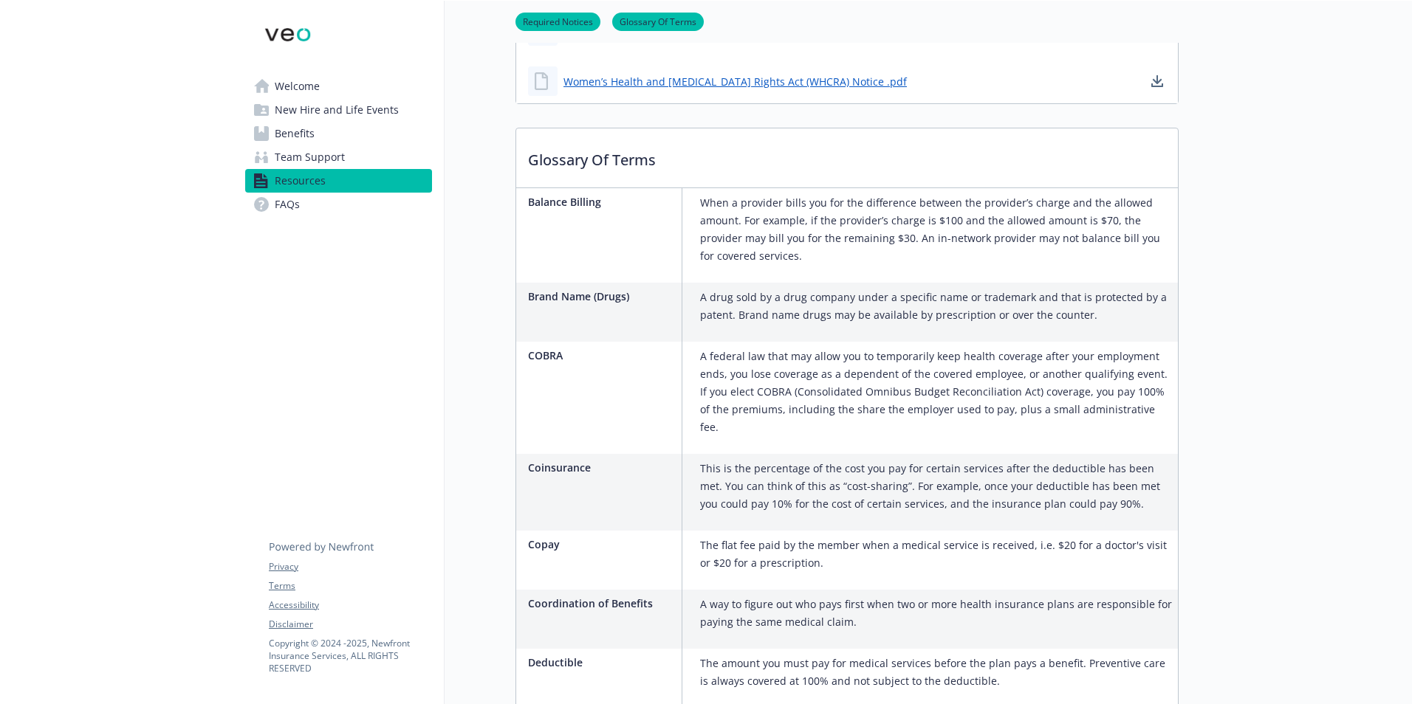
click at [308, 128] on span "Benefits" at bounding box center [295, 134] width 40 height 24
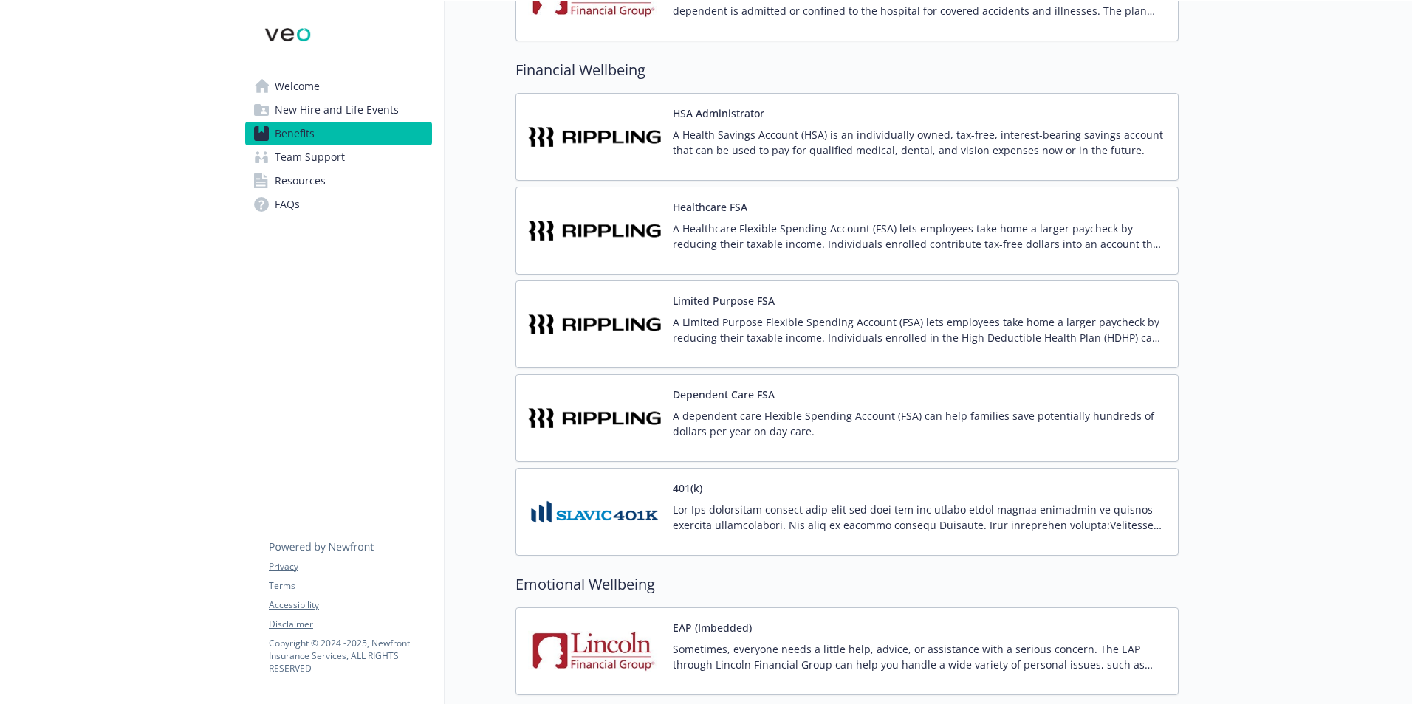
scroll to position [1907, 0]
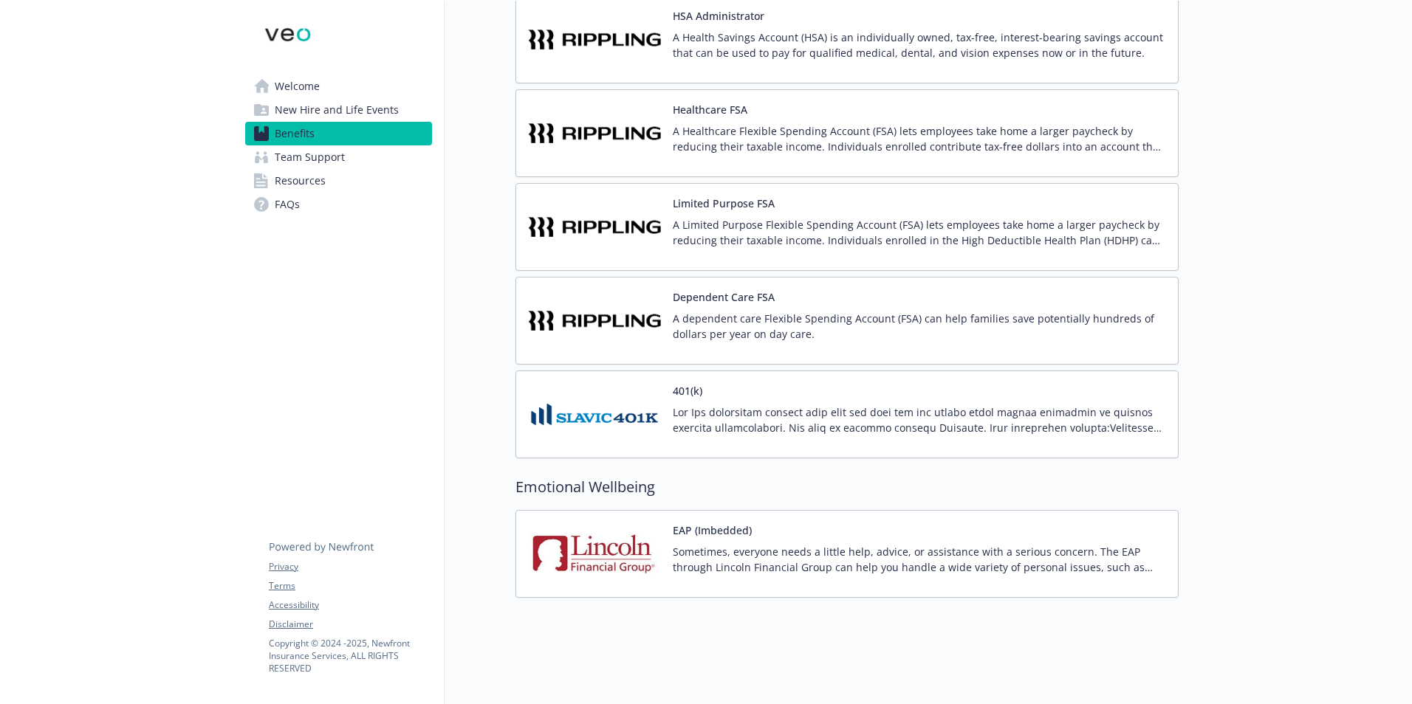
click at [792, 383] on div "401(k)" at bounding box center [919, 414] width 493 height 63
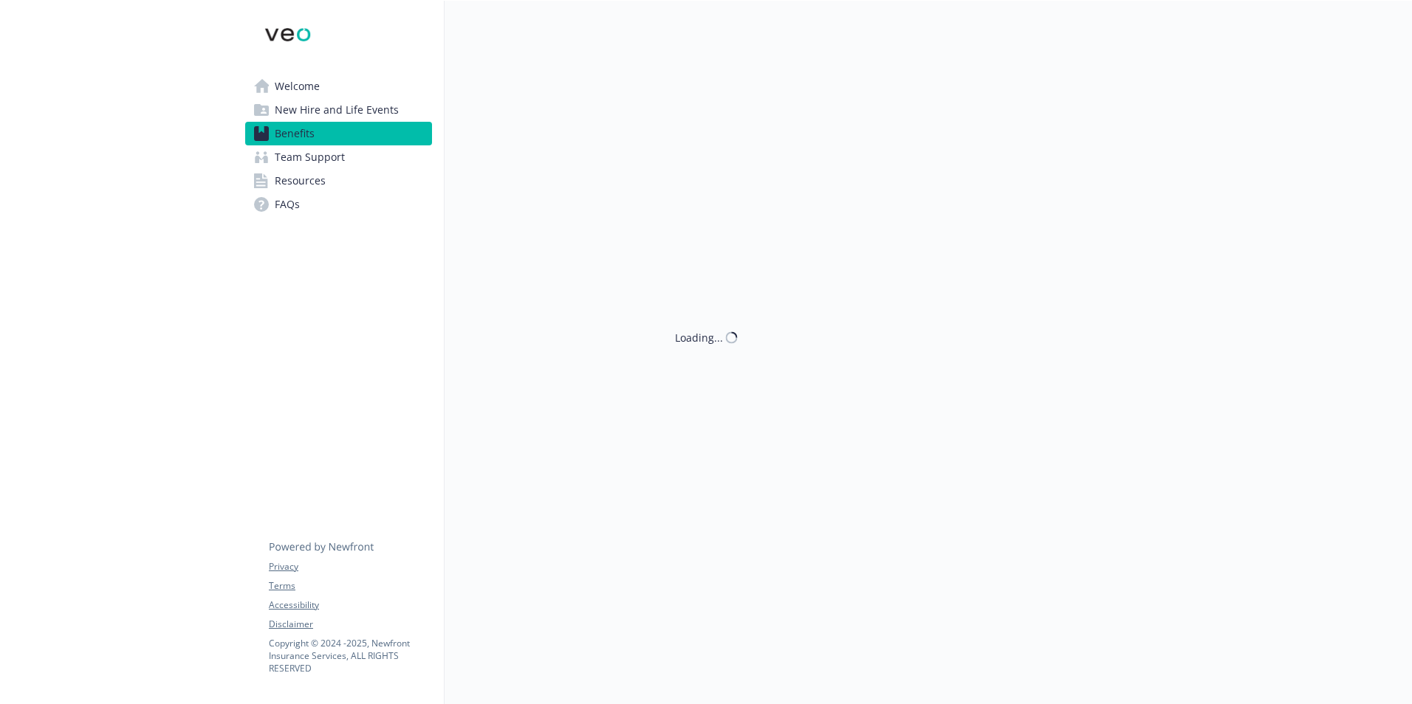
scroll to position [1907, 0]
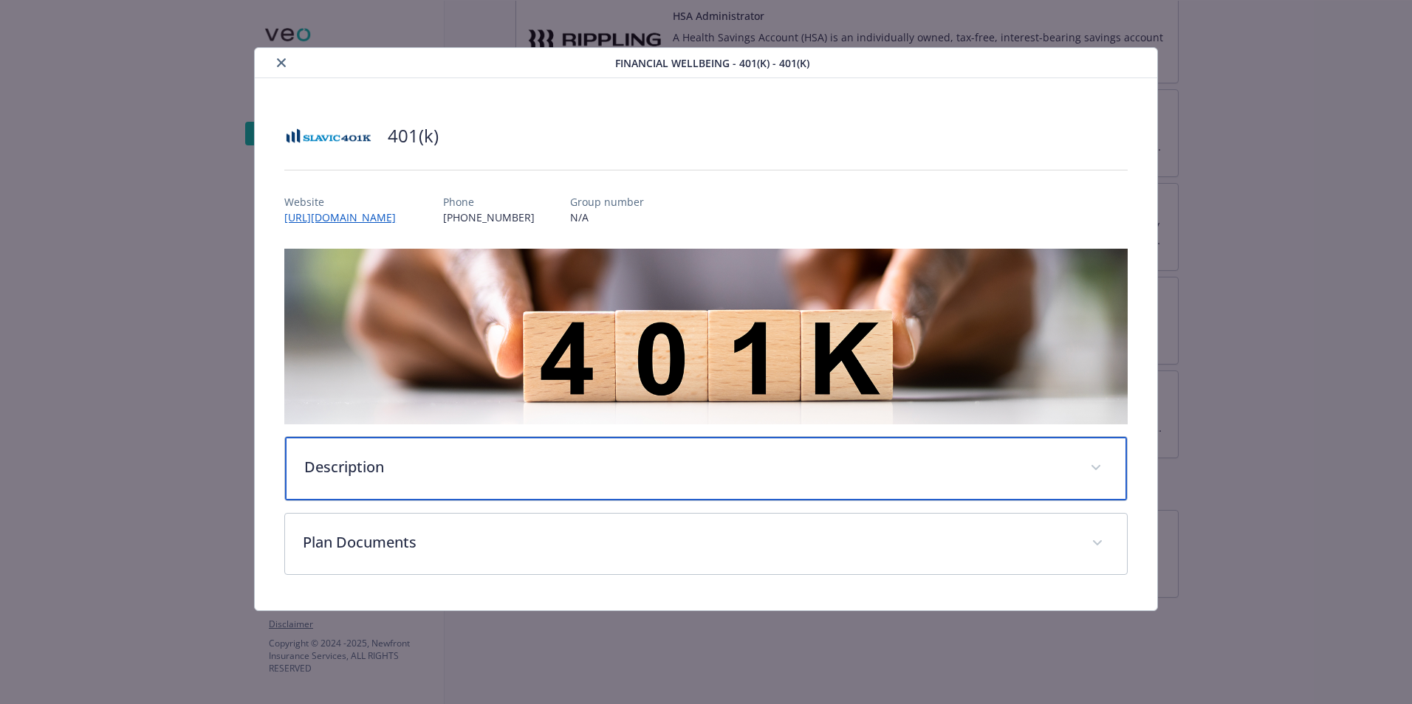
click at [467, 472] on p "Description" at bounding box center [688, 467] width 768 height 22
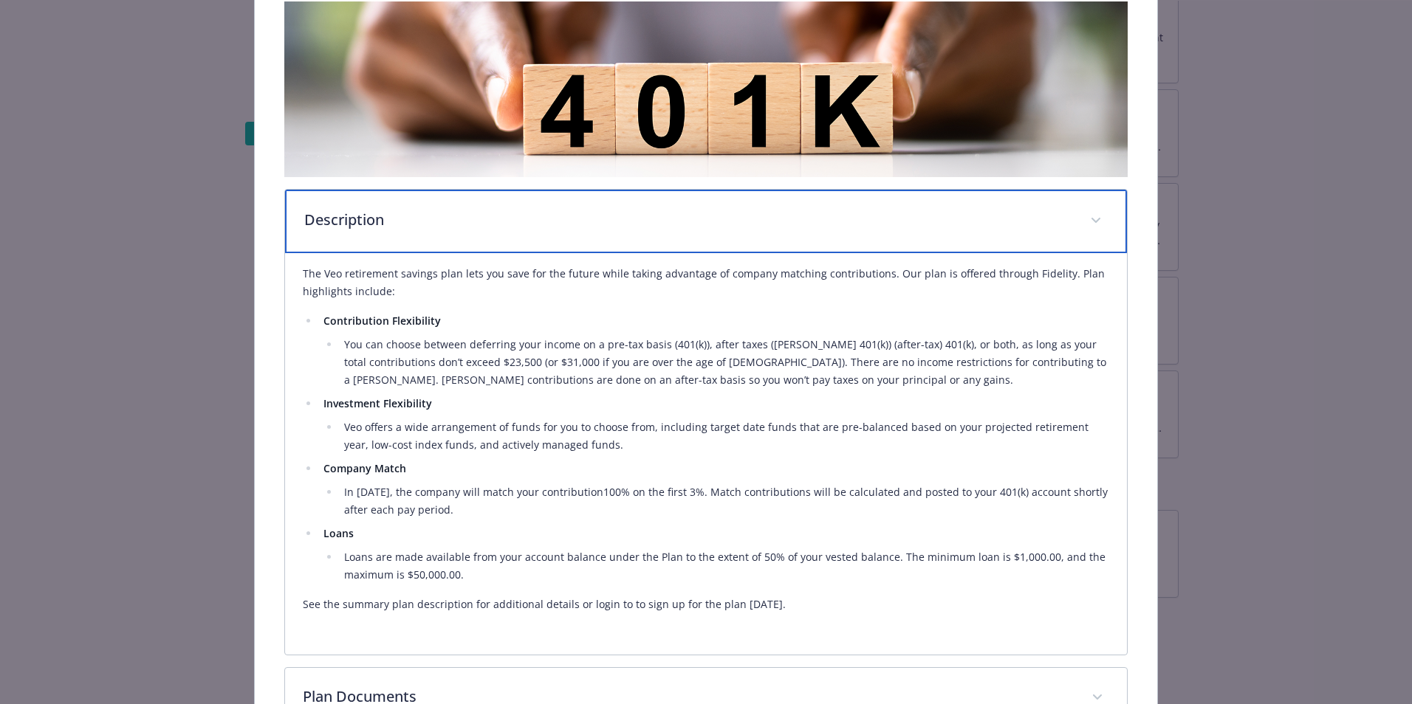
scroll to position [354, 0]
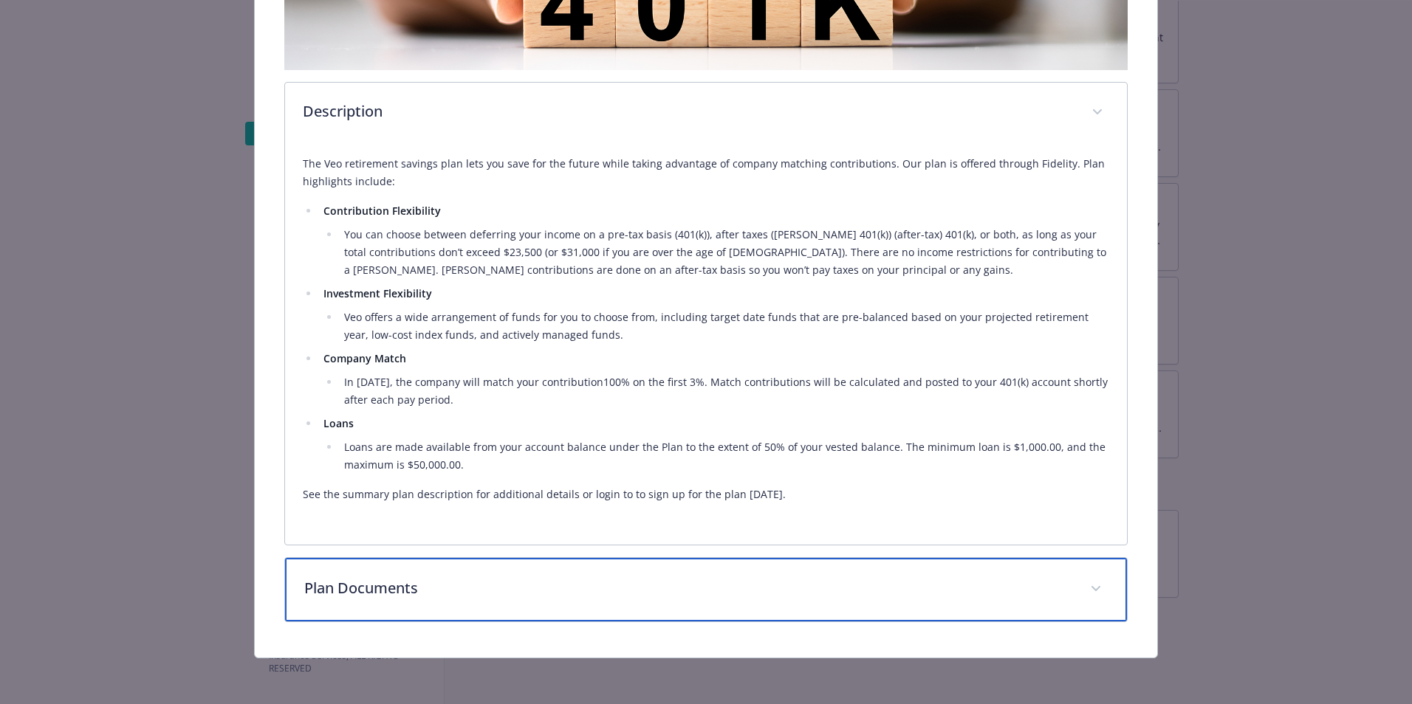
click at [466, 571] on div "Plan Documents" at bounding box center [706, 590] width 842 height 64
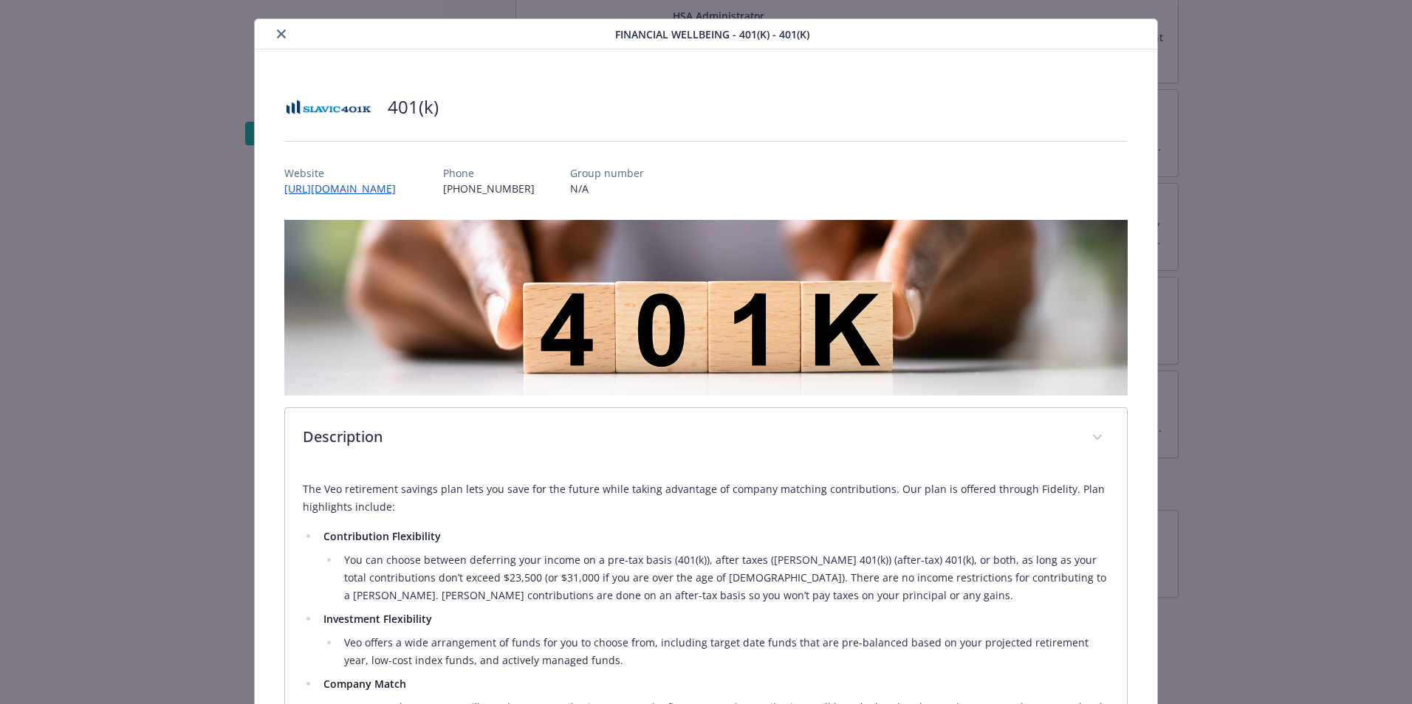
scroll to position [0, 0]
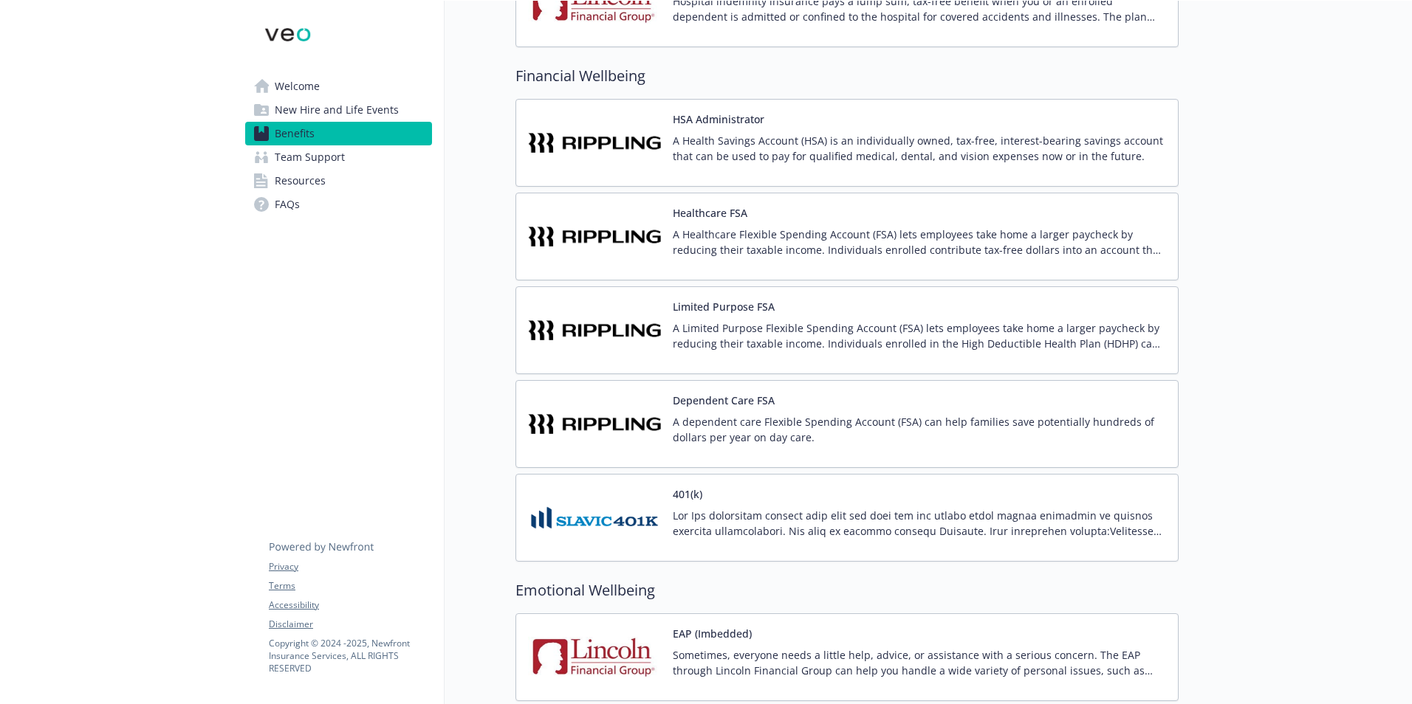
scroll to position [1611, 0]
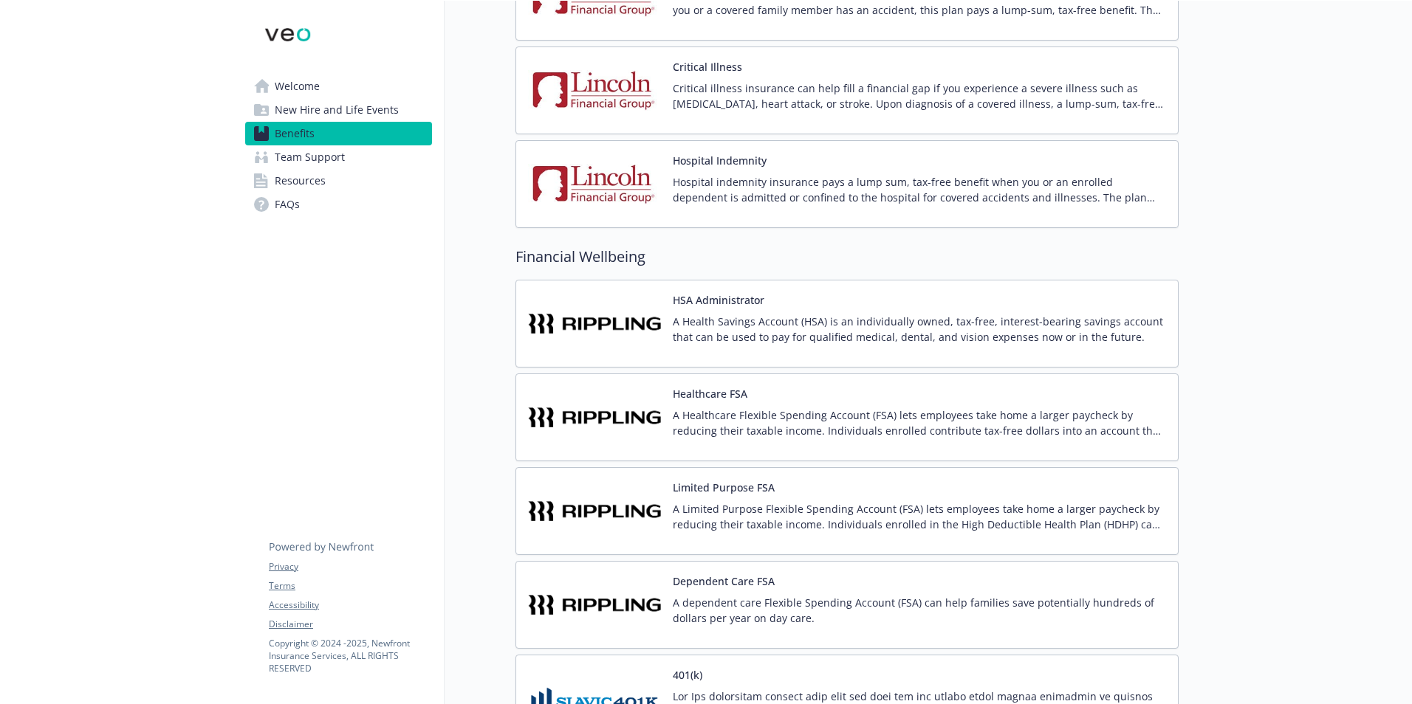
click at [288, 193] on span "FAQs" at bounding box center [287, 205] width 25 height 24
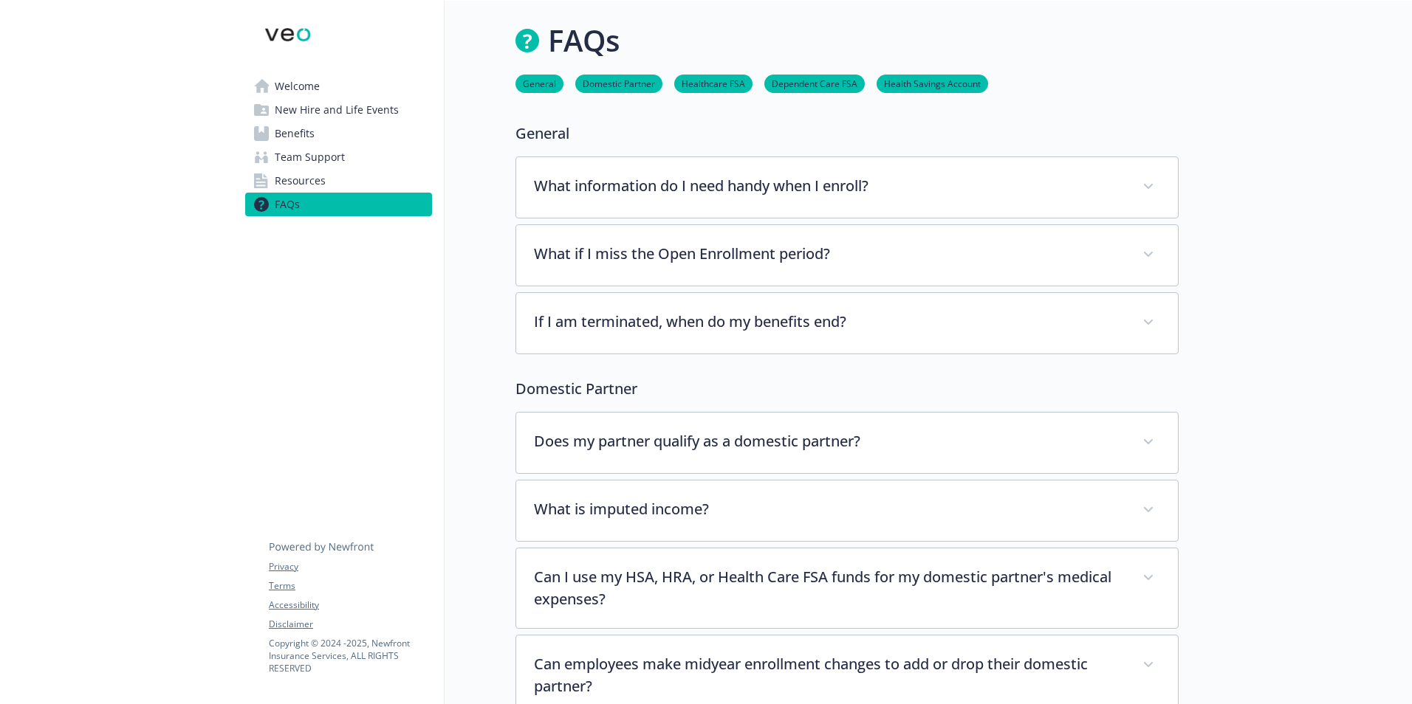
click at [311, 86] on span "Welcome" at bounding box center [297, 87] width 45 height 24
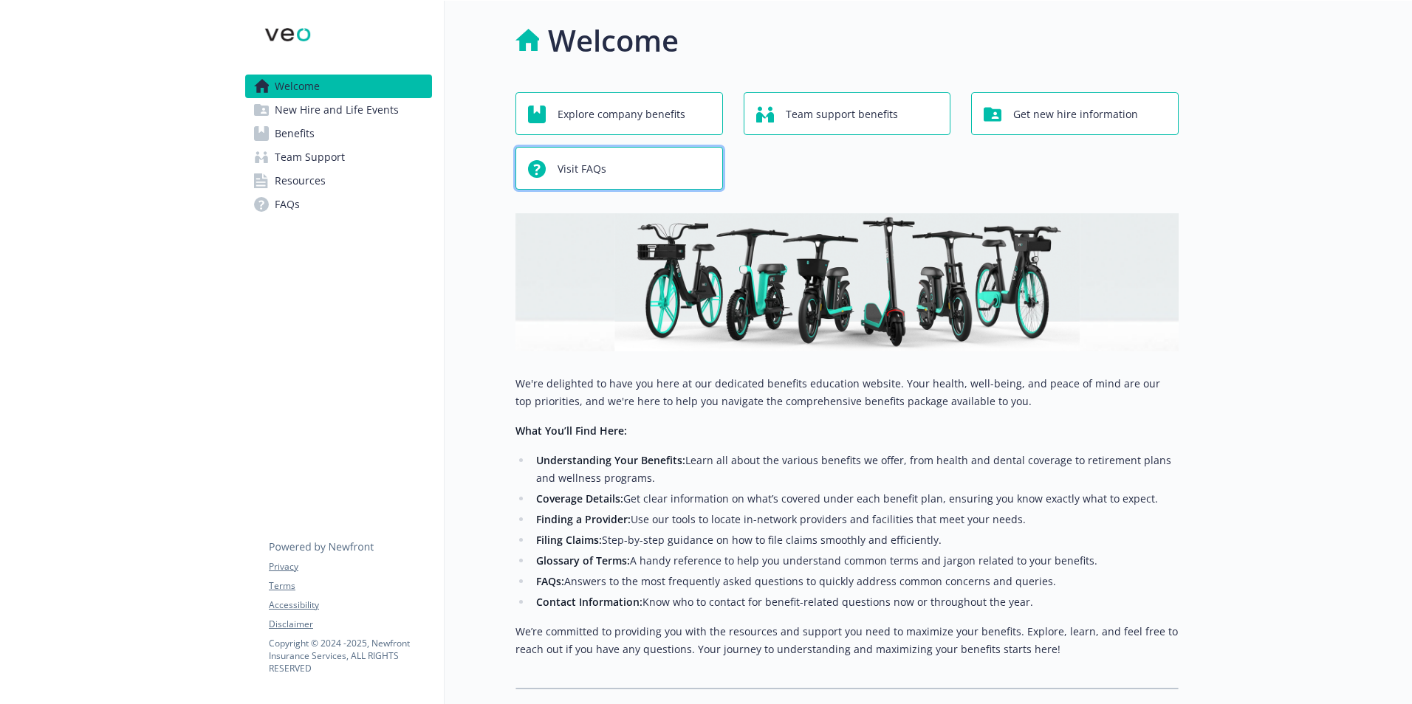
click at [642, 165] on div "Visit FAQs" at bounding box center [621, 169] width 187 height 28
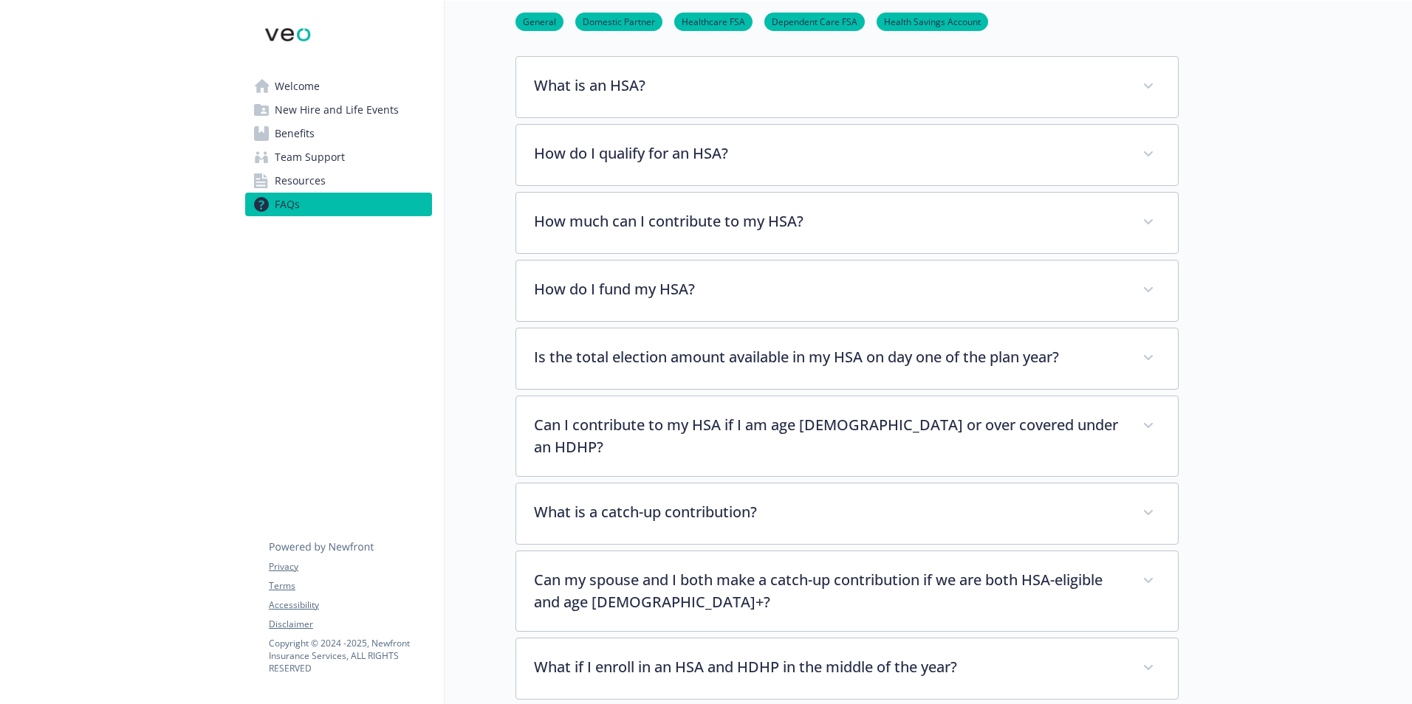
scroll to position [1624, 0]
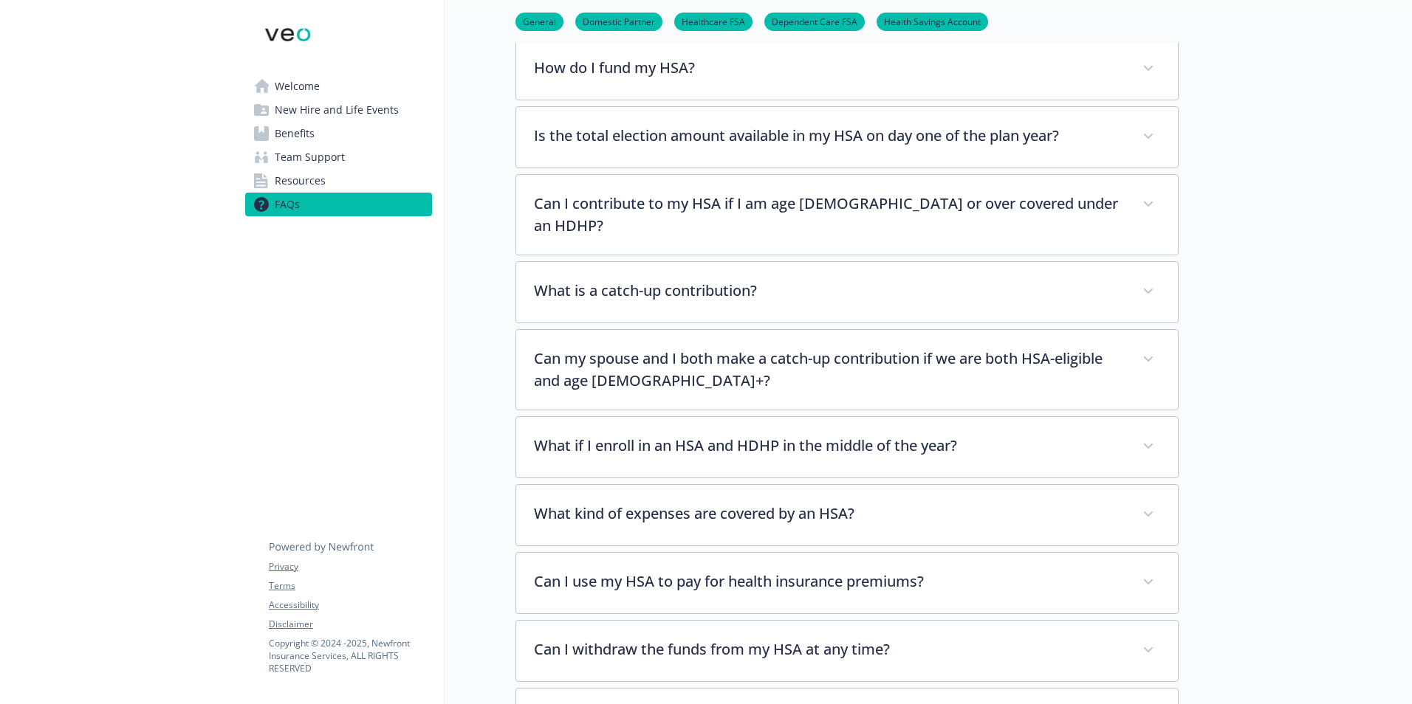
click at [271, 177] on link "Resources" at bounding box center [338, 181] width 187 height 24
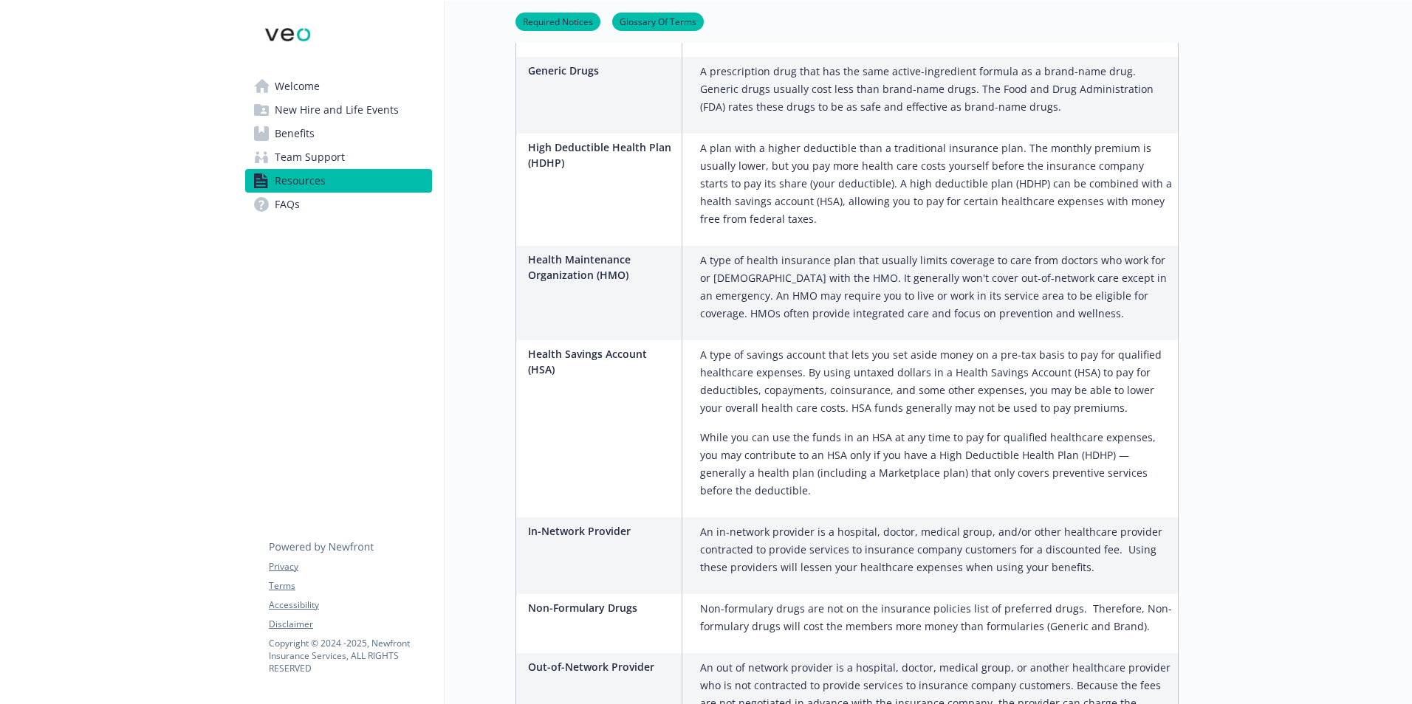
click at [301, 158] on span "Team Support" at bounding box center [310, 157] width 70 height 24
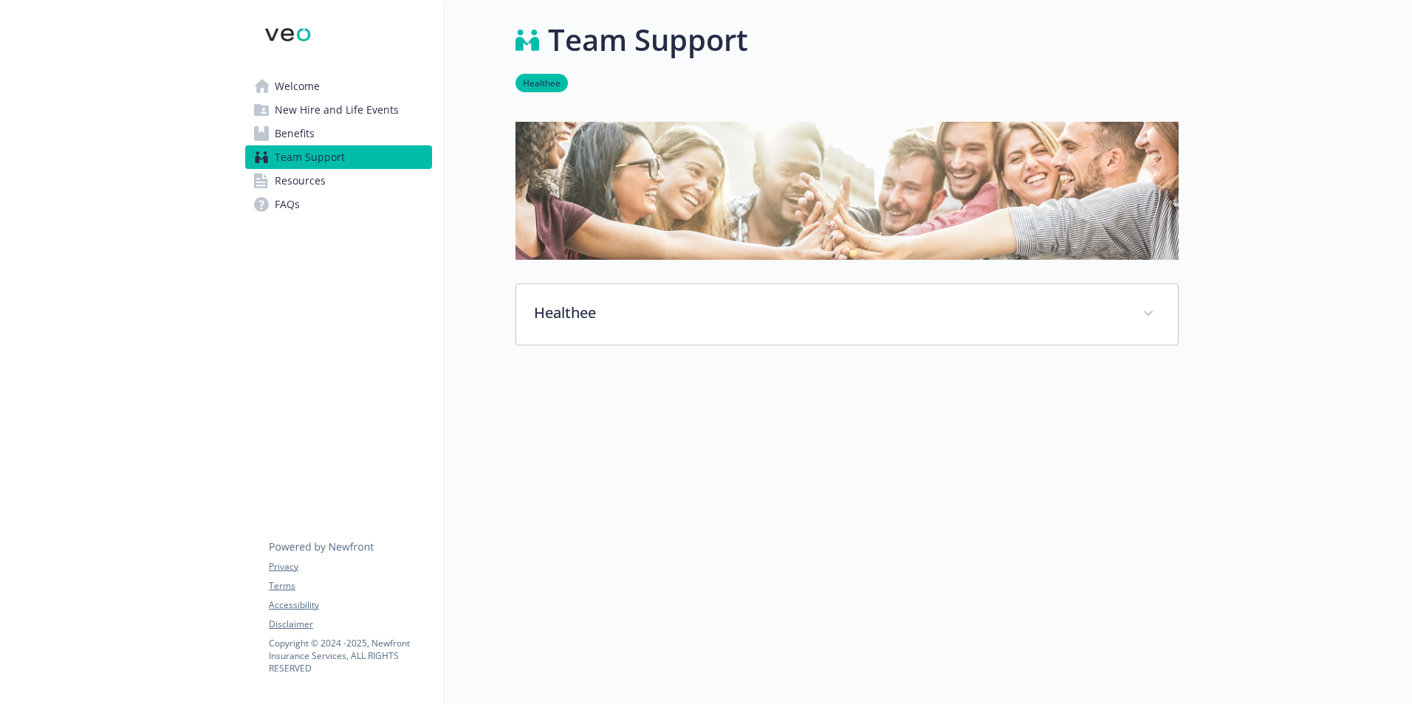
click at [333, 137] on link "Benefits" at bounding box center [338, 134] width 187 height 24
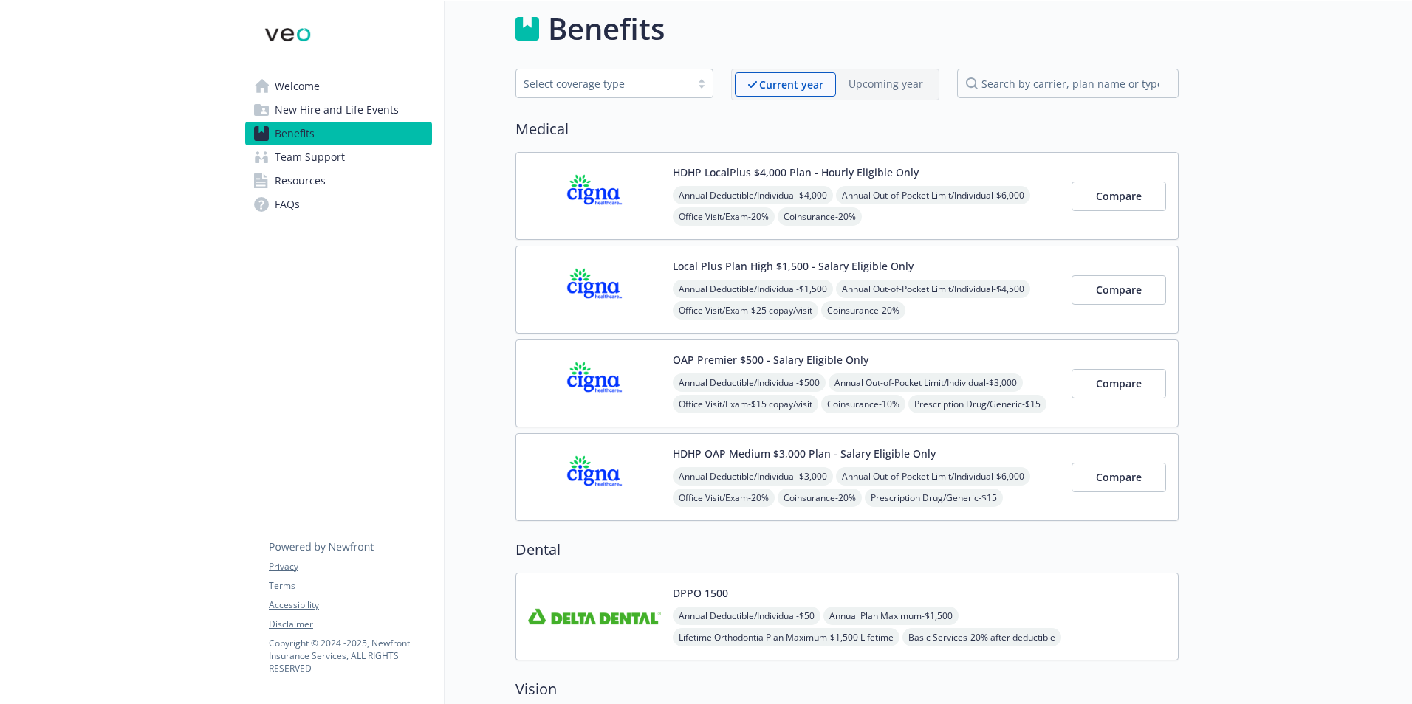
click at [767, 456] on button "HDHP OAP Medium $3,000 Plan - Salary Eligible Only" at bounding box center [804, 454] width 263 height 16
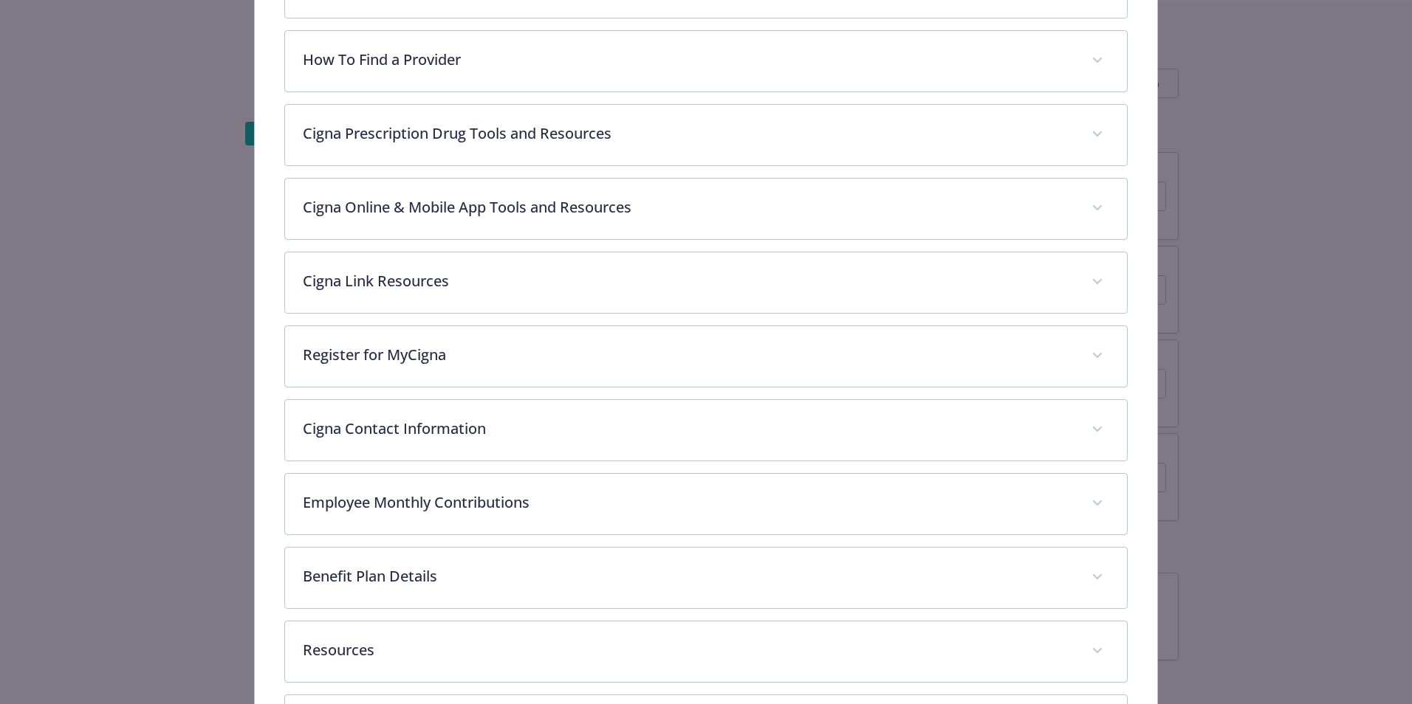
scroll to position [487, 0]
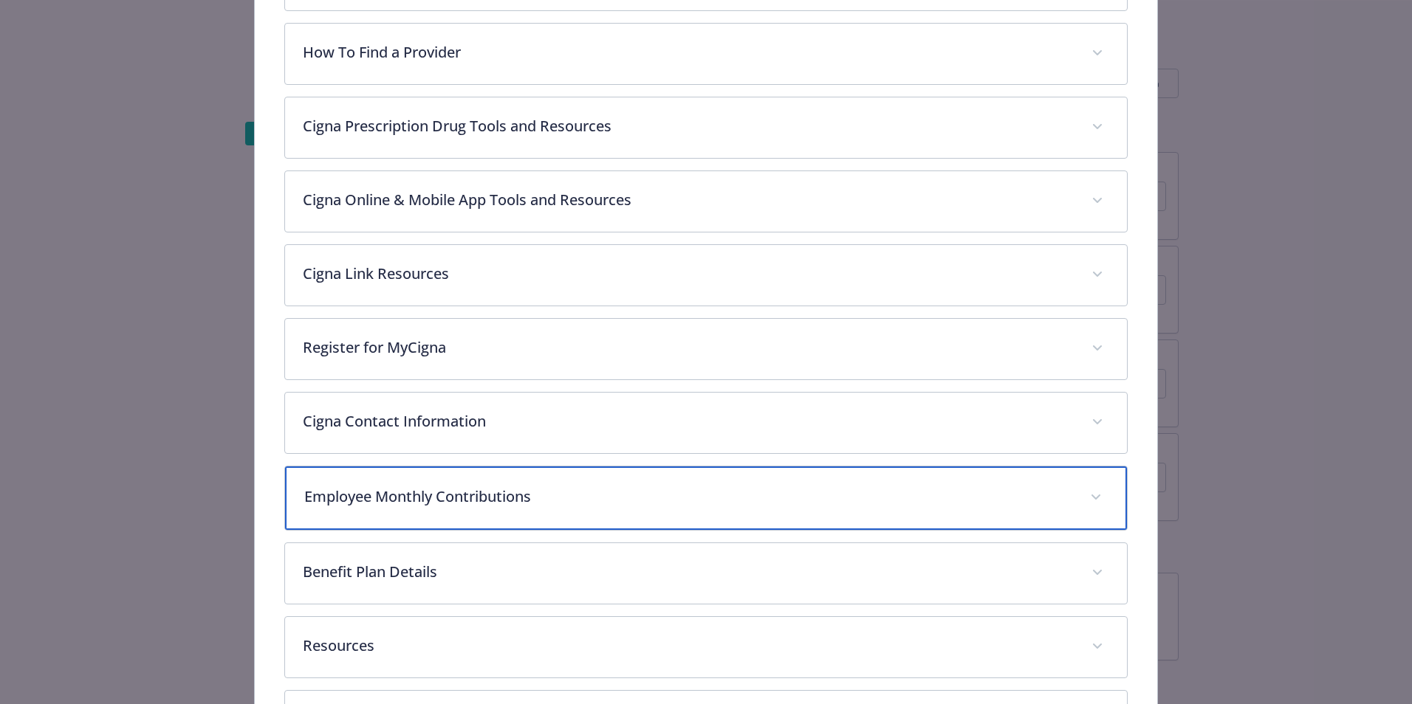
click at [395, 493] on p "Employee Monthly Contributions" at bounding box center [688, 497] width 768 height 22
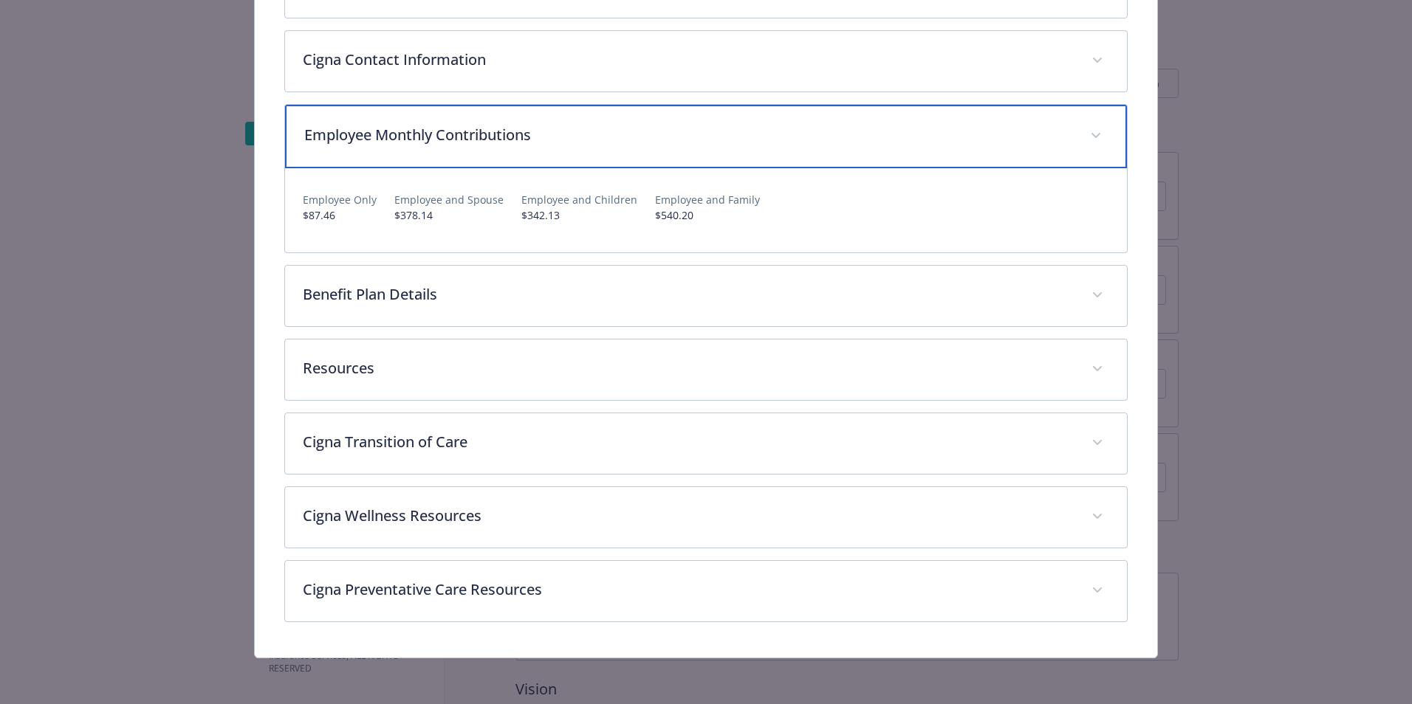
scroll to position [628, 0]
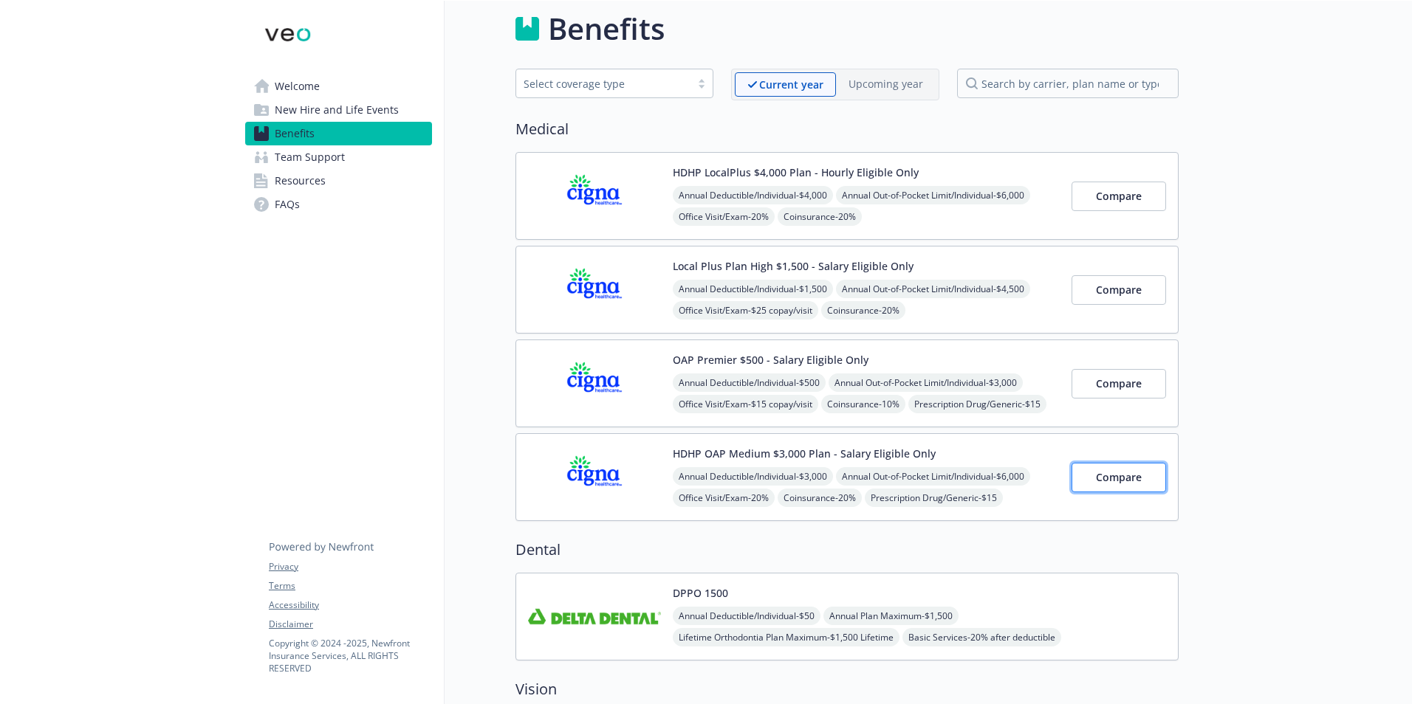
click at [1107, 478] on span "Compare" at bounding box center [1119, 477] width 46 height 14
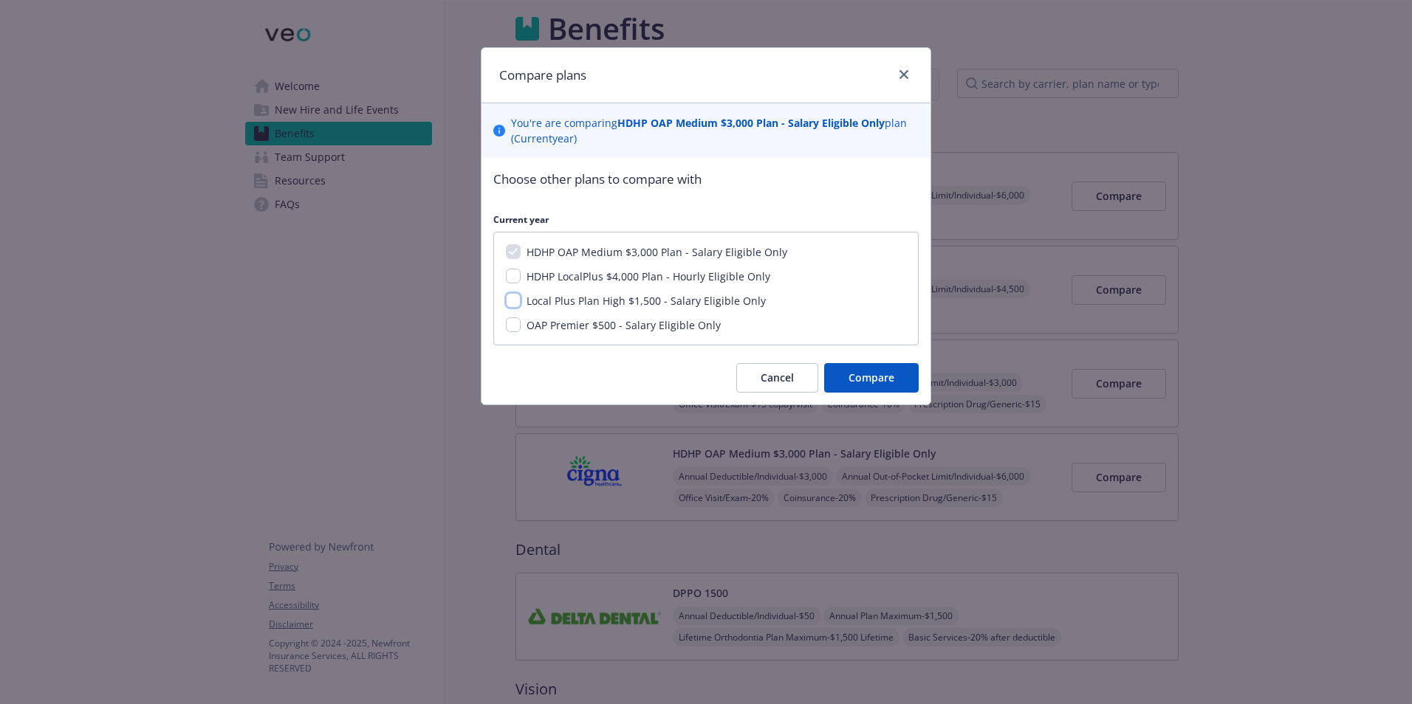
click at [512, 297] on input "Local Plus Plan High $1,500 - Salary Eligible Only" at bounding box center [513, 300] width 15 height 15
checkbox input "true"
click at [512, 323] on input "OAP Premier $500 - Salary Eligible Only" at bounding box center [513, 325] width 15 height 15
checkbox input "true"
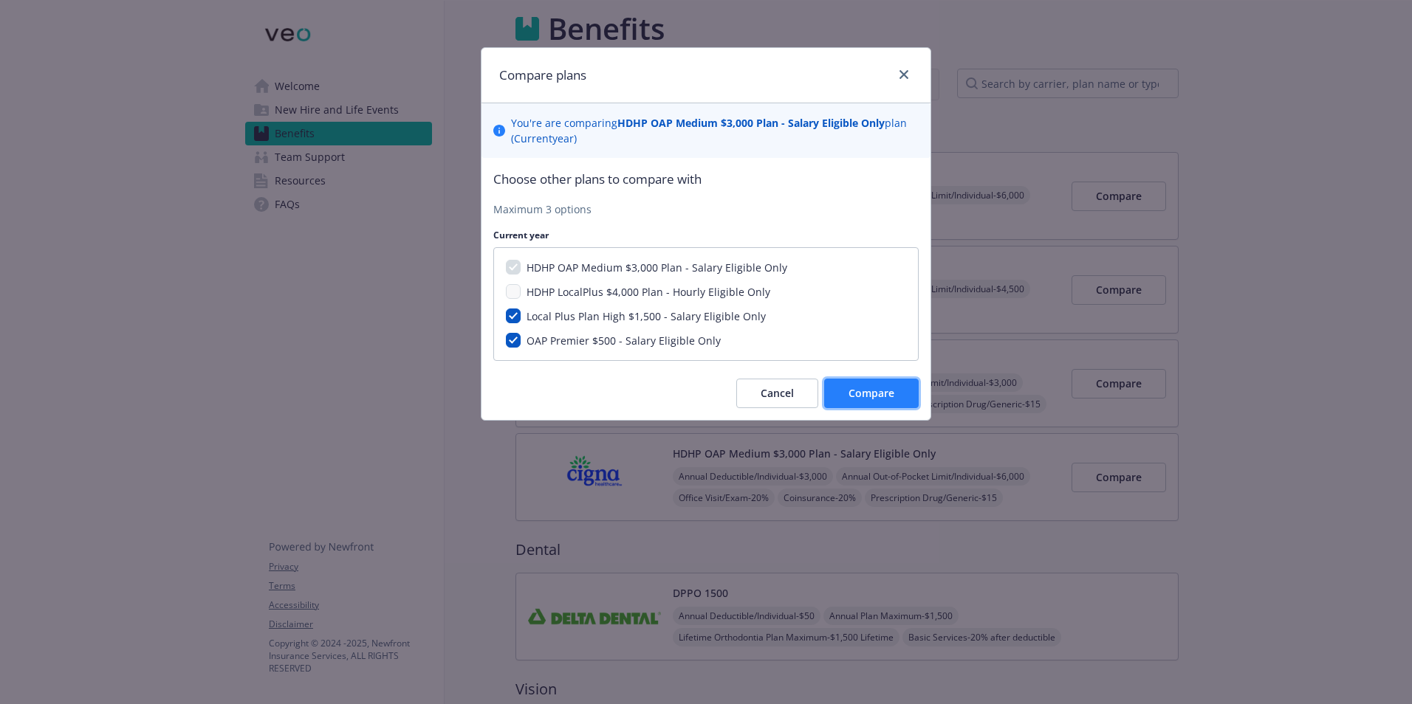
click at [876, 394] on span "Compare" at bounding box center [871, 393] width 46 height 14
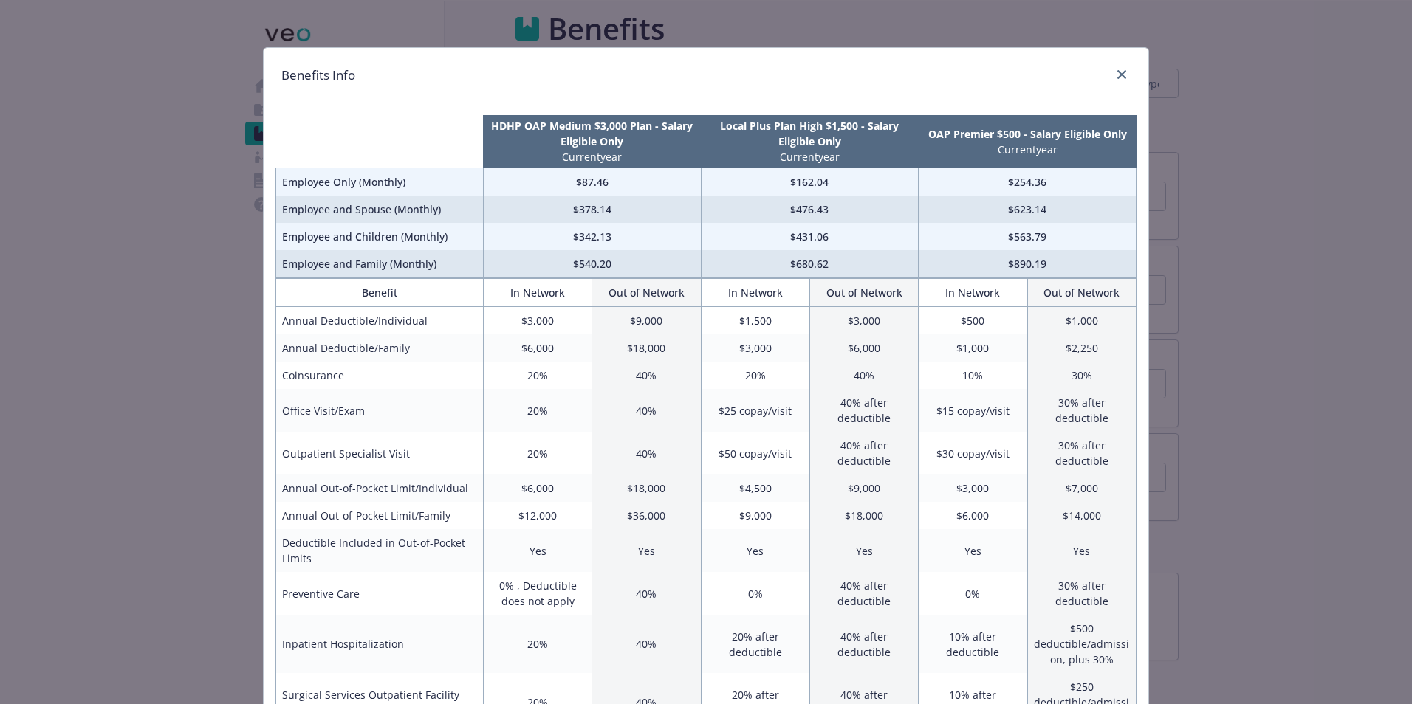
click at [1265, 143] on div "Benefits Info HDHP OAP Medium $3,000 Plan - Salary Eligible Only Current year L…" at bounding box center [706, 352] width 1412 height 704
click at [1117, 70] on icon "close" at bounding box center [1121, 74] width 9 height 9
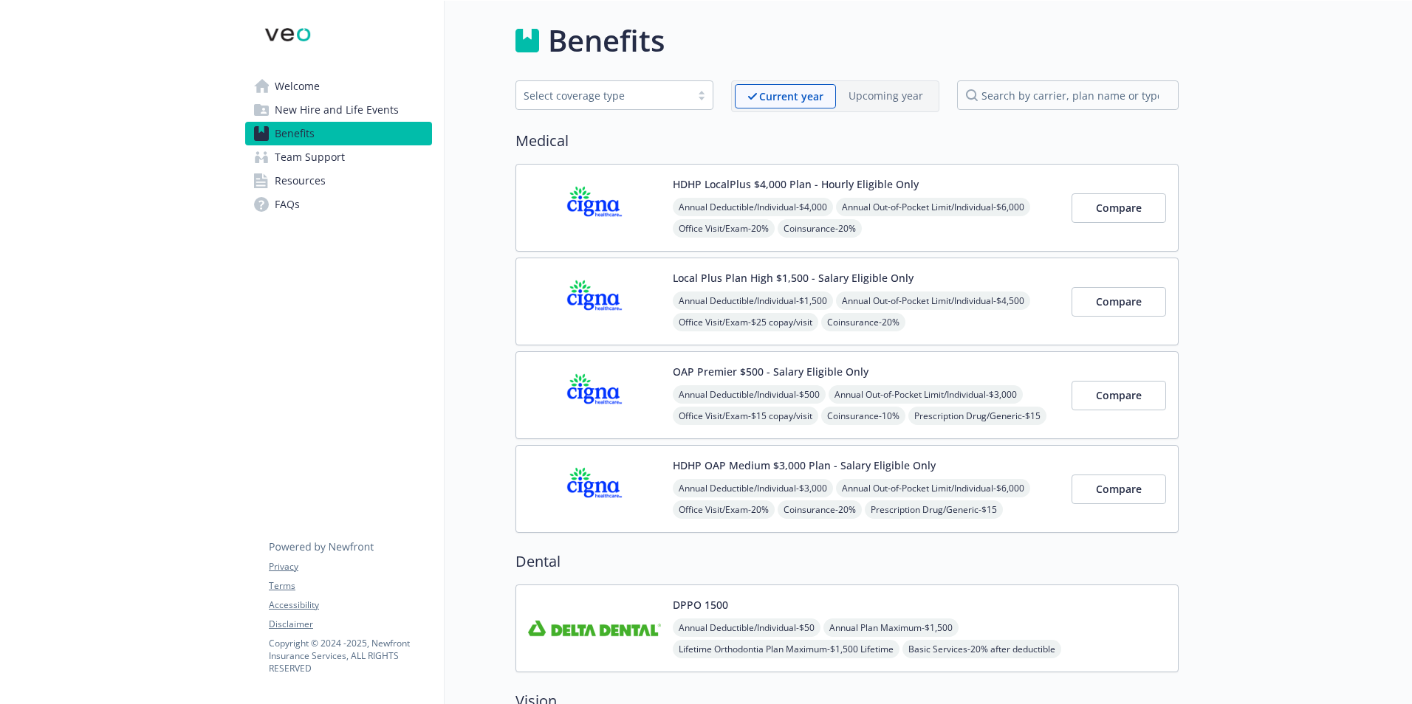
click at [310, 168] on span "Team Support" at bounding box center [310, 157] width 70 height 24
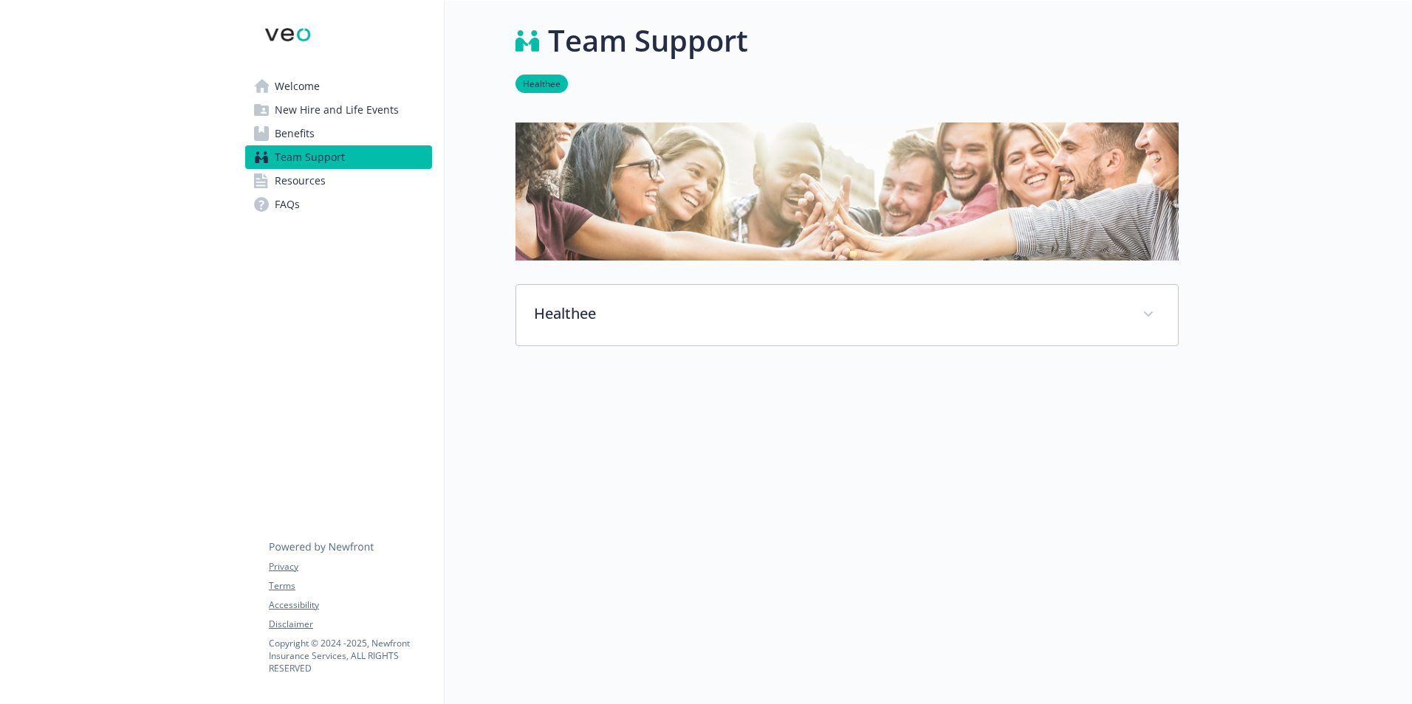
click at [297, 173] on span "Resources" at bounding box center [300, 181] width 51 height 24
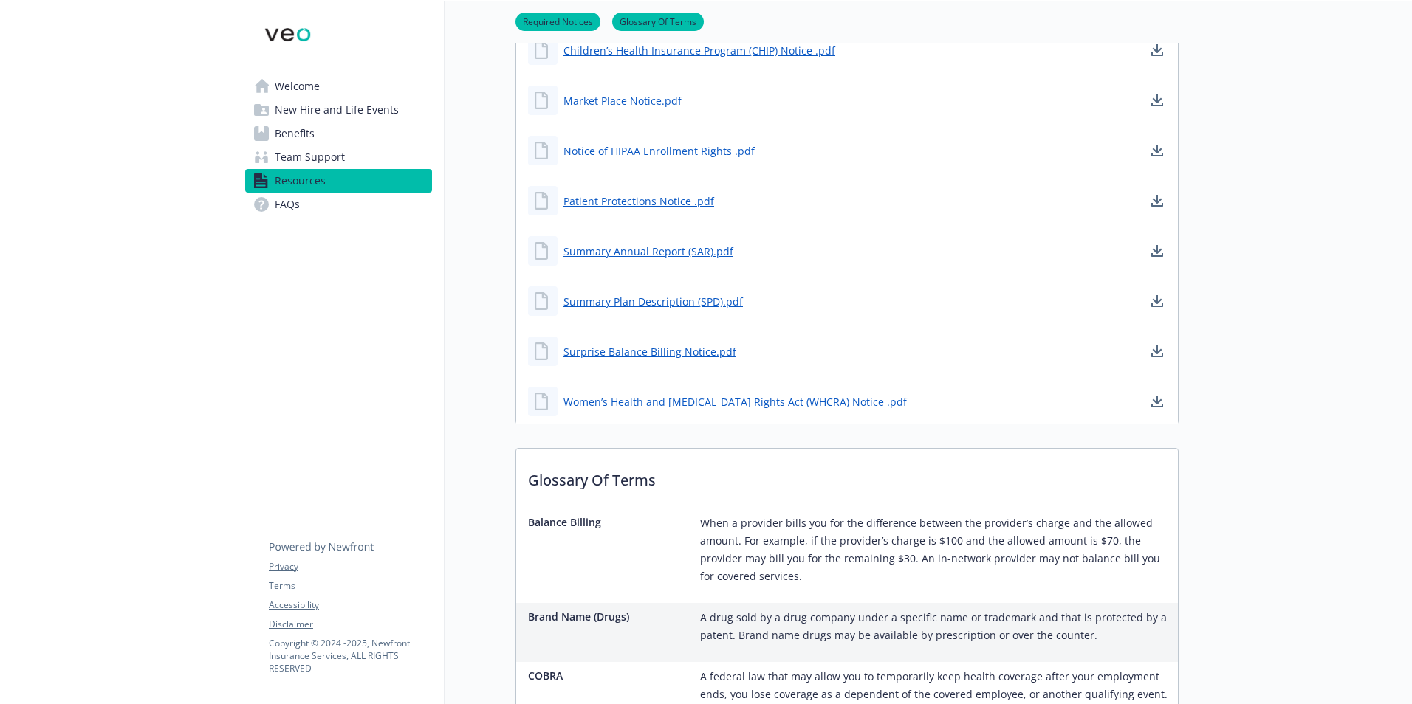
scroll to position [738, 0]
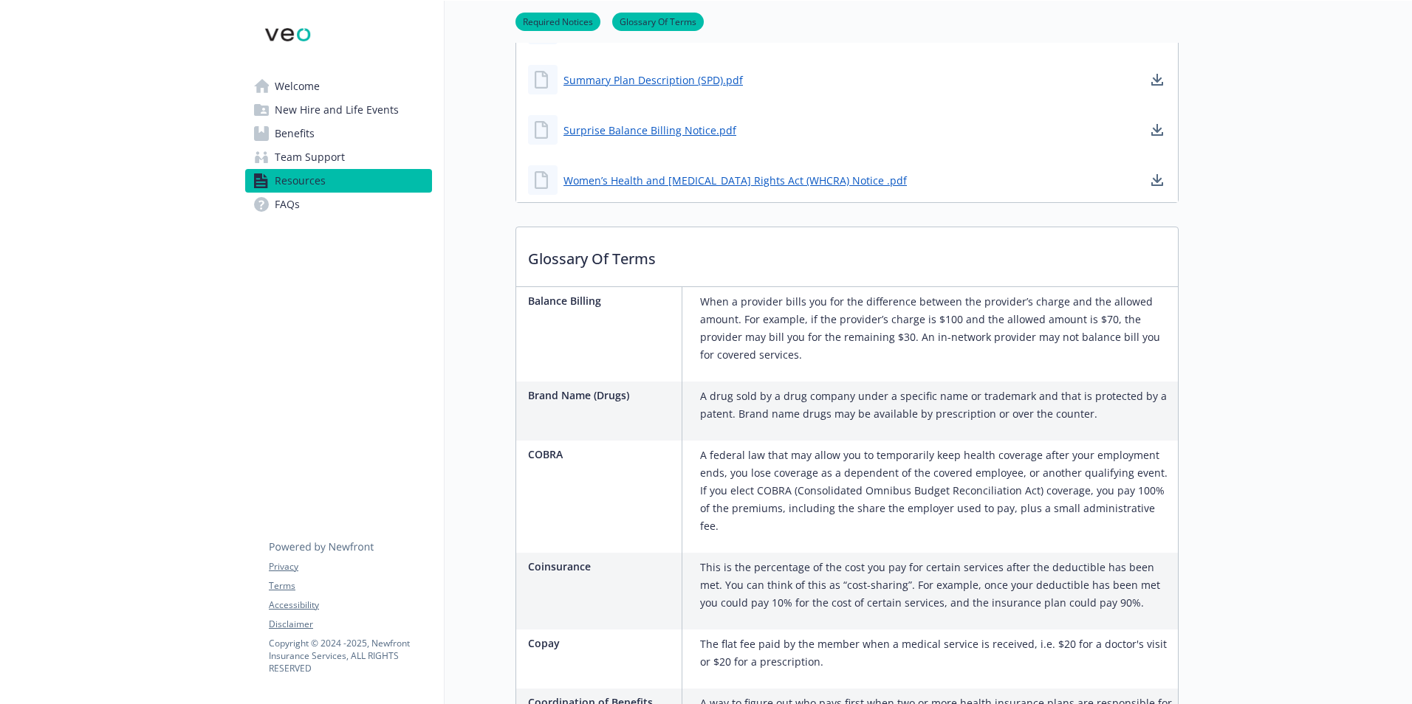
click at [267, 209] on circle at bounding box center [261, 204] width 15 height 15
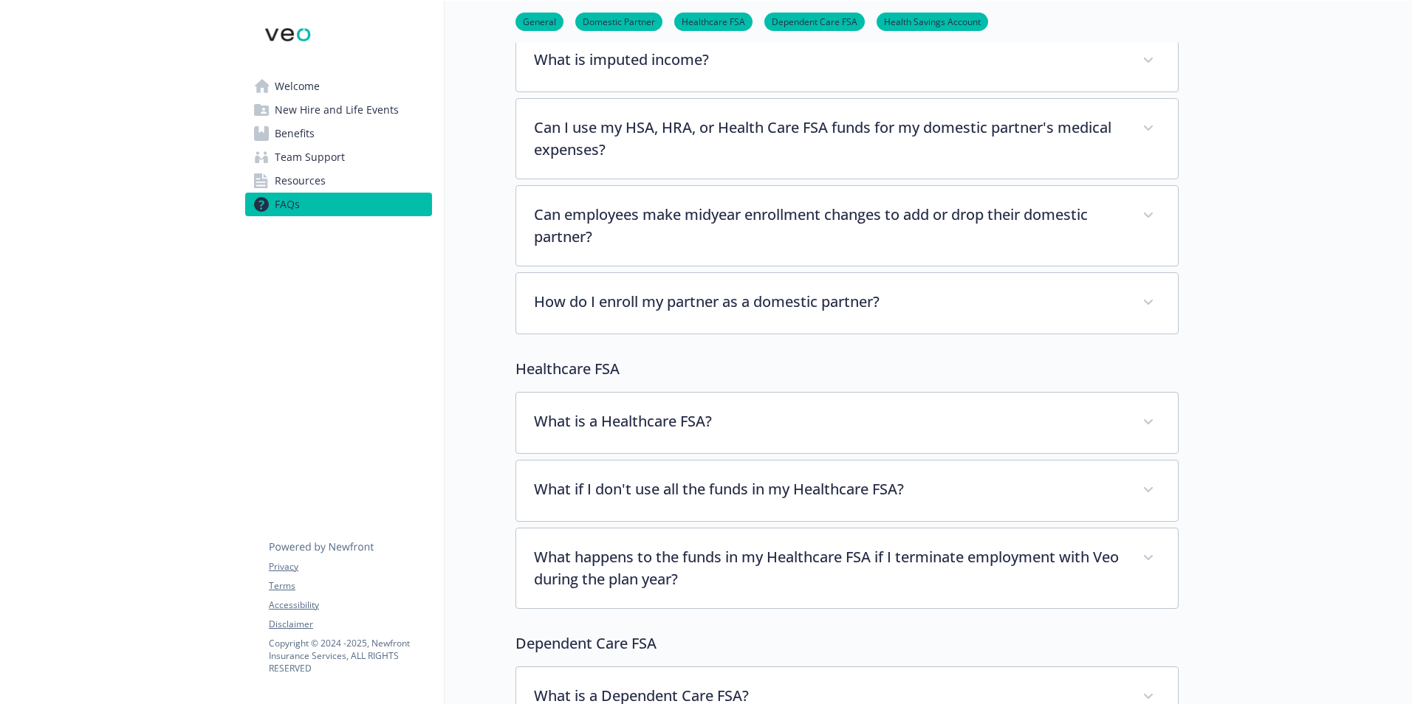
scroll to position [443, 0]
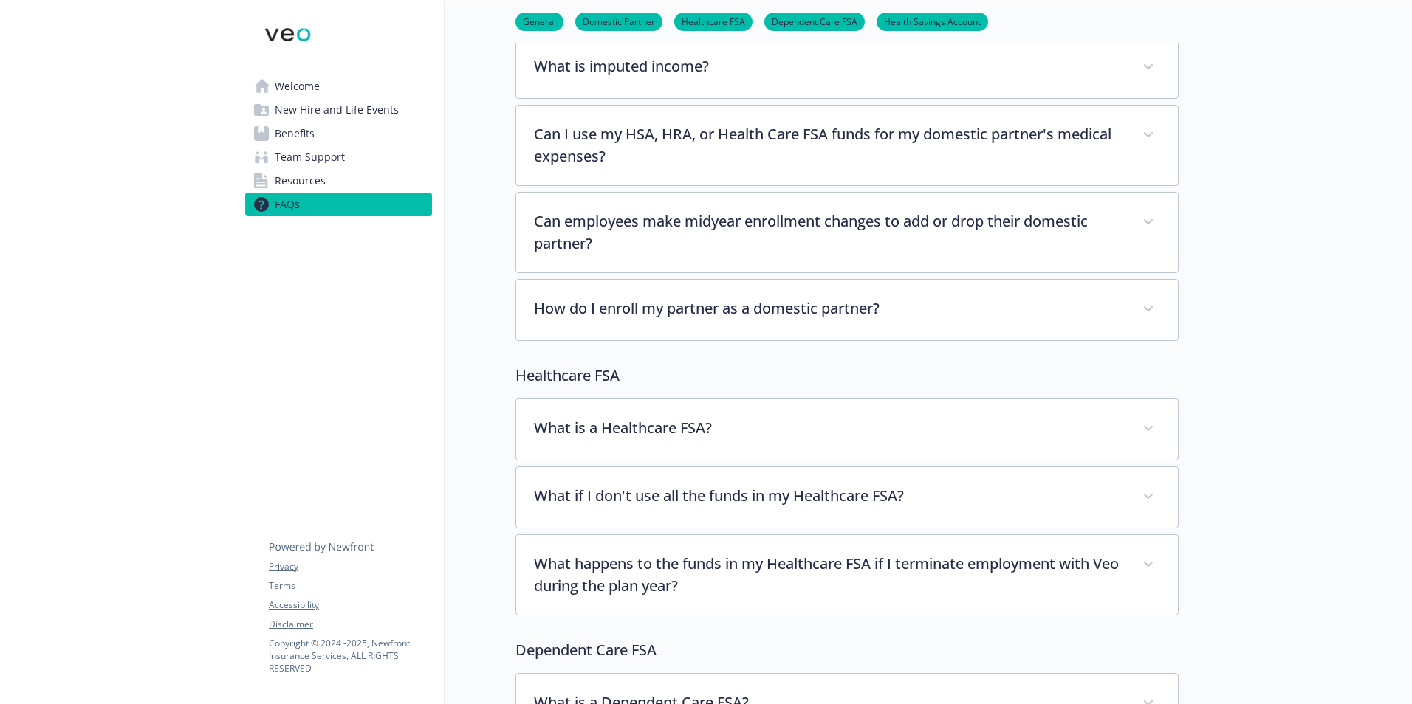
click at [345, 95] on link "Welcome" at bounding box center [338, 87] width 187 height 24
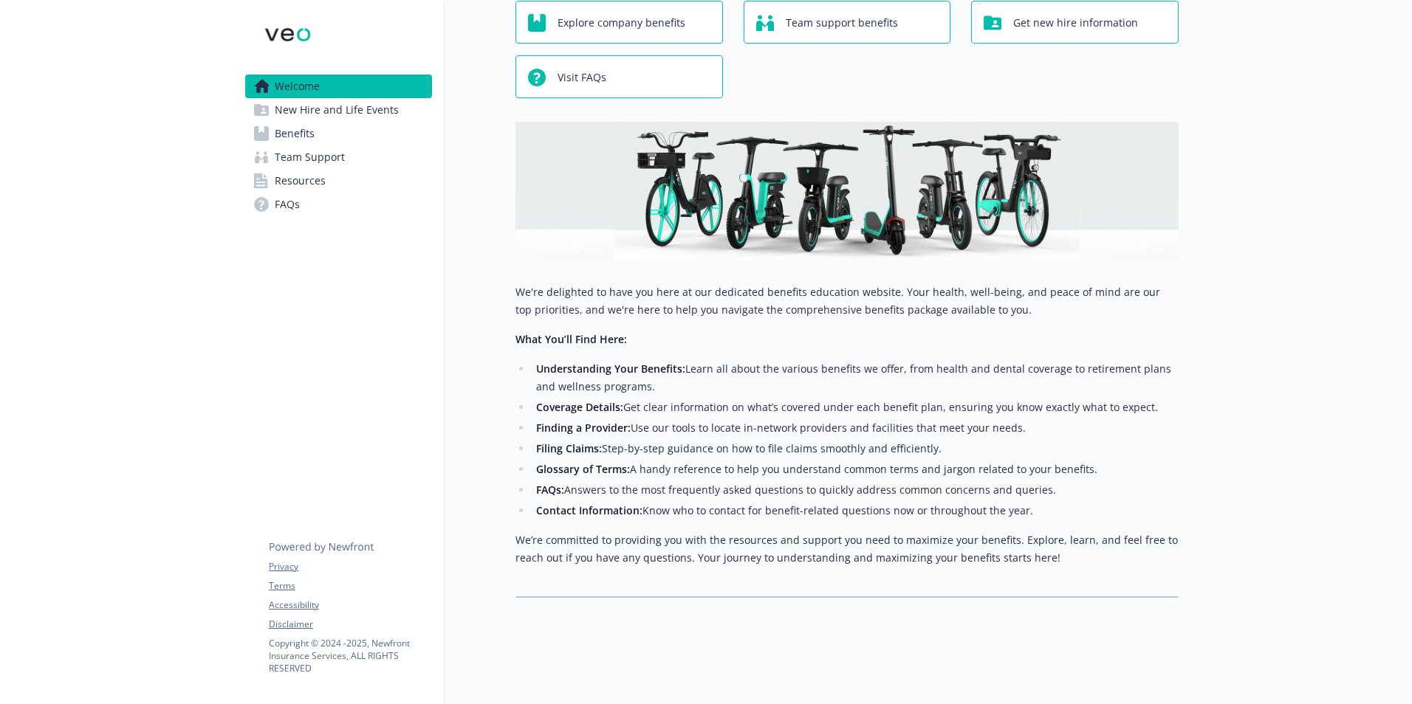
click at [675, 502] on li "Contact Information: Know who to contact for benefit-related questions now or t…" at bounding box center [855, 511] width 647 height 18
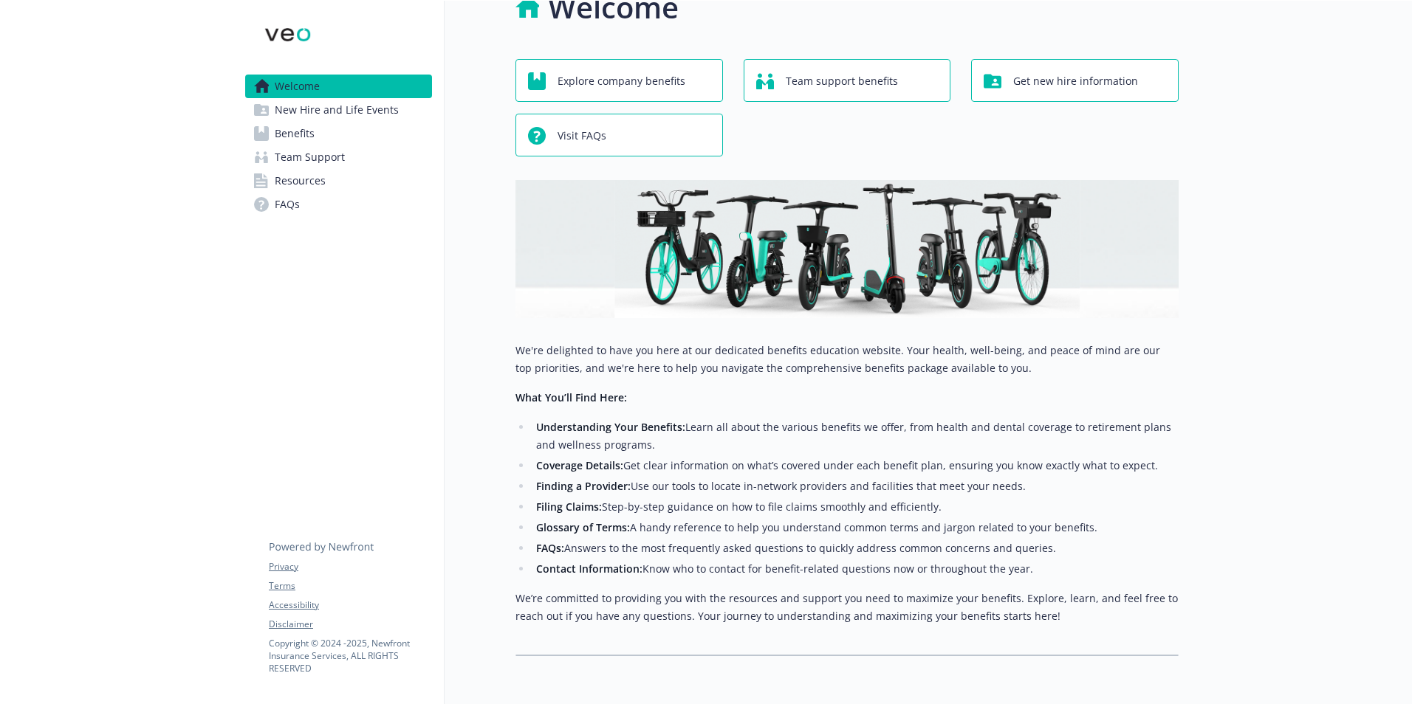
scroll to position [0, 0]
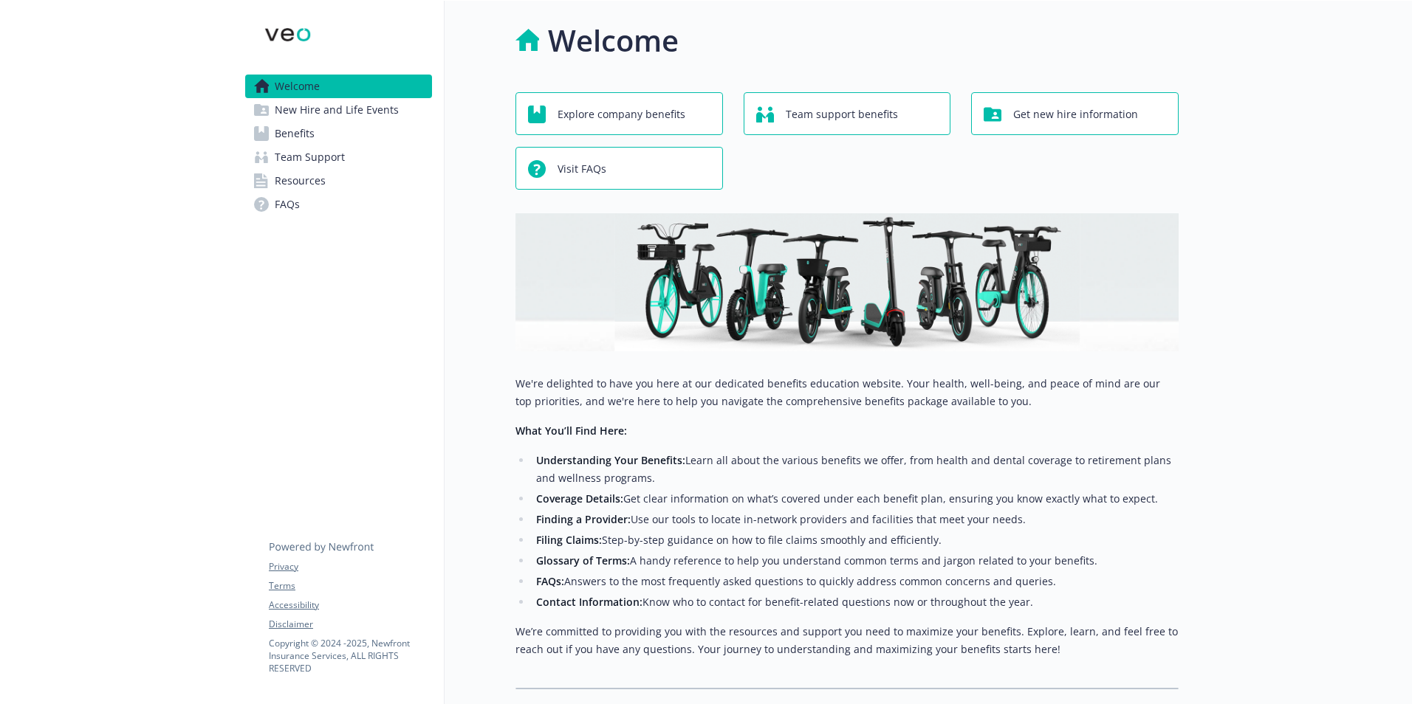
click at [333, 113] on span "New Hire and Life Events" at bounding box center [337, 110] width 124 height 24
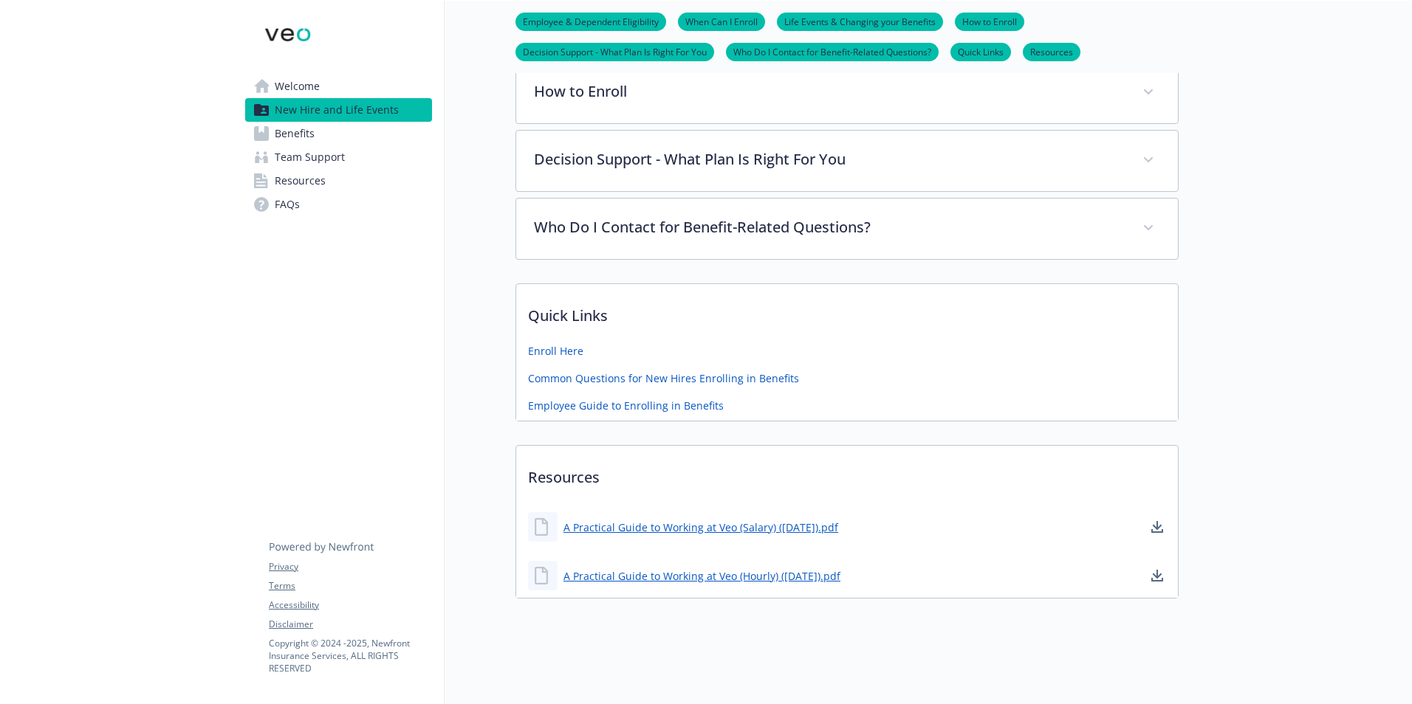
scroll to position [468, 0]
click at [816, 520] on link "A Practical Guide to Working at Veo (Salary) ([DATE]).pdf" at bounding box center [702, 527] width 278 height 18
